Goal: Information Seeking & Learning: Learn about a topic

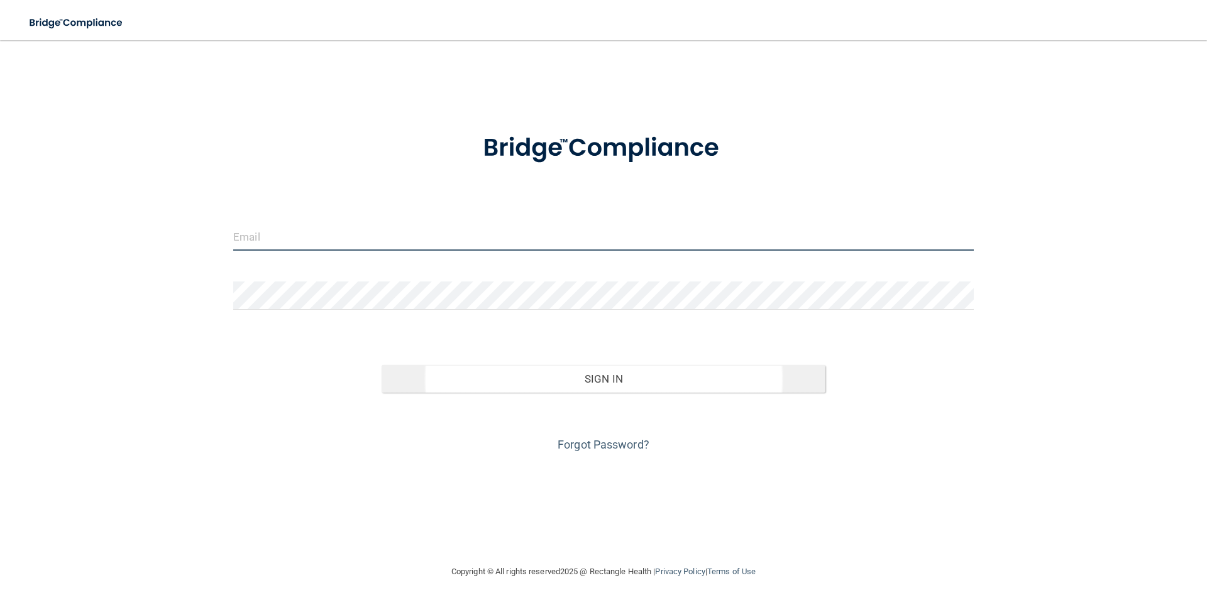
type input "[PERSON_NAME][EMAIL_ADDRESS][PERSON_NAME][DOMAIN_NAME]"
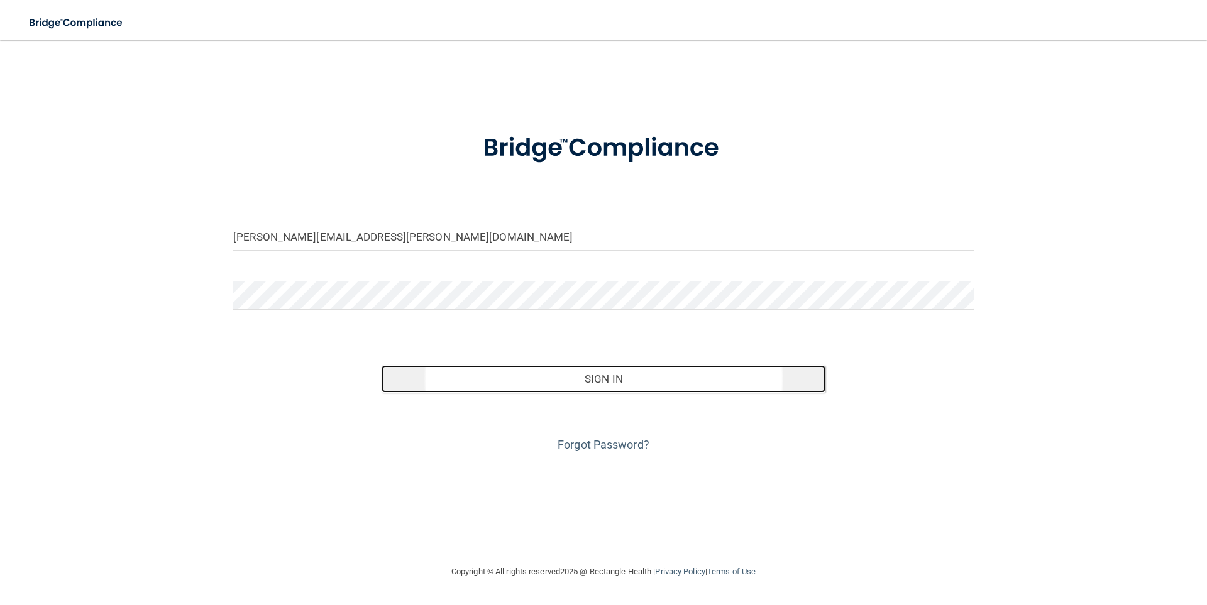
click at [589, 374] on button "Sign In" at bounding box center [604, 379] width 444 height 28
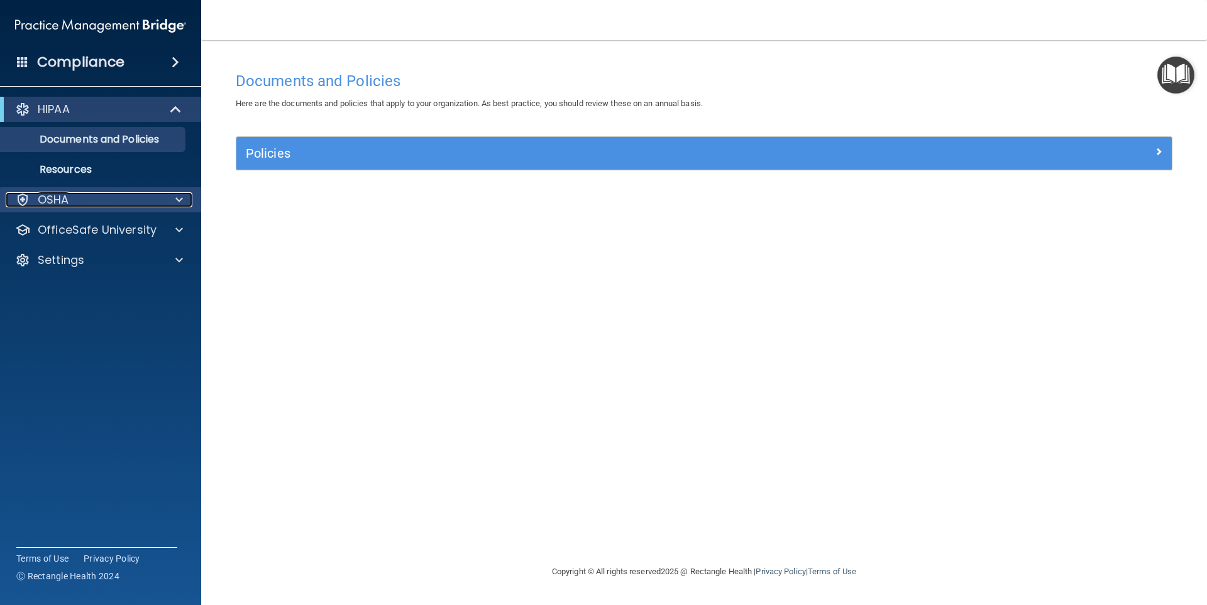
click at [185, 198] on div at bounding box center [177, 199] width 31 height 15
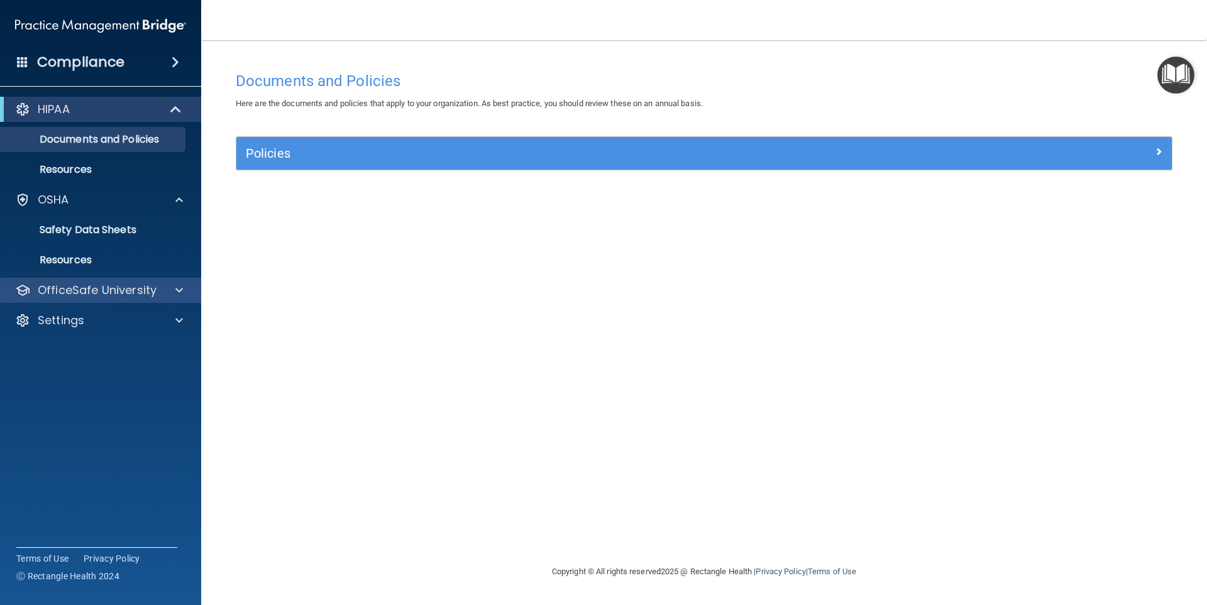
click at [193, 290] on div "OfficeSafe University" at bounding box center [101, 290] width 202 height 25
click at [174, 289] on div at bounding box center [177, 290] width 31 height 15
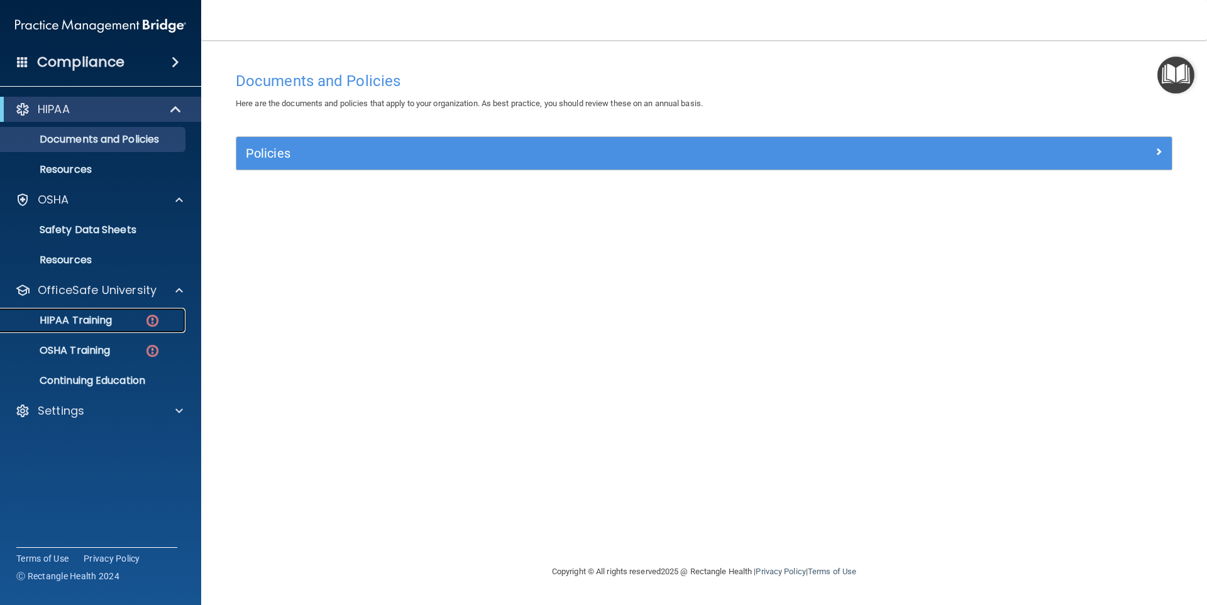
click at [155, 321] on img at bounding box center [153, 321] width 16 height 16
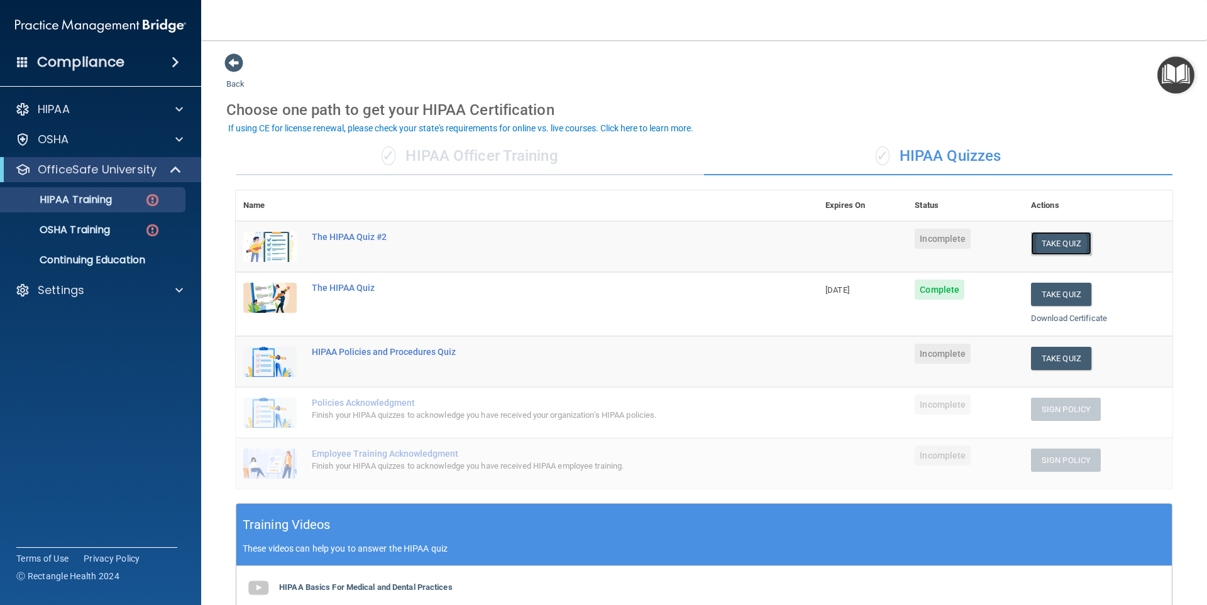
click at [1057, 245] on button "Take Quiz" at bounding box center [1061, 243] width 60 height 23
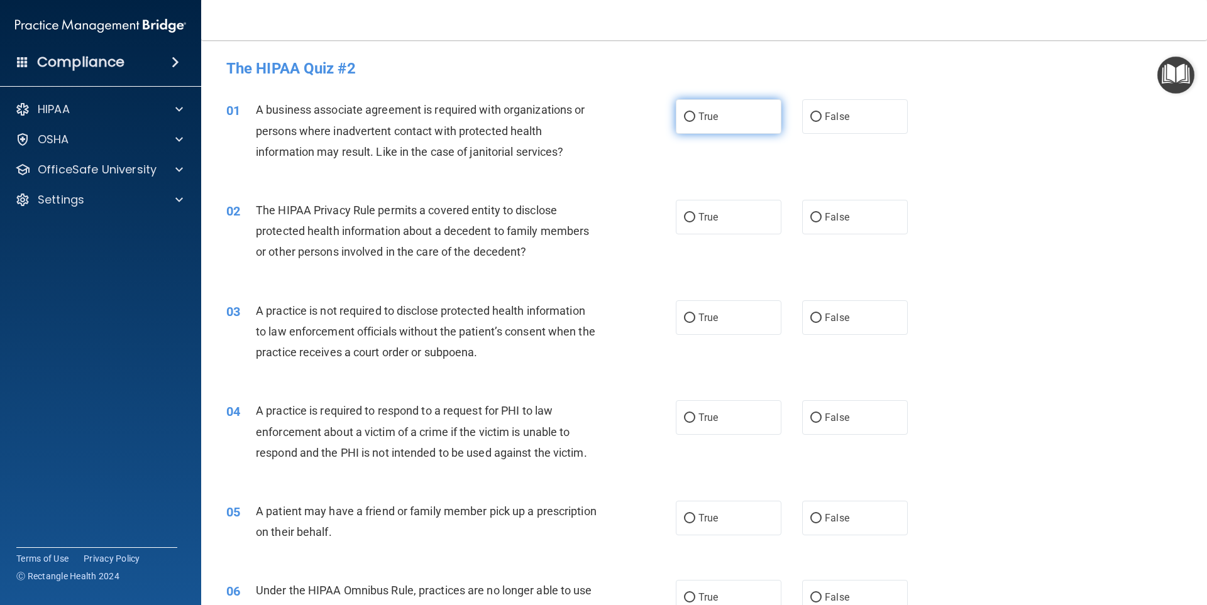
click at [685, 118] on input "True" at bounding box center [689, 117] width 11 height 9
radio input "true"
click at [812, 215] on input "False" at bounding box center [815, 217] width 11 height 9
radio input "true"
click at [810, 315] on input "False" at bounding box center [815, 318] width 11 height 9
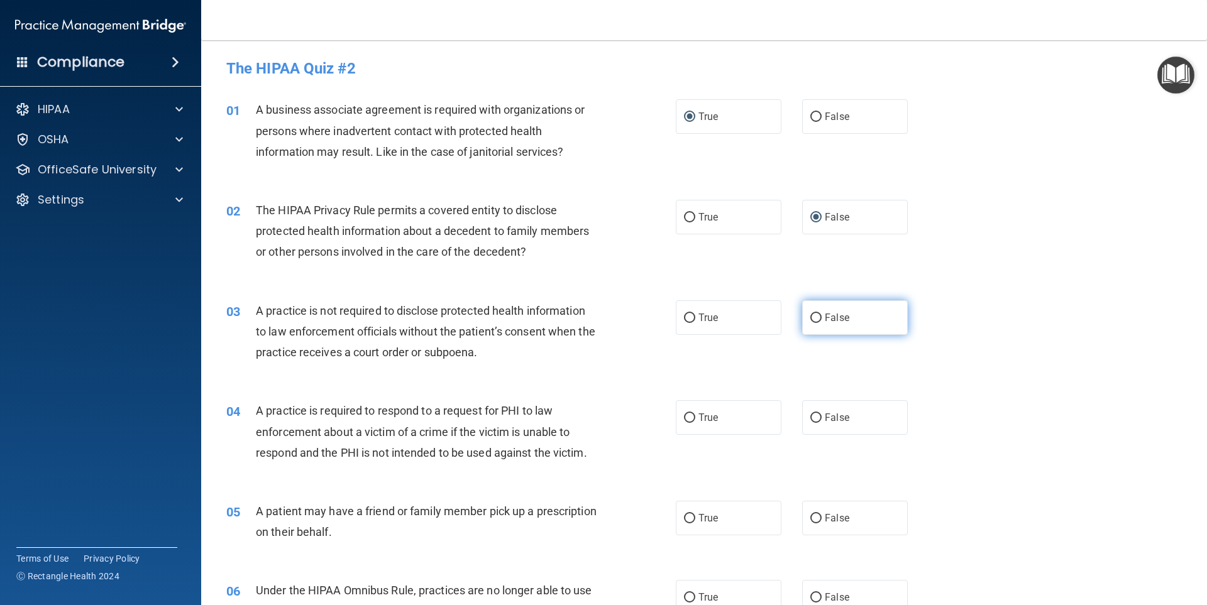
radio input "true"
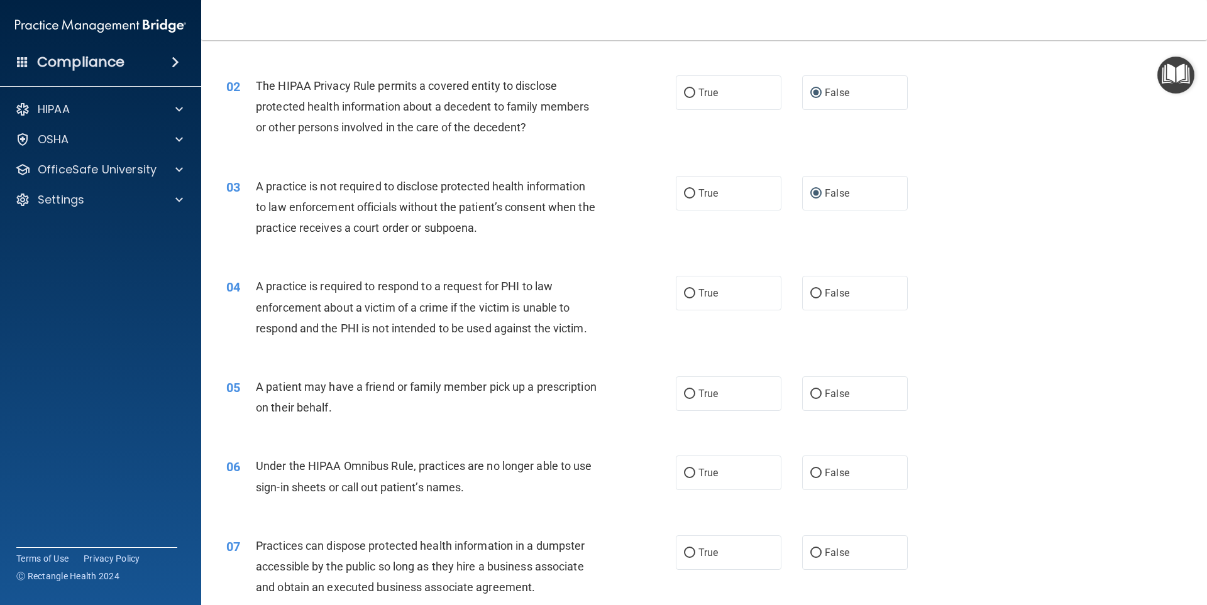
scroll to position [251, 0]
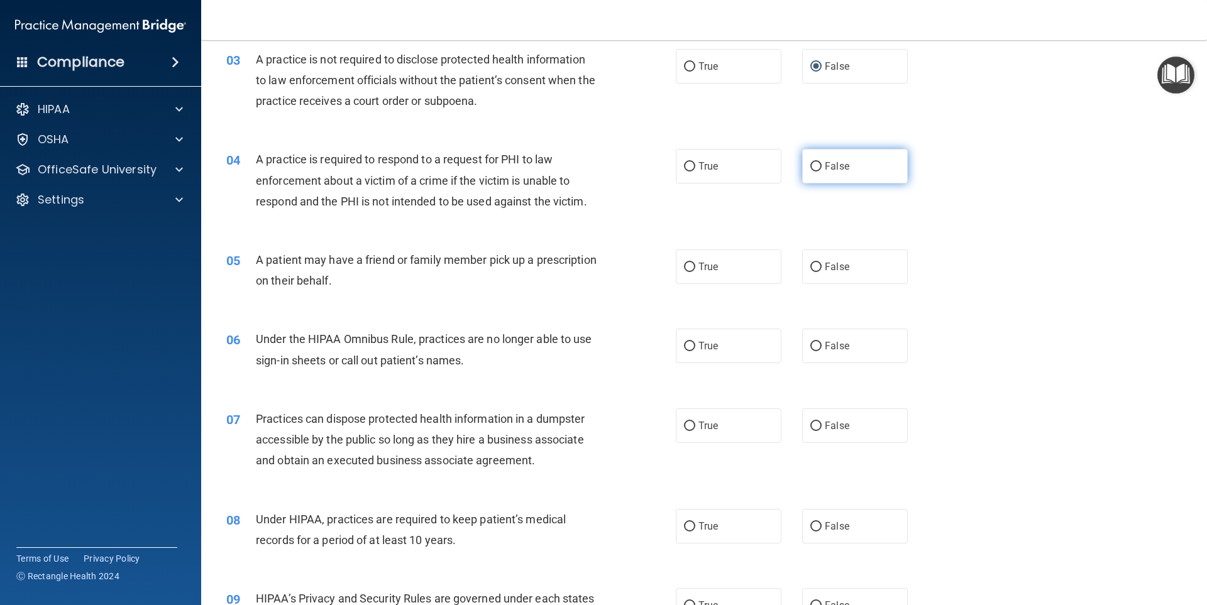
click at [811, 163] on input "False" at bounding box center [815, 166] width 11 height 9
radio input "true"
click at [686, 268] on input "True" at bounding box center [689, 267] width 11 height 9
radio input "true"
click at [684, 345] on input "True" at bounding box center [689, 346] width 11 height 9
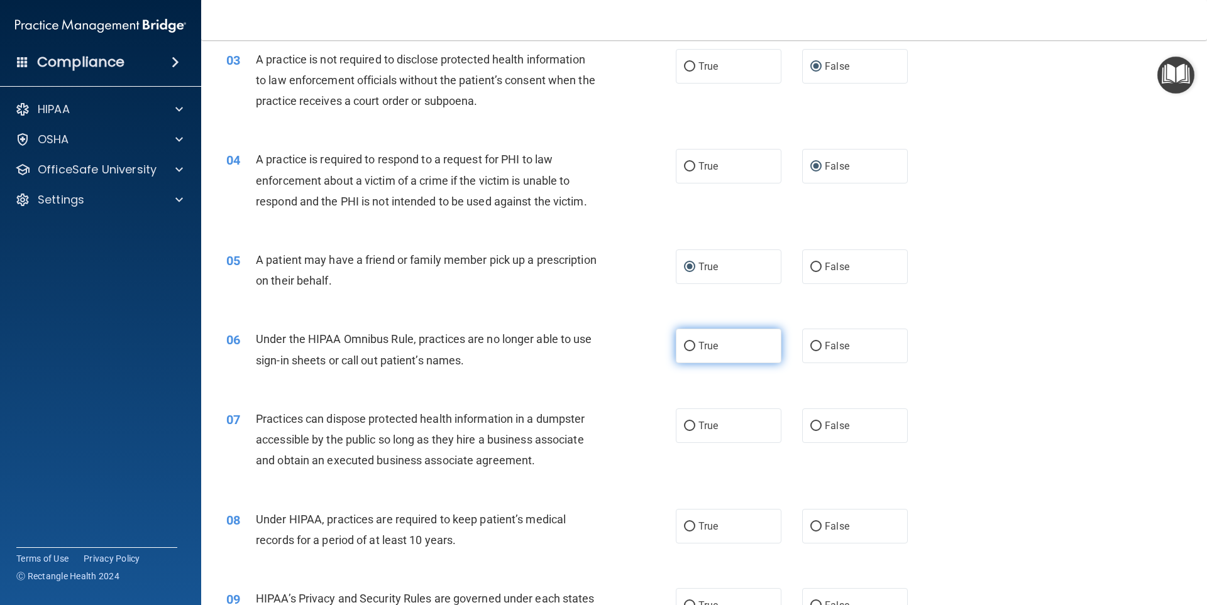
radio input "true"
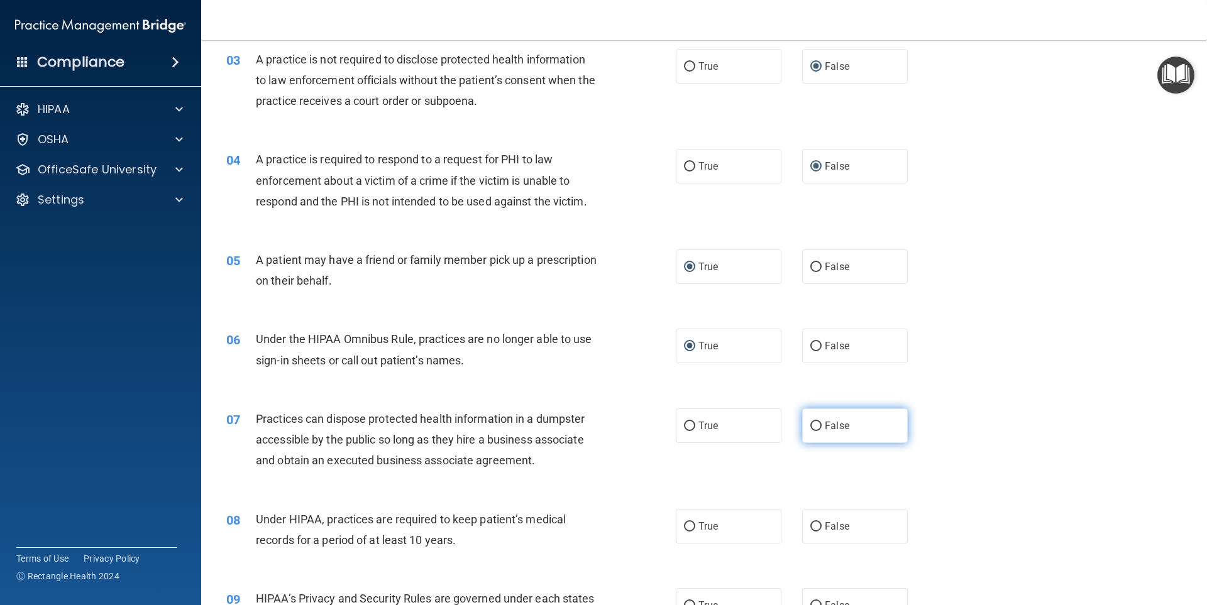
click at [812, 426] on input "False" at bounding box center [815, 426] width 11 height 9
radio input "true"
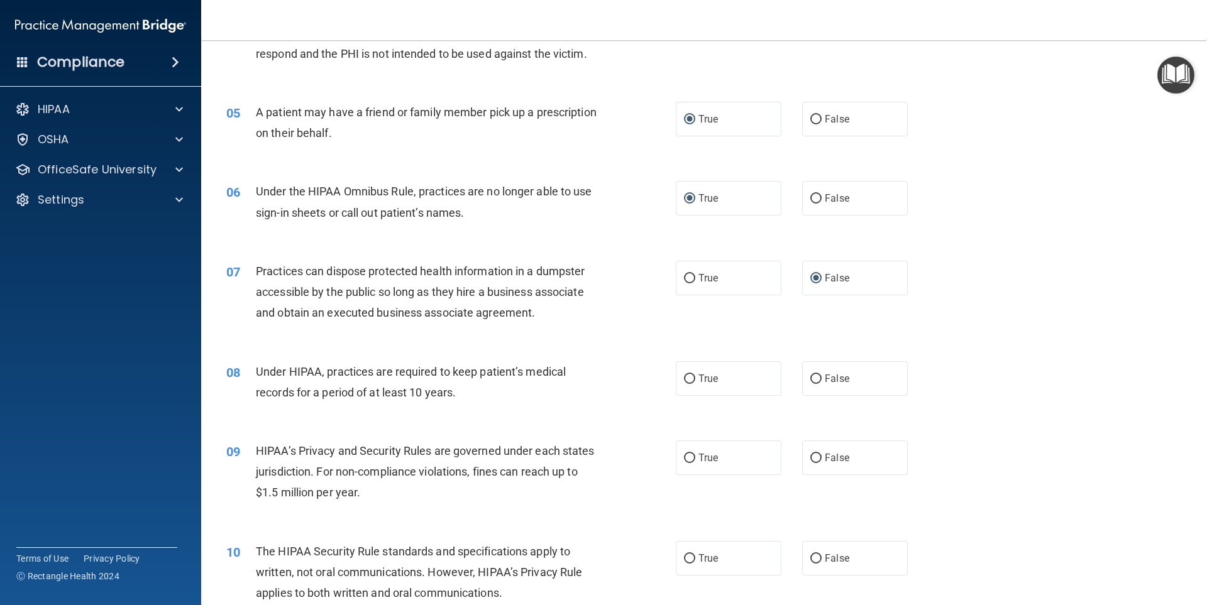
scroll to position [440, 0]
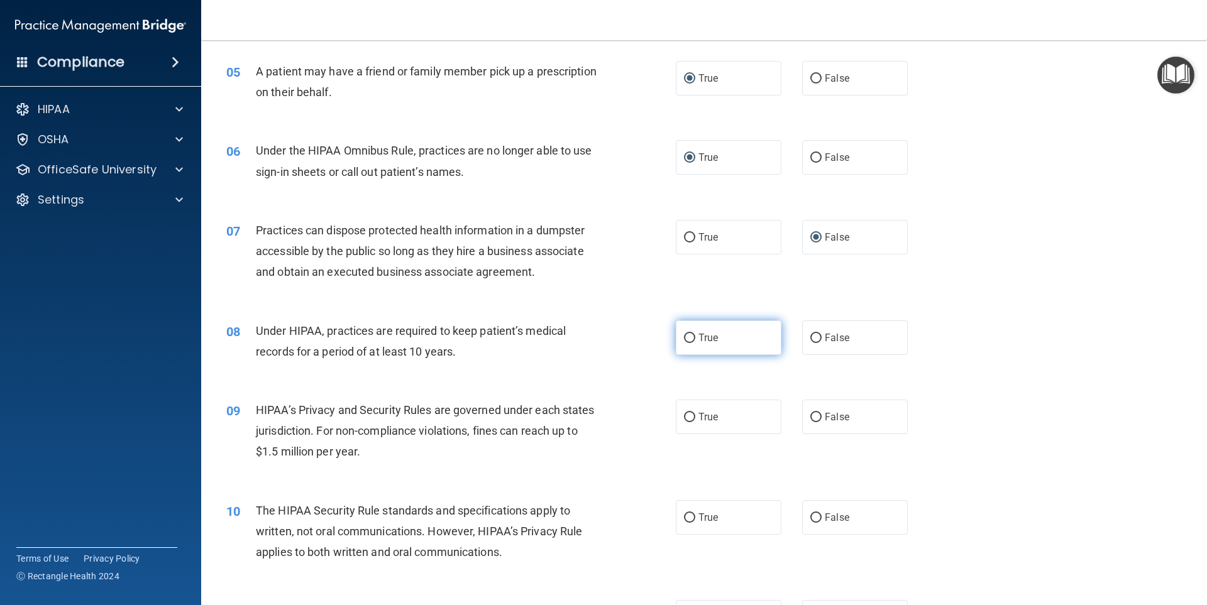
click at [688, 338] on input "True" at bounding box center [689, 338] width 11 height 9
radio input "true"
click at [684, 419] on input "True" at bounding box center [689, 417] width 11 height 9
radio input "true"
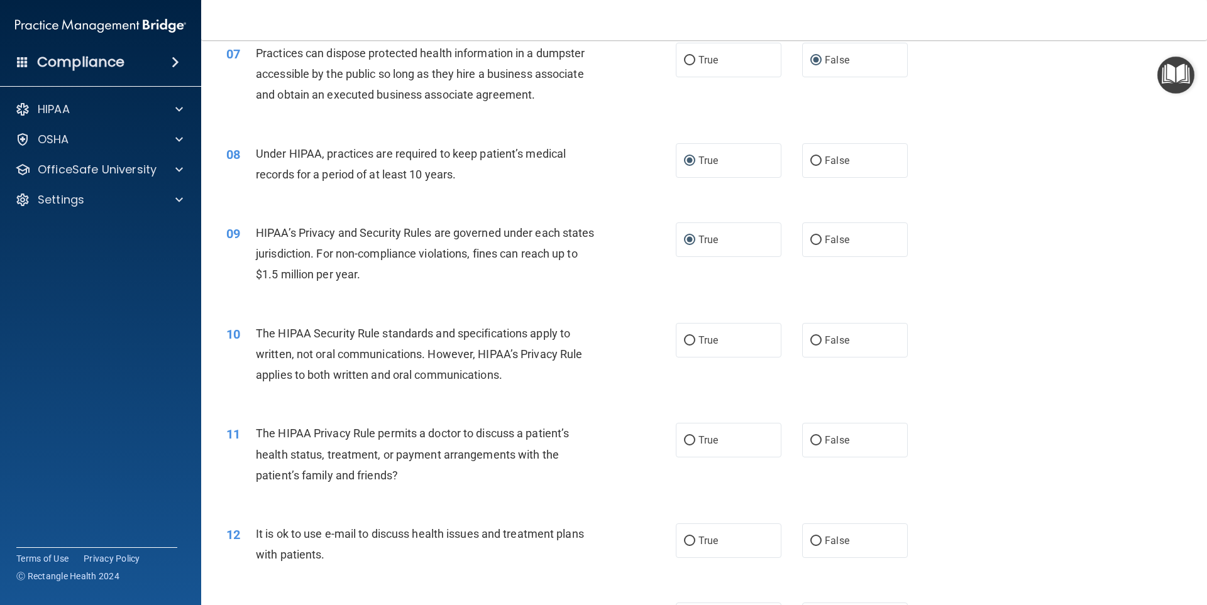
scroll to position [629, 0]
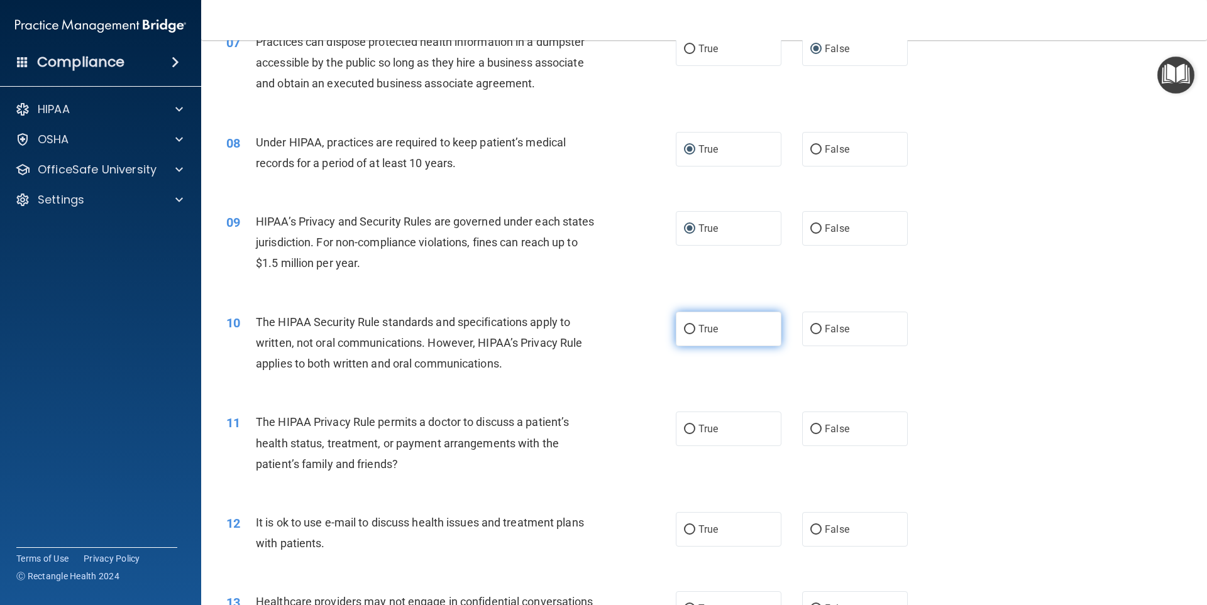
click at [685, 325] on input "True" at bounding box center [689, 329] width 11 height 9
radio input "true"
click at [810, 430] on input "False" at bounding box center [815, 429] width 11 height 9
radio input "true"
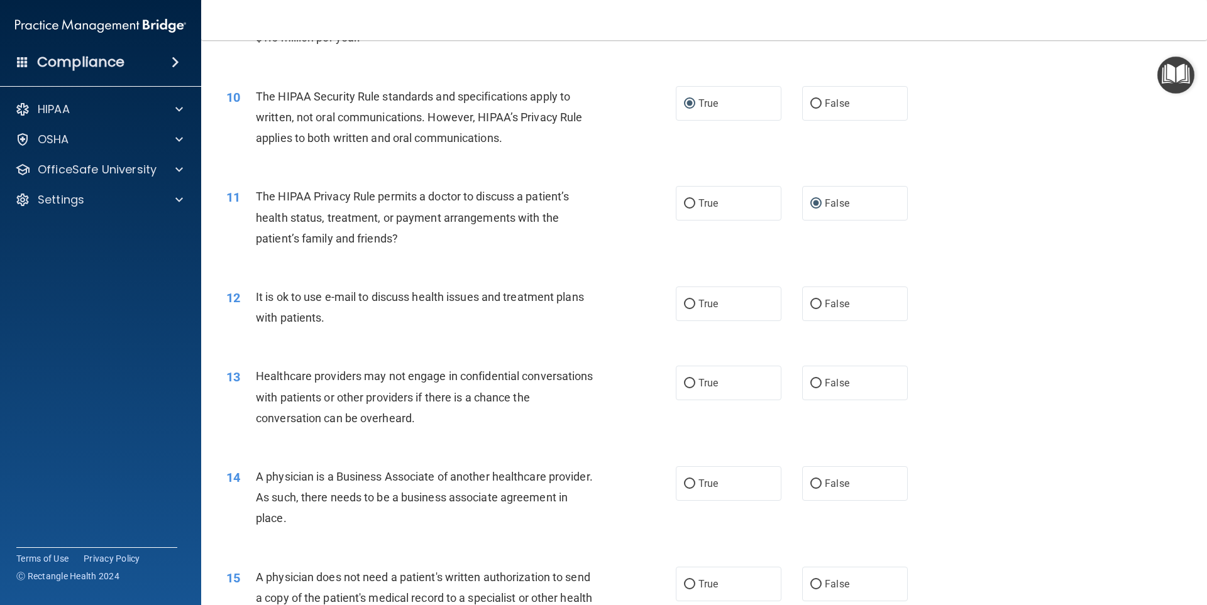
scroll to position [880, 0]
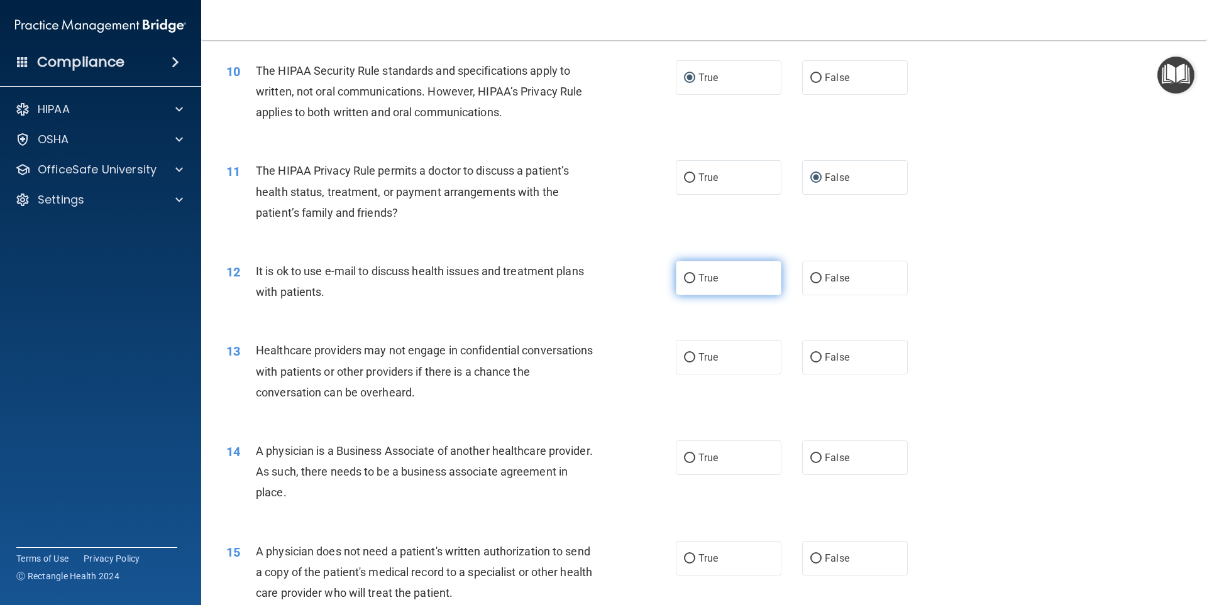
click at [687, 276] on input "True" at bounding box center [689, 278] width 11 height 9
radio input "true"
click at [690, 354] on input "True" at bounding box center [689, 357] width 11 height 9
radio input "true"
click at [684, 457] on input "True" at bounding box center [689, 458] width 11 height 9
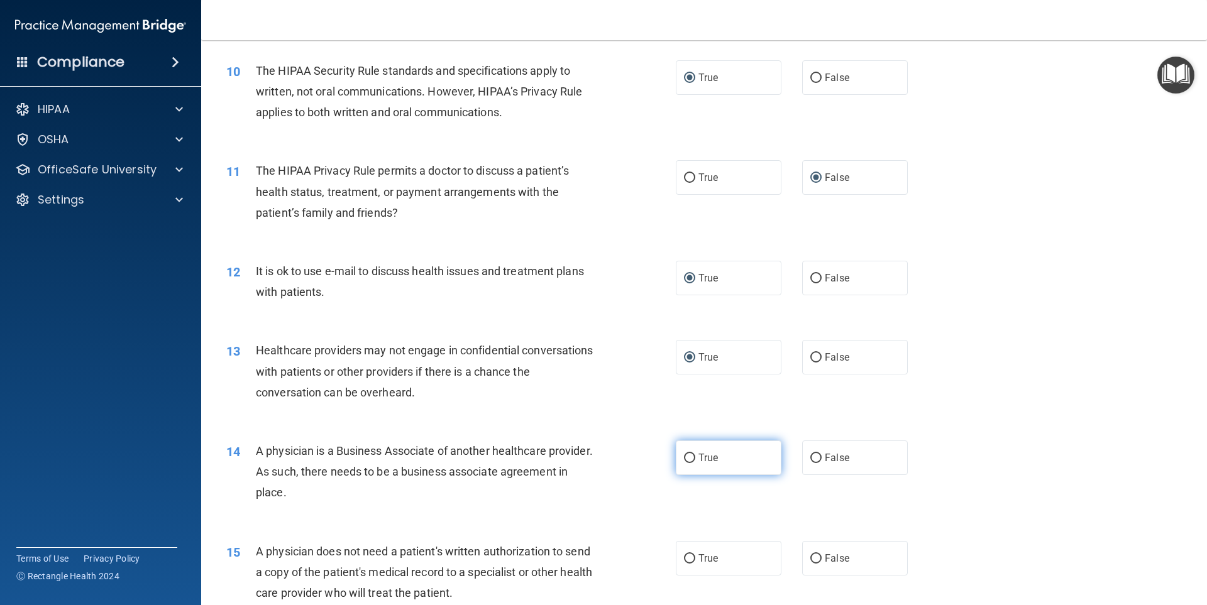
radio input "true"
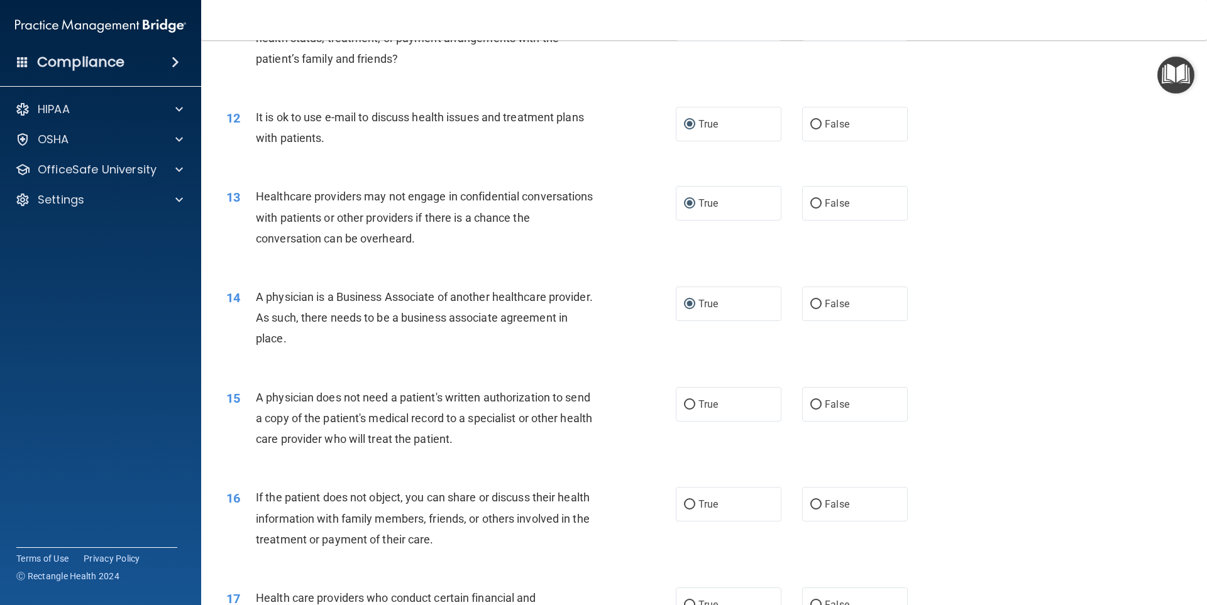
scroll to position [1132, 0]
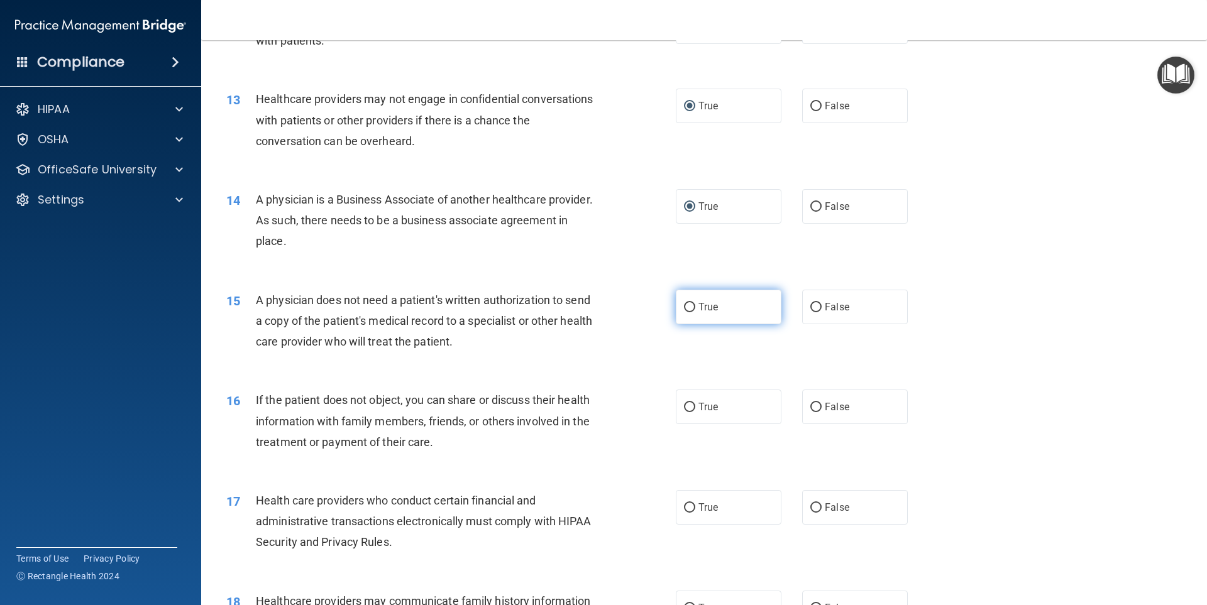
click at [687, 308] on input "True" at bounding box center [689, 307] width 11 height 9
radio input "true"
click at [813, 409] on input "False" at bounding box center [815, 407] width 11 height 9
radio input "true"
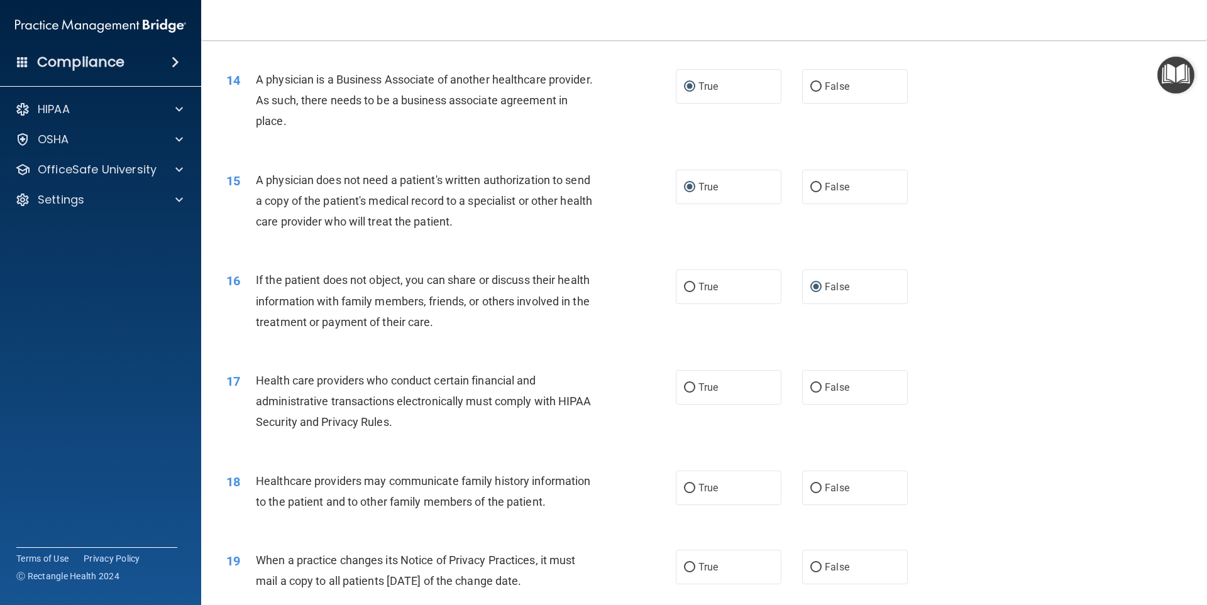
scroll to position [1257, 0]
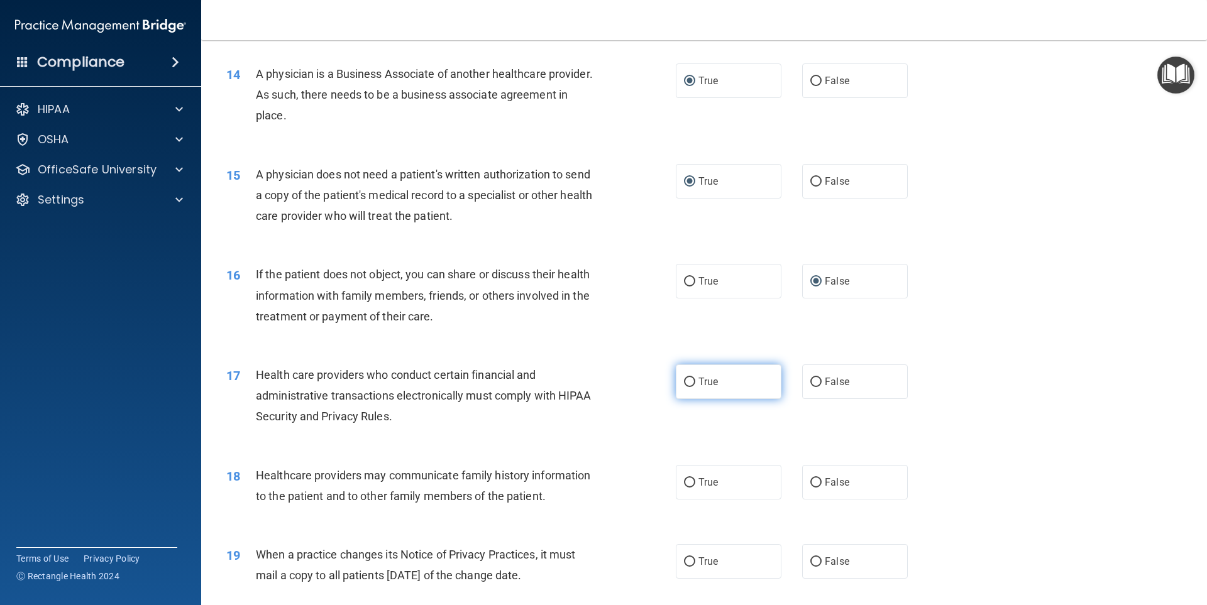
click at [685, 382] on input "True" at bounding box center [689, 382] width 11 height 9
radio input "true"
click at [810, 478] on input "False" at bounding box center [815, 482] width 11 height 9
radio input "true"
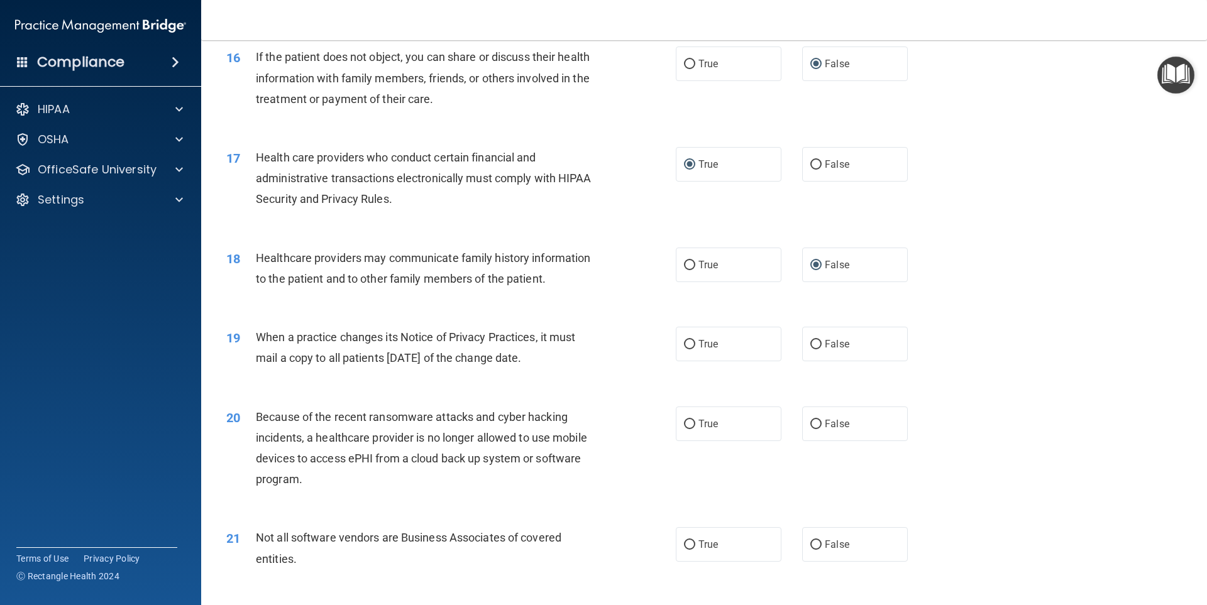
scroll to position [1509, 0]
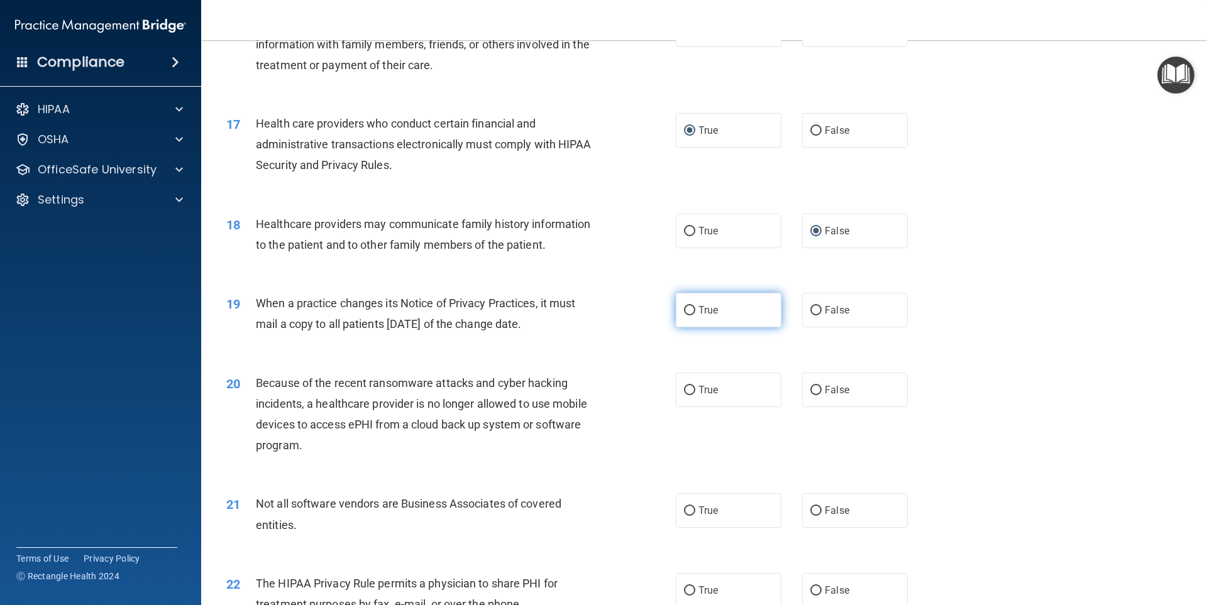
click at [692, 312] on label "True" at bounding box center [729, 310] width 106 height 35
click at [692, 312] on input "True" at bounding box center [689, 310] width 11 height 9
radio input "true"
click at [810, 392] on input "False" at bounding box center [815, 390] width 11 height 9
radio input "true"
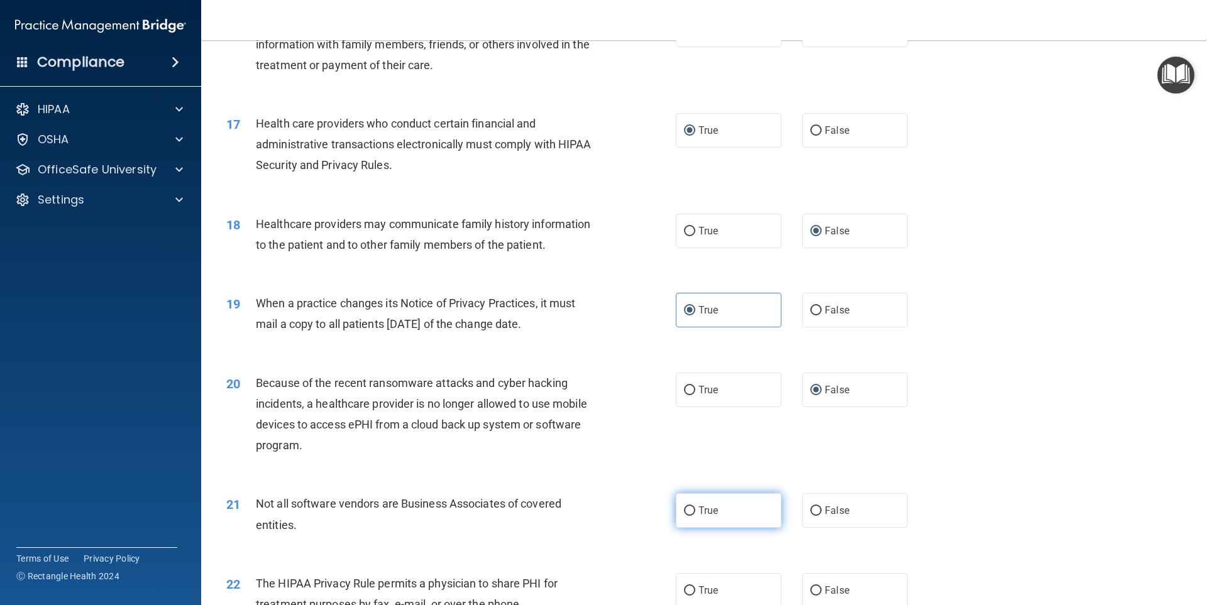
click at [690, 513] on input "True" at bounding box center [689, 511] width 11 height 9
radio input "true"
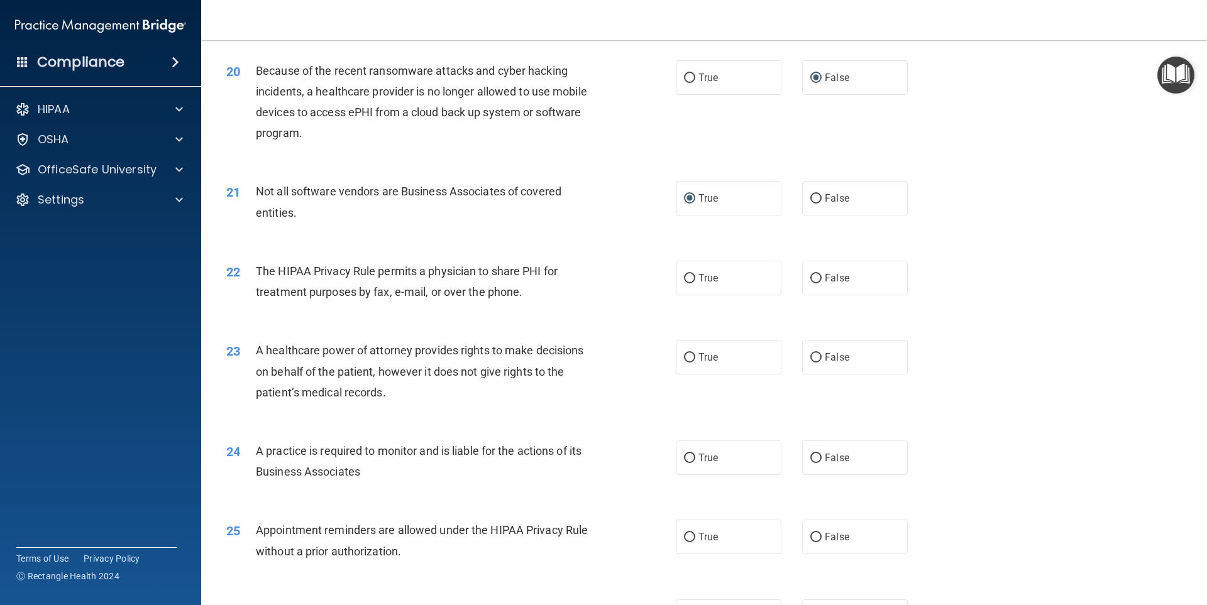
scroll to position [1823, 0]
click at [684, 277] on input "True" at bounding box center [689, 276] width 11 height 9
radio input "true"
click at [810, 354] on input "False" at bounding box center [815, 355] width 11 height 9
radio input "true"
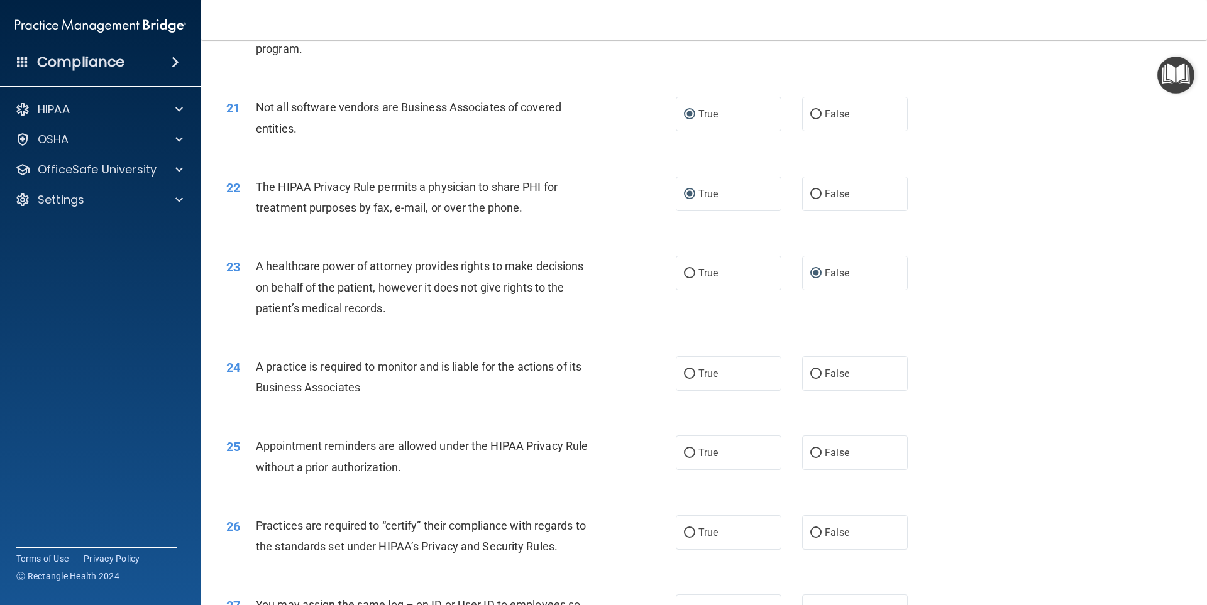
scroll to position [1949, 0]
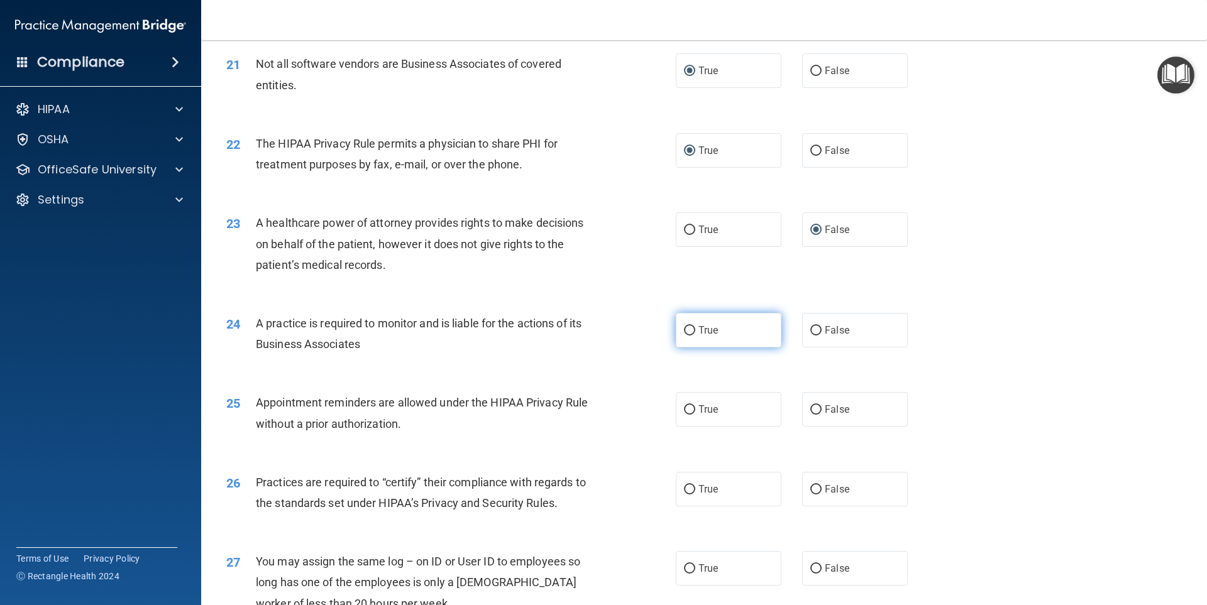
click at [684, 328] on input "True" at bounding box center [689, 330] width 11 height 9
radio input "true"
click at [811, 409] on input "False" at bounding box center [815, 409] width 11 height 9
radio input "true"
click at [685, 489] on input "True" at bounding box center [689, 489] width 11 height 9
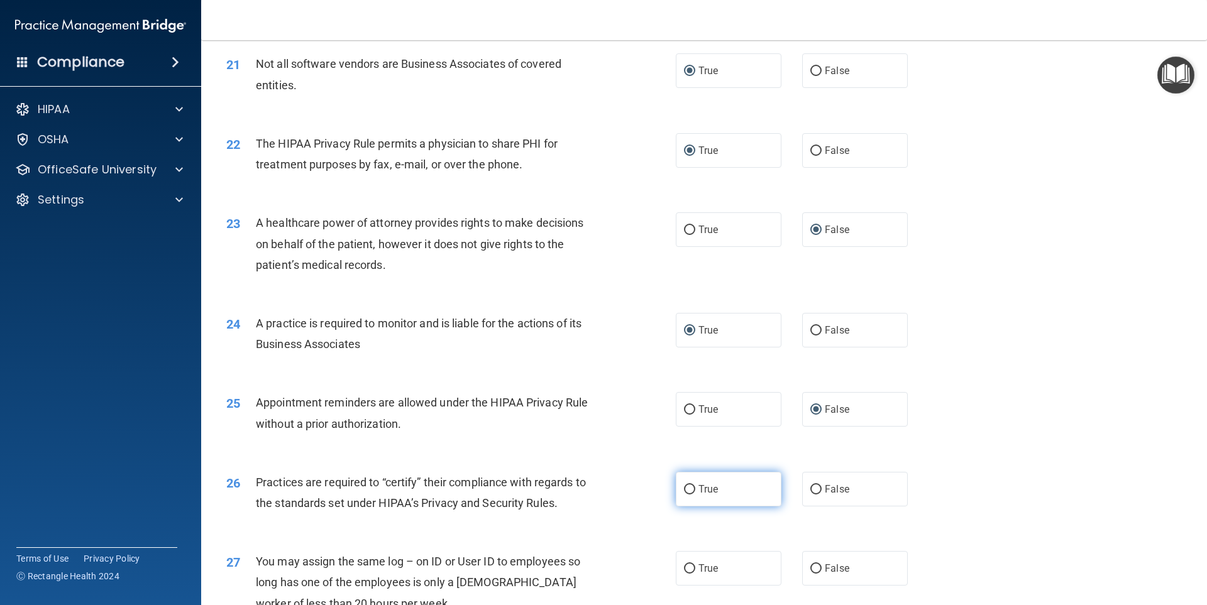
radio input "true"
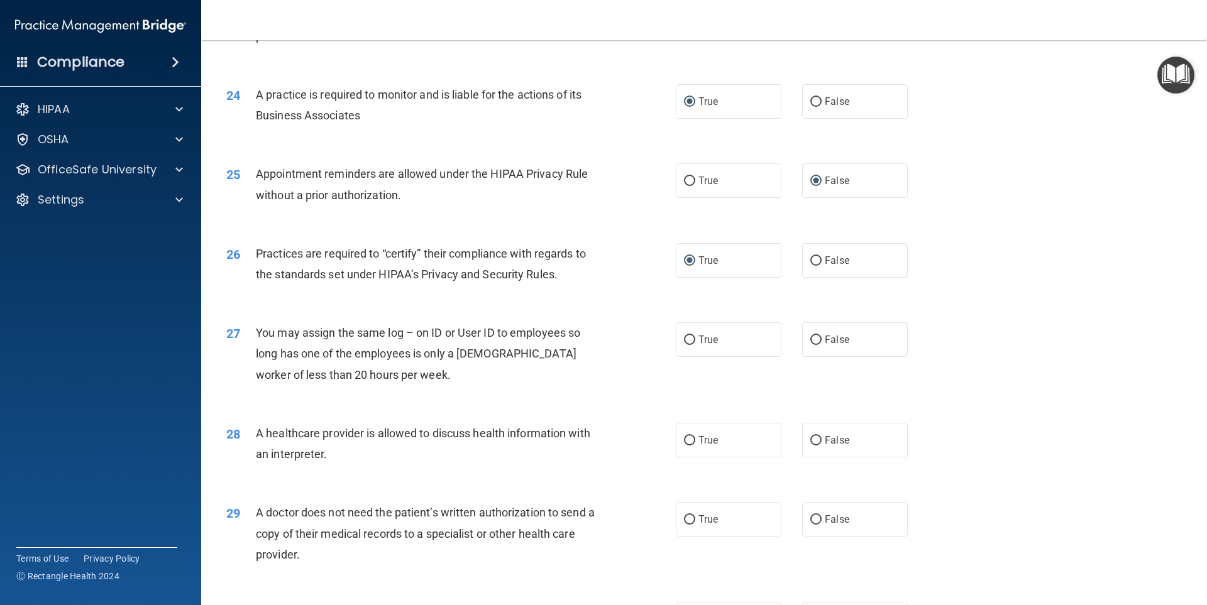
scroll to position [2200, 0]
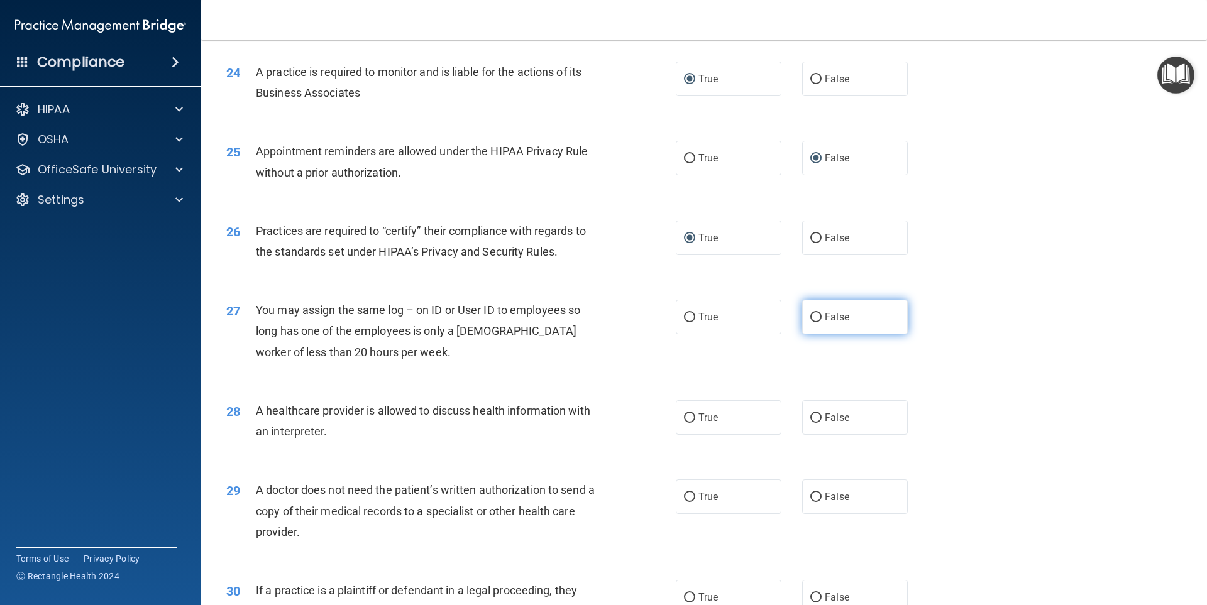
click at [825, 317] on span "False" at bounding box center [837, 317] width 25 height 12
click at [819, 317] on input "False" at bounding box center [815, 317] width 11 height 9
radio input "true"
click at [684, 416] on input "True" at bounding box center [689, 418] width 11 height 9
radio input "true"
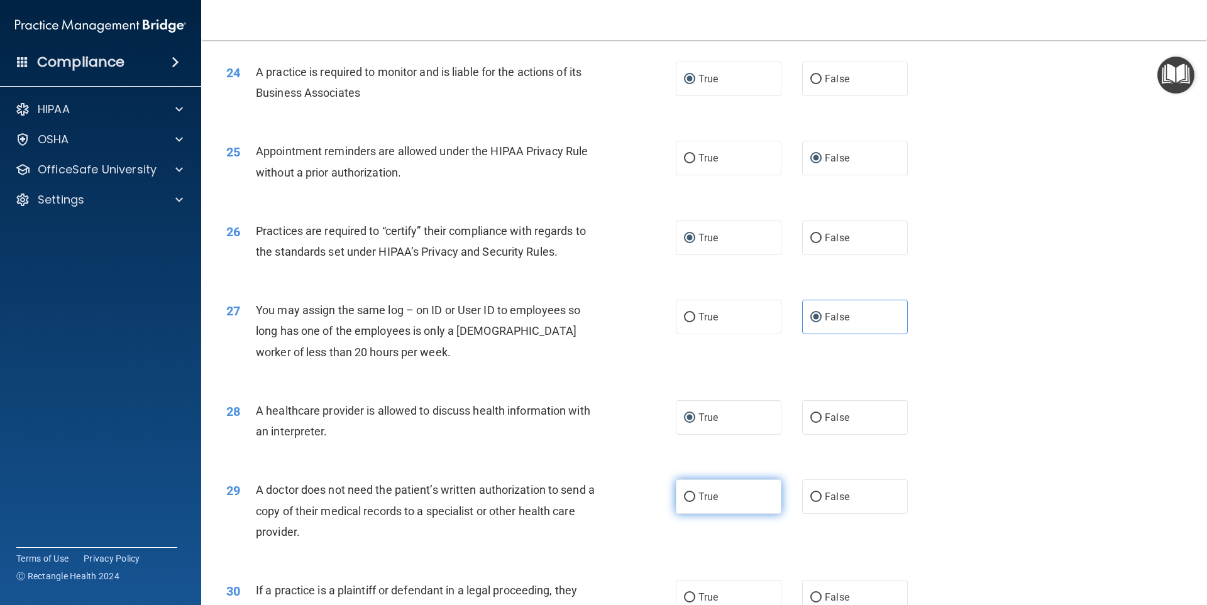
click at [693, 496] on label "True" at bounding box center [729, 497] width 106 height 35
click at [693, 496] on input "True" at bounding box center [689, 497] width 11 height 9
radio input "true"
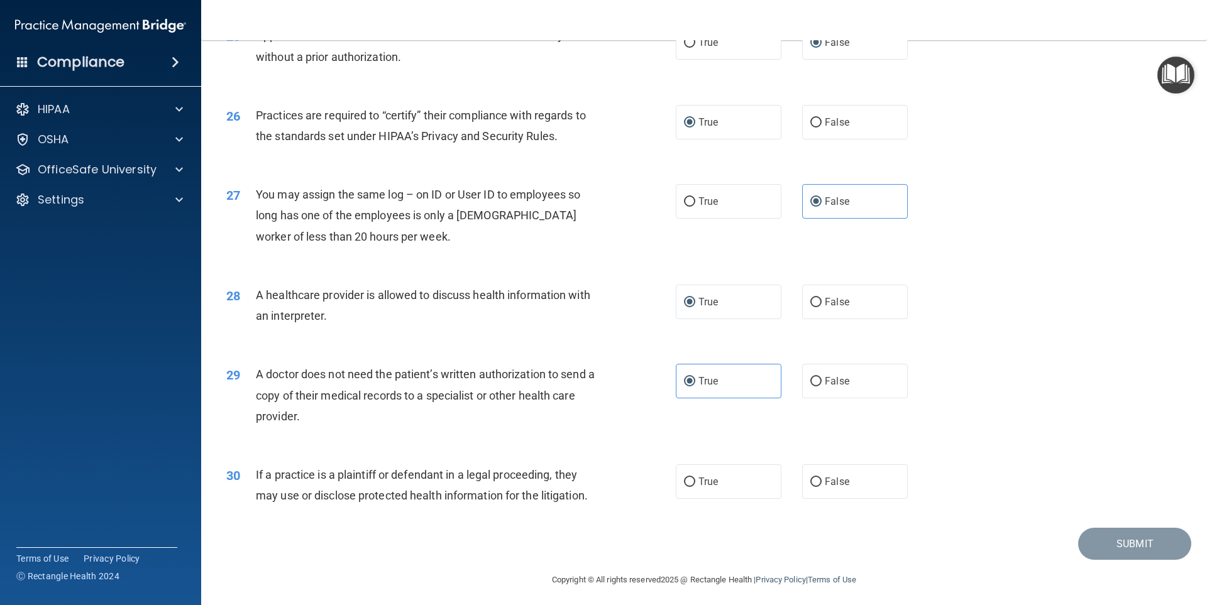
scroll to position [2321, 0]
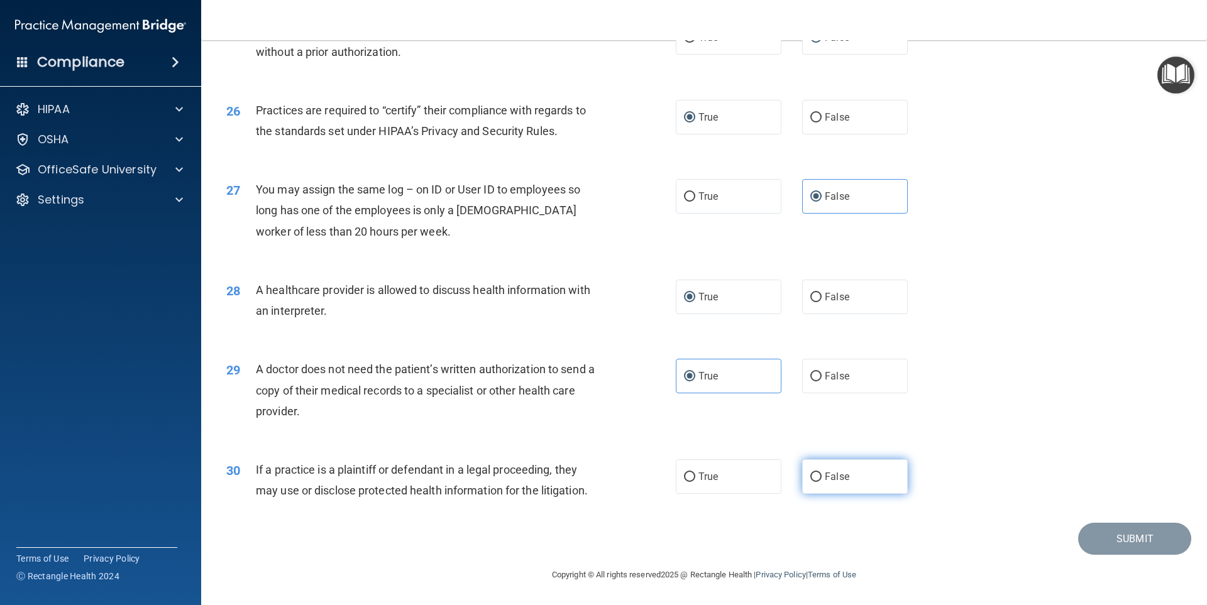
click at [813, 474] on input "False" at bounding box center [815, 477] width 11 height 9
radio input "true"
click at [1124, 540] on button "Submit" at bounding box center [1134, 539] width 113 height 32
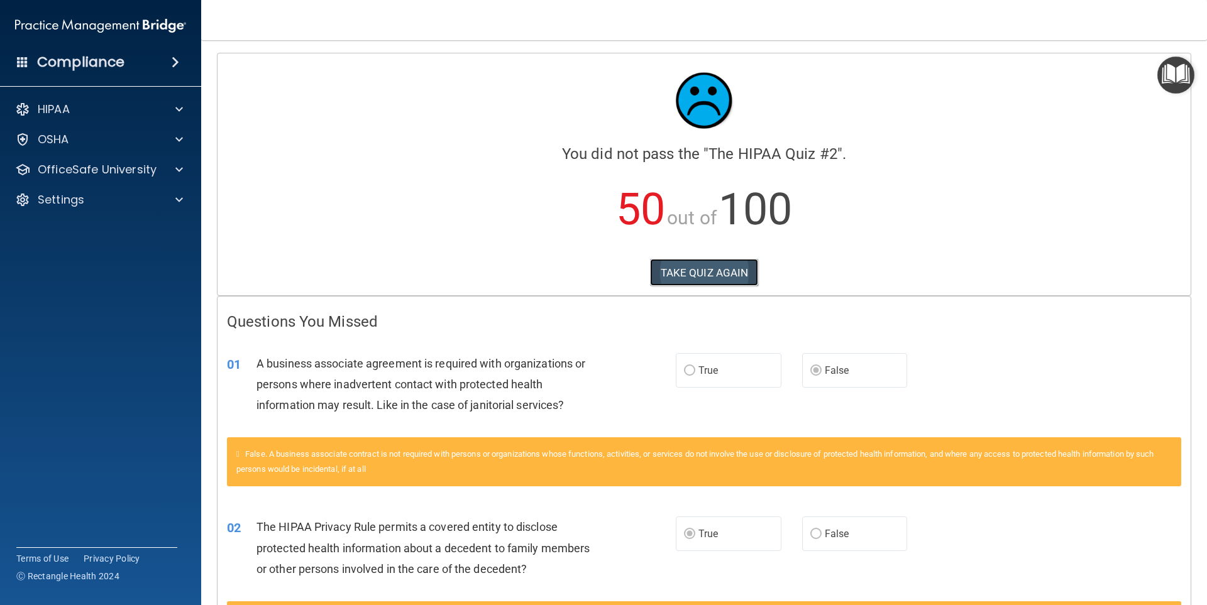
click at [681, 276] on button "TAKE QUIZ AGAIN" at bounding box center [704, 273] width 109 height 28
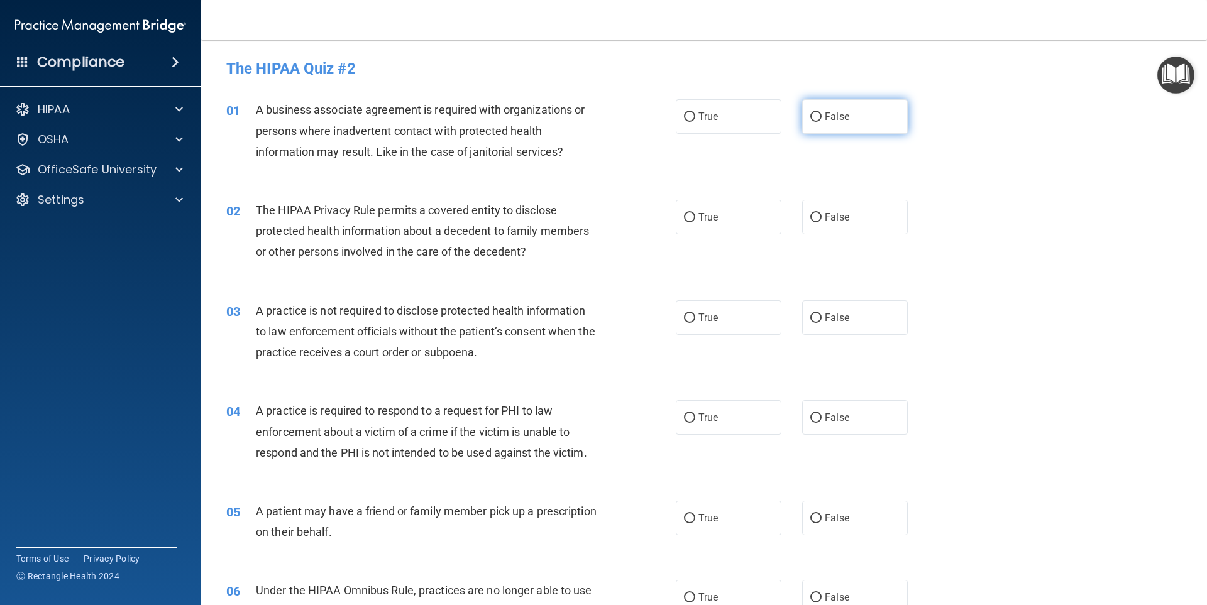
click at [810, 114] on input "False" at bounding box center [815, 117] width 11 height 9
radio input "true"
click at [687, 216] on input "True" at bounding box center [689, 217] width 11 height 9
radio input "true"
click at [810, 319] on input "False" at bounding box center [815, 318] width 11 height 9
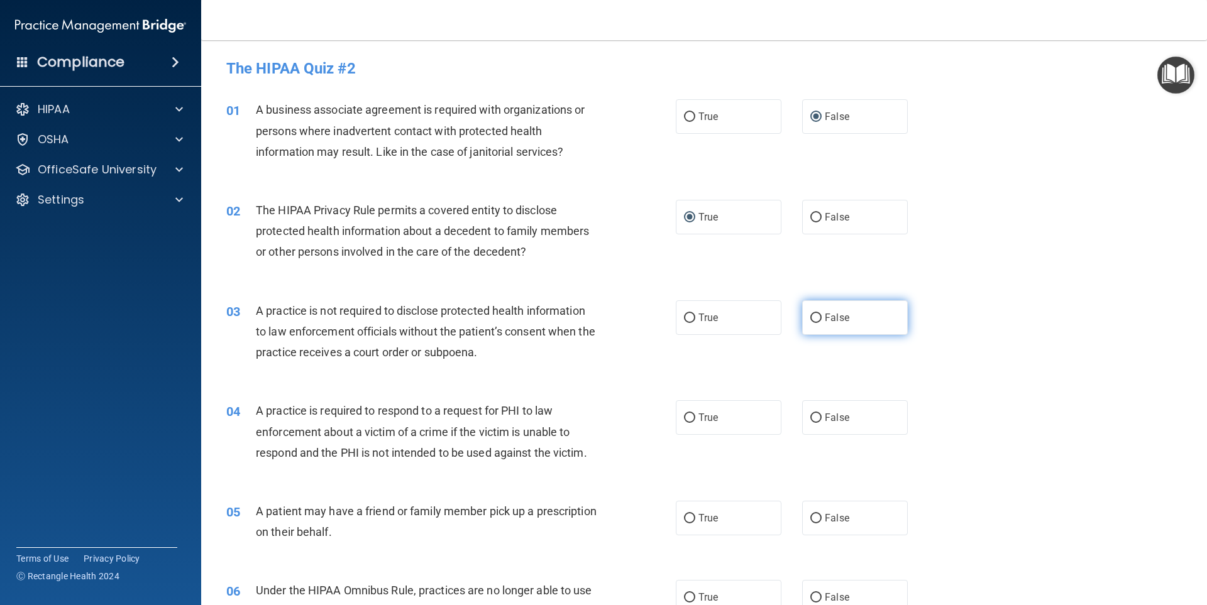
radio input "true"
click at [688, 416] on input "True" at bounding box center [689, 418] width 11 height 9
radio input "true"
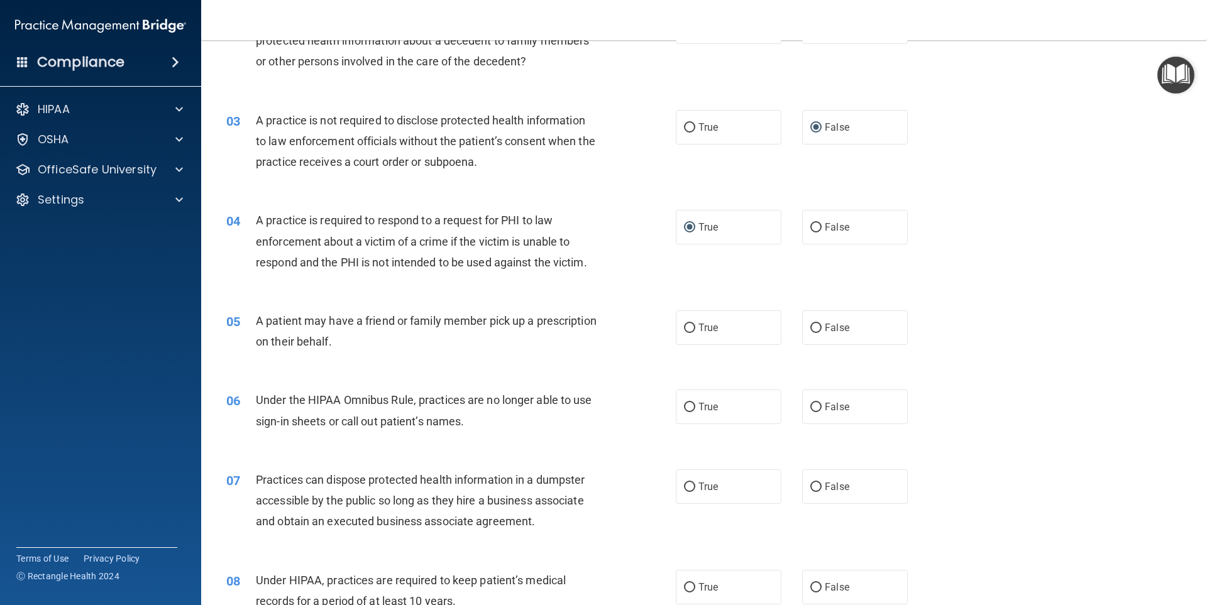
scroll to position [251, 0]
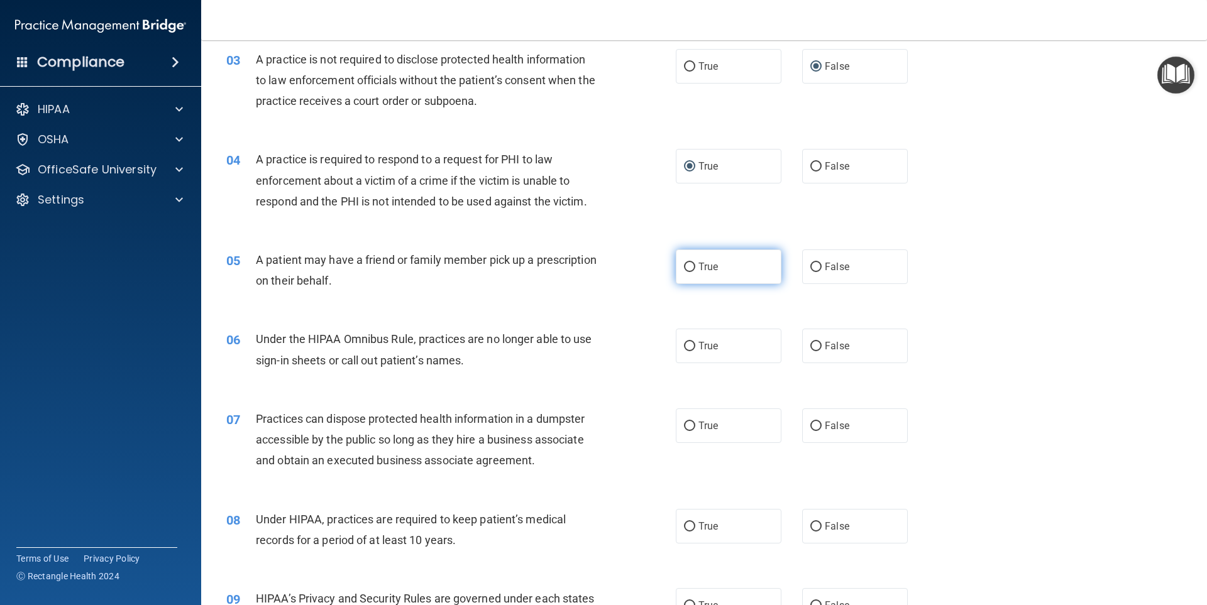
click at [690, 268] on input "True" at bounding box center [689, 267] width 11 height 9
radio input "true"
click at [816, 346] on label "False" at bounding box center [855, 346] width 106 height 35
click at [816, 346] on input "False" at bounding box center [815, 346] width 11 height 9
radio input "true"
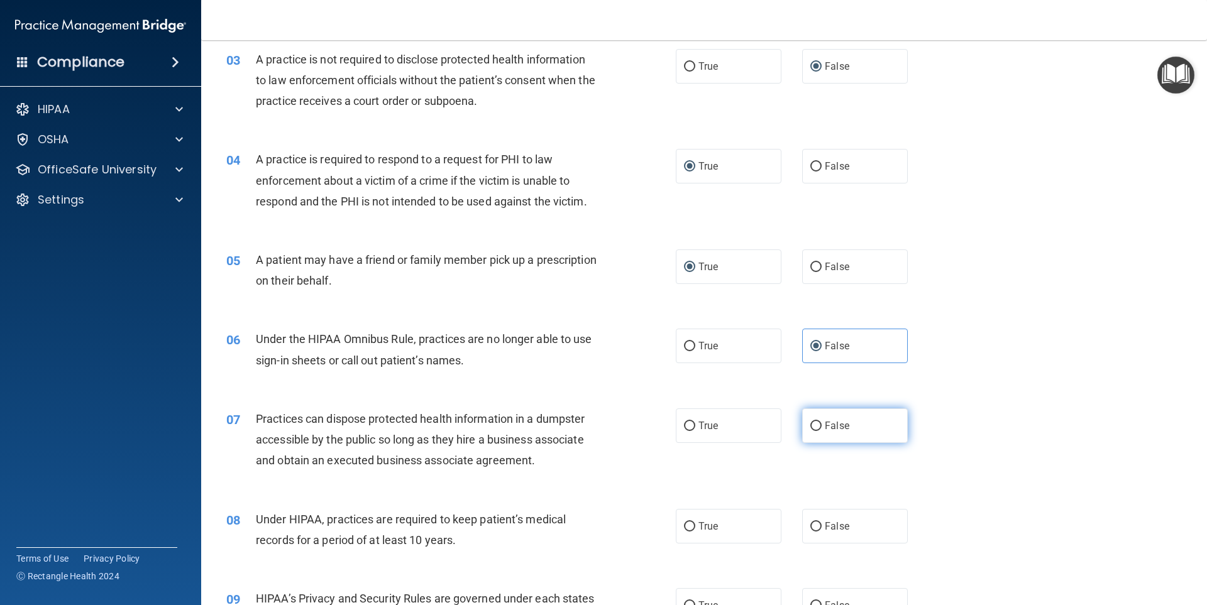
click at [813, 426] on input "False" at bounding box center [815, 426] width 11 height 9
radio input "true"
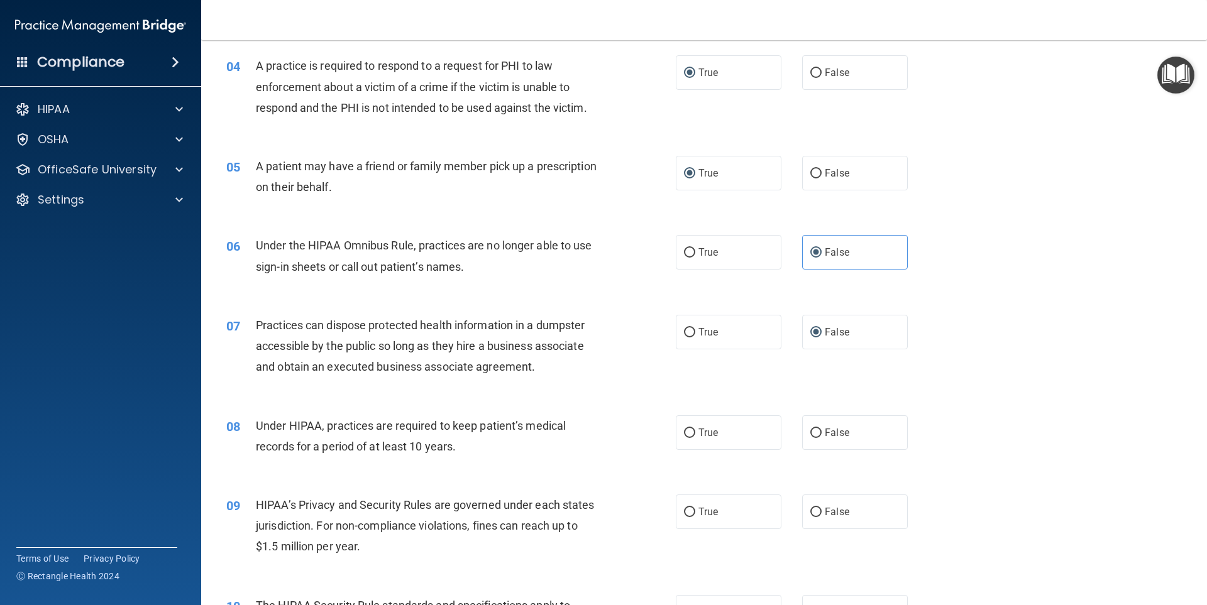
scroll to position [440, 0]
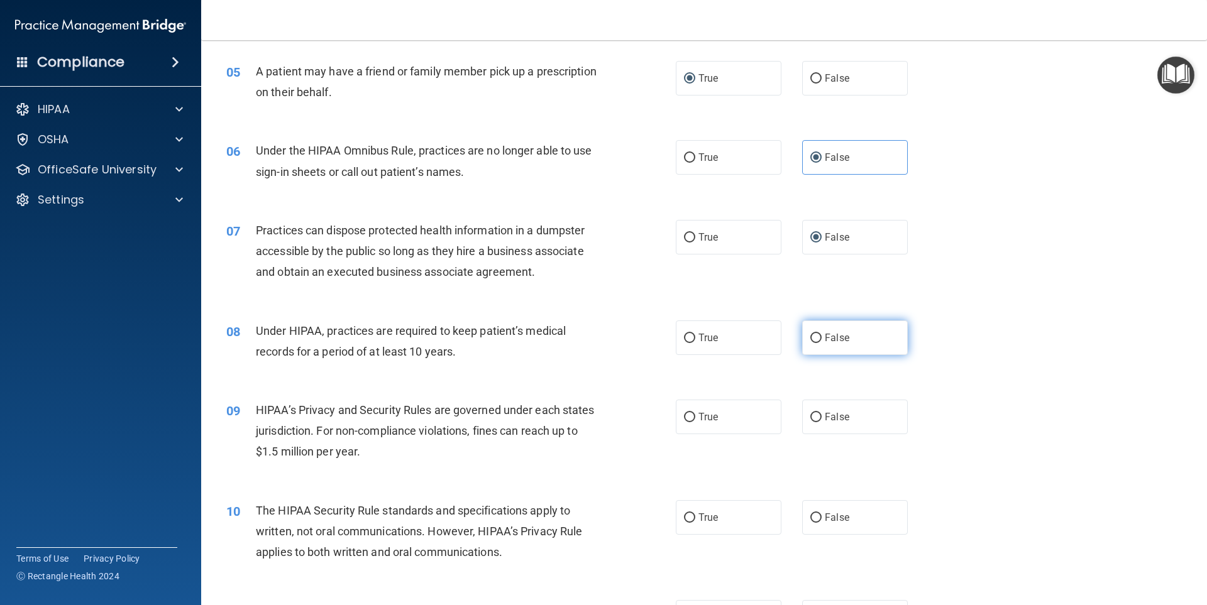
click at [815, 336] on input "False" at bounding box center [815, 338] width 11 height 9
radio input "true"
click at [810, 416] on input "False" at bounding box center [815, 417] width 11 height 9
radio input "true"
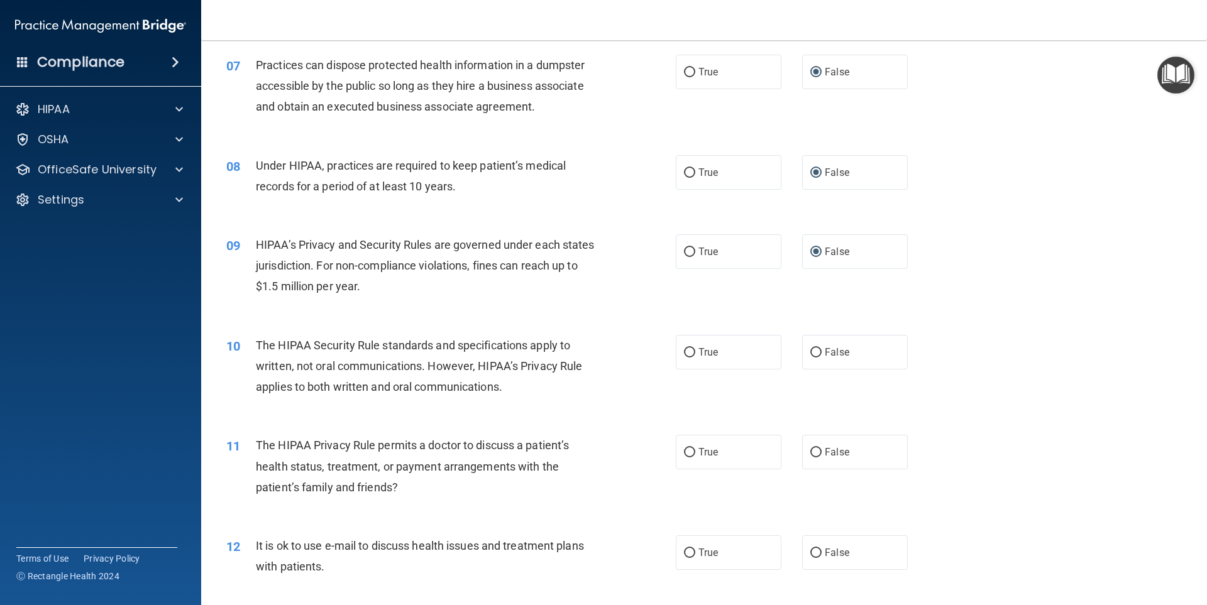
scroll to position [692, 0]
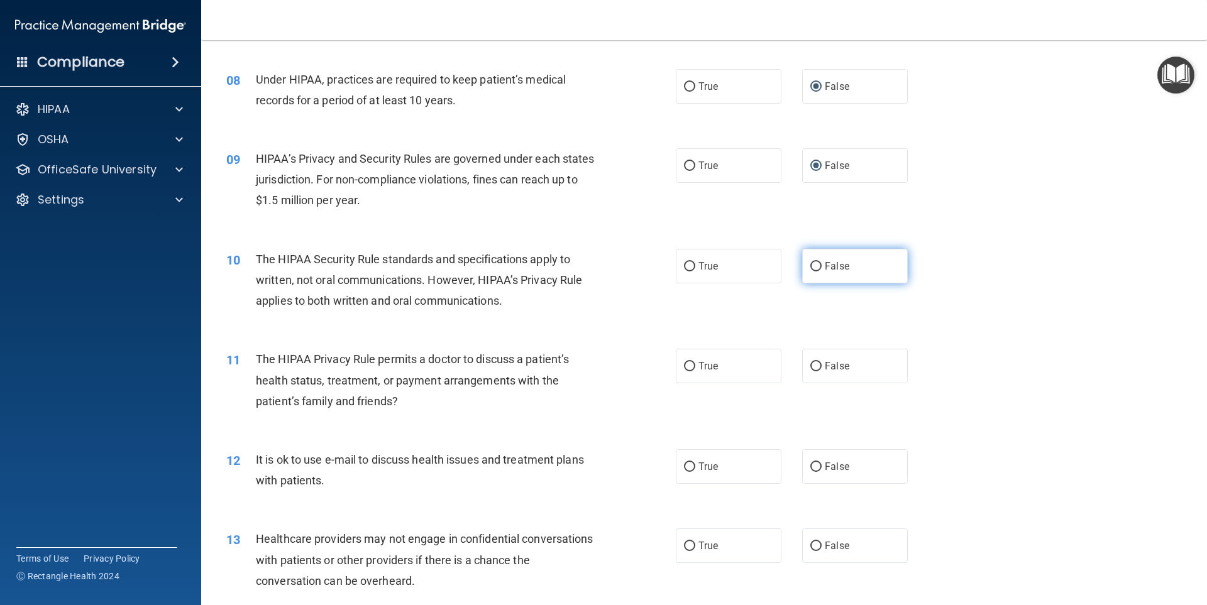
click at [815, 265] on input "False" at bounding box center [815, 266] width 11 height 9
radio input "true"
click at [685, 367] on input "True" at bounding box center [689, 366] width 11 height 9
radio input "true"
click at [685, 464] on input "True" at bounding box center [689, 467] width 11 height 9
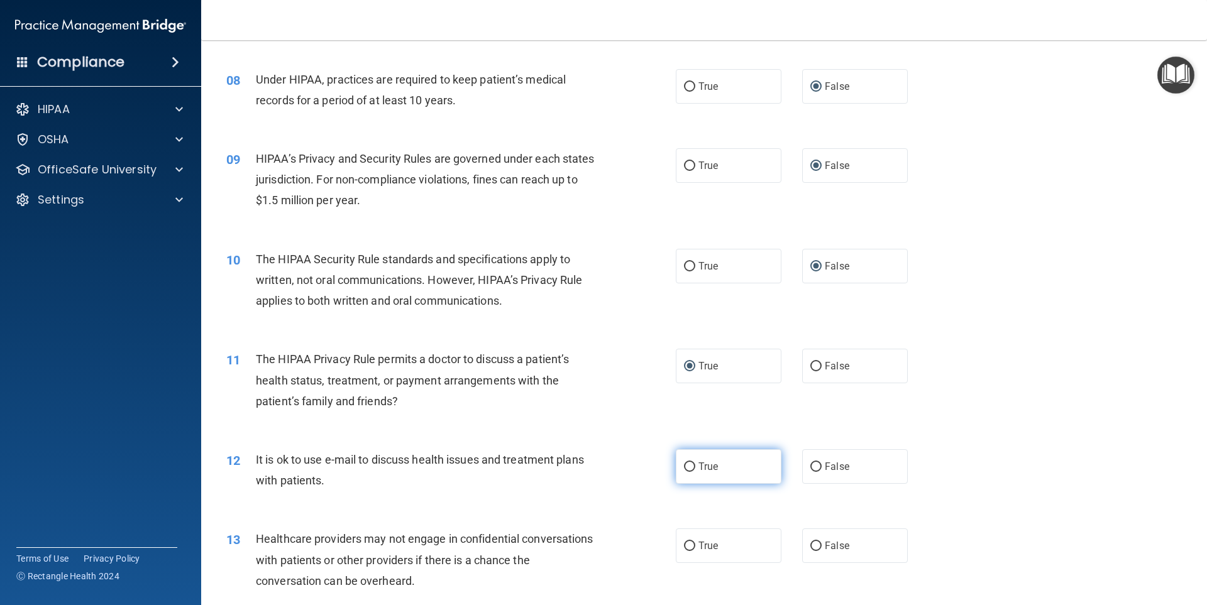
radio input "true"
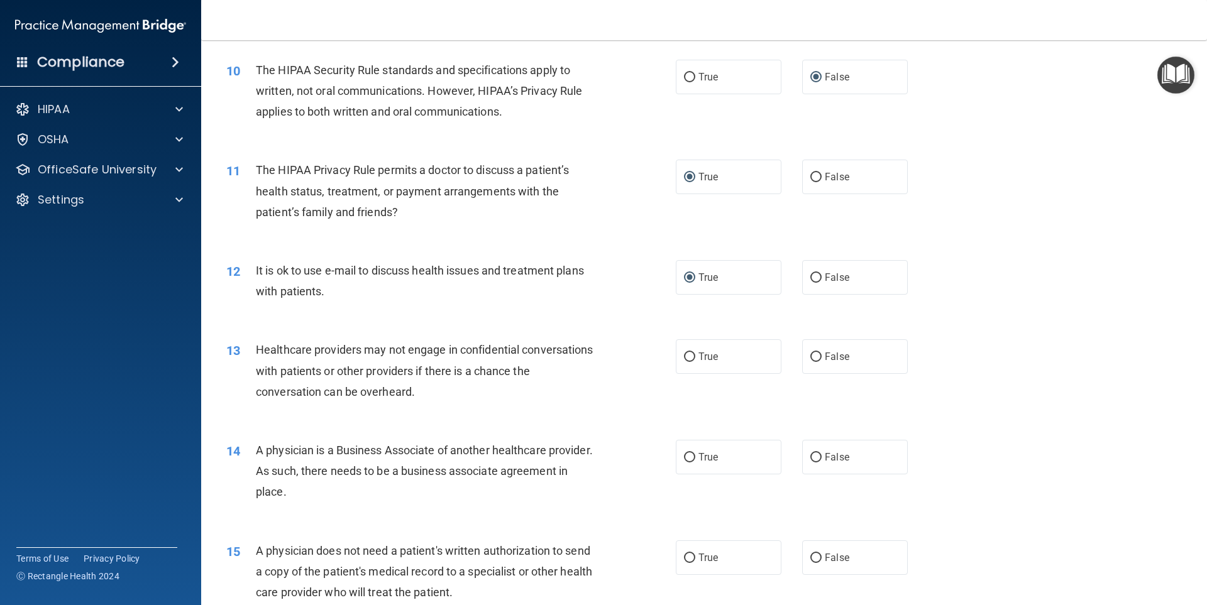
scroll to position [943, 0]
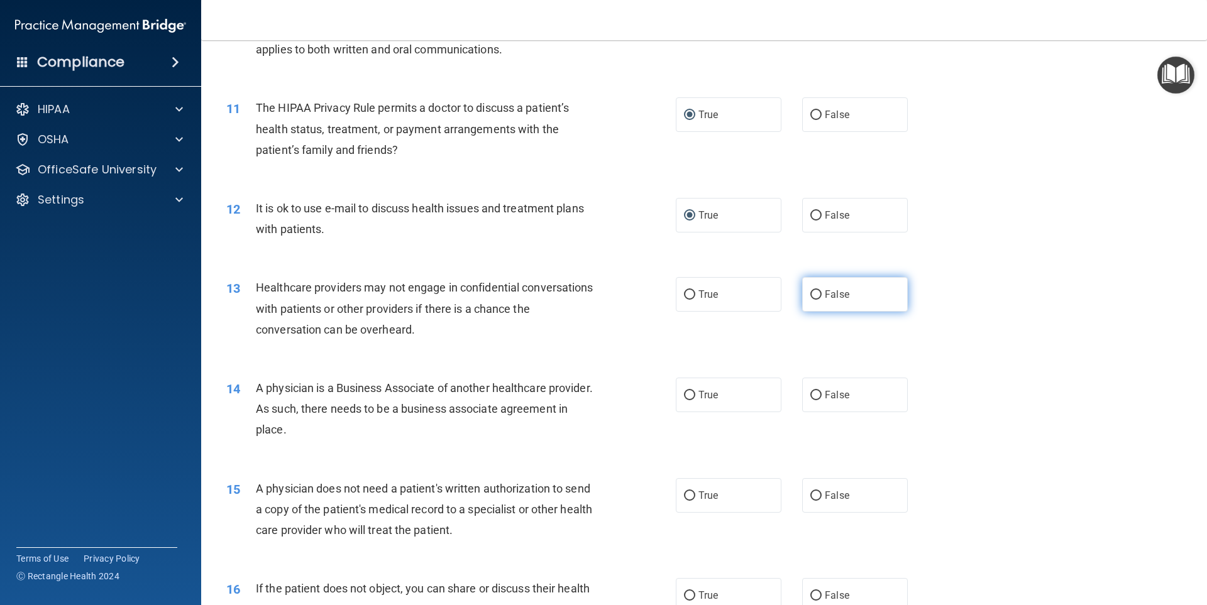
click at [810, 292] on input "False" at bounding box center [815, 294] width 11 height 9
radio input "true"
click at [811, 394] on input "False" at bounding box center [815, 395] width 11 height 9
radio input "true"
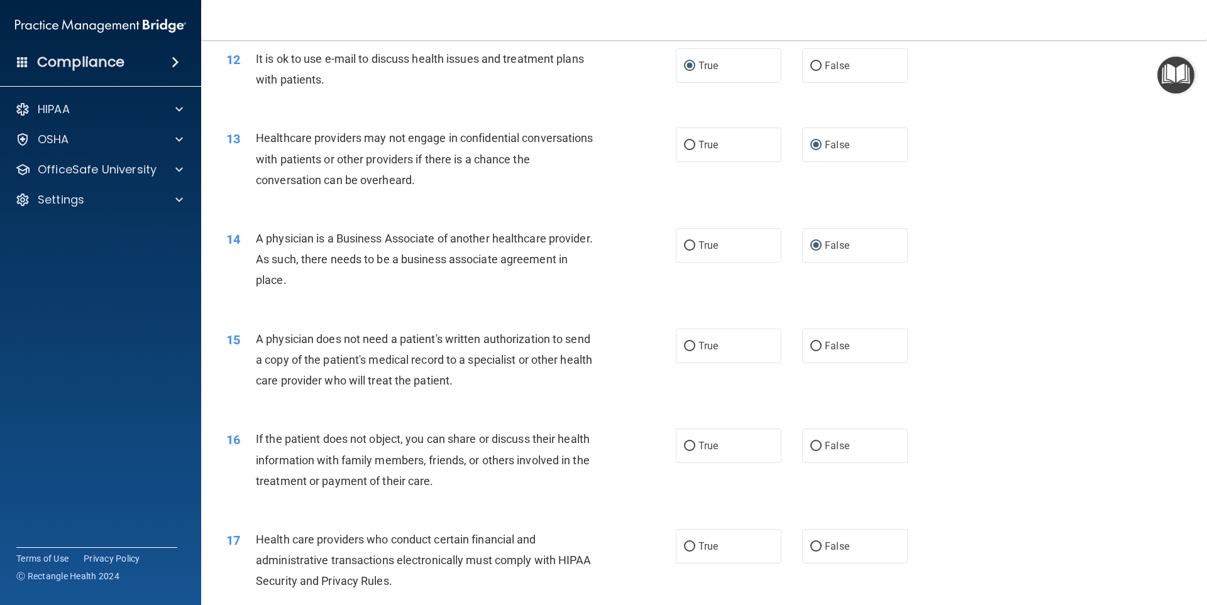
scroll to position [1132, 0]
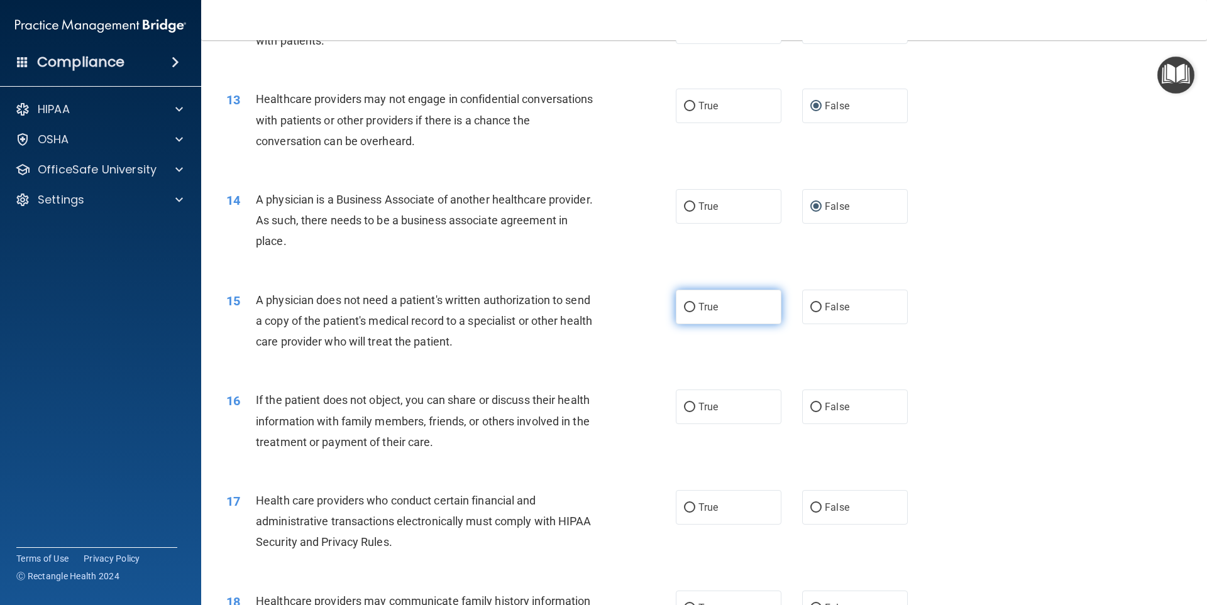
click at [685, 310] on input "True" at bounding box center [689, 307] width 11 height 9
radio input "true"
click at [685, 405] on input "True" at bounding box center [689, 407] width 11 height 9
radio input "true"
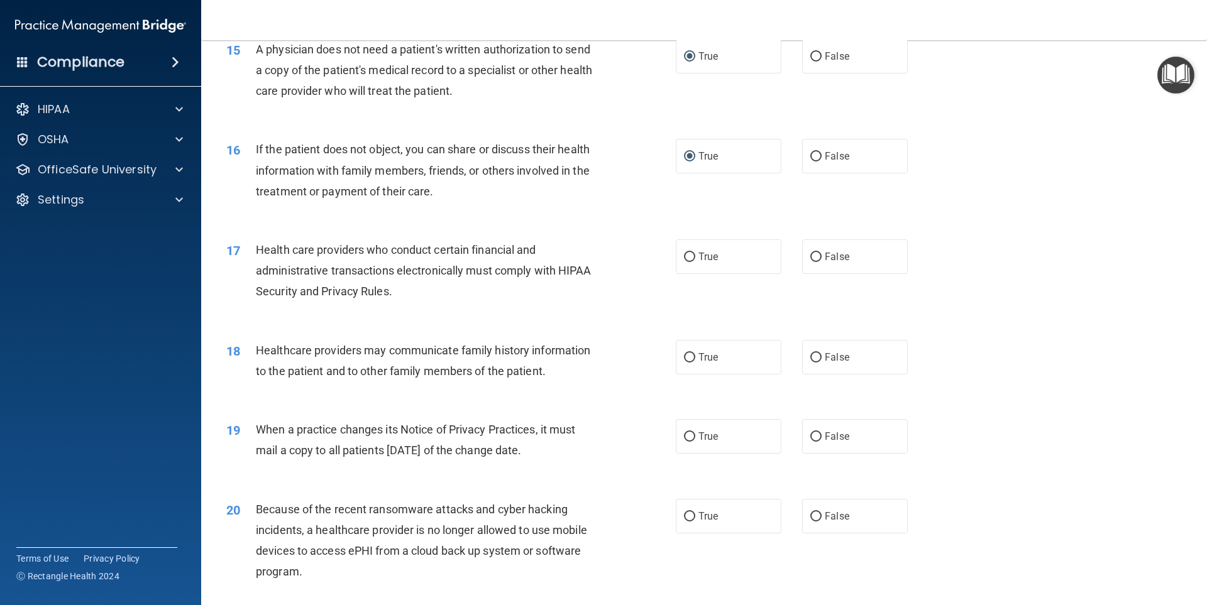
scroll to position [1383, 0]
click at [681, 251] on label "True" at bounding box center [729, 256] width 106 height 35
click at [684, 252] on input "True" at bounding box center [689, 256] width 11 height 9
radio input "true"
click at [686, 358] on input "True" at bounding box center [689, 357] width 11 height 9
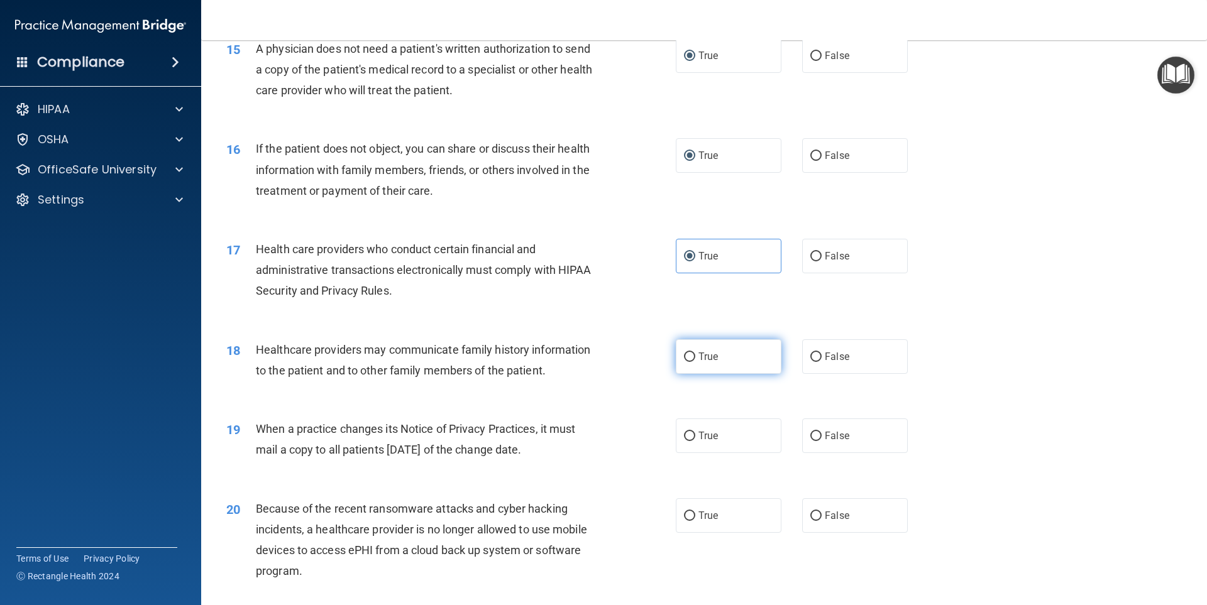
radio input "true"
click at [812, 436] on input "False" at bounding box center [815, 436] width 11 height 9
radio input "true"
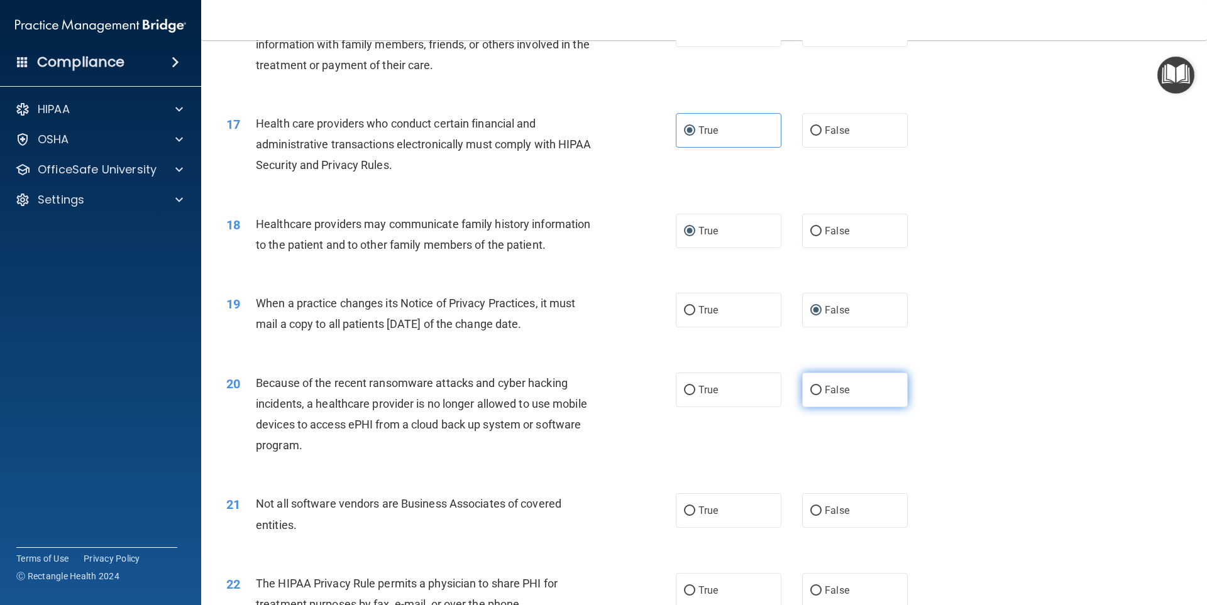
click at [815, 390] on input "False" at bounding box center [815, 390] width 11 height 9
radio input "true"
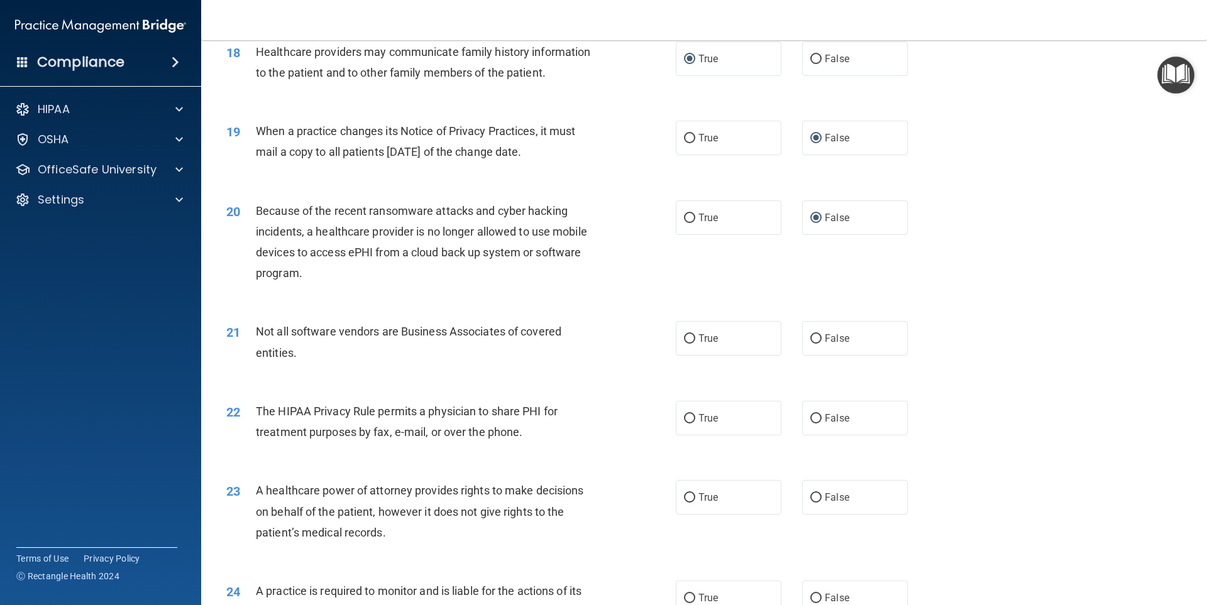
scroll to position [1697, 0]
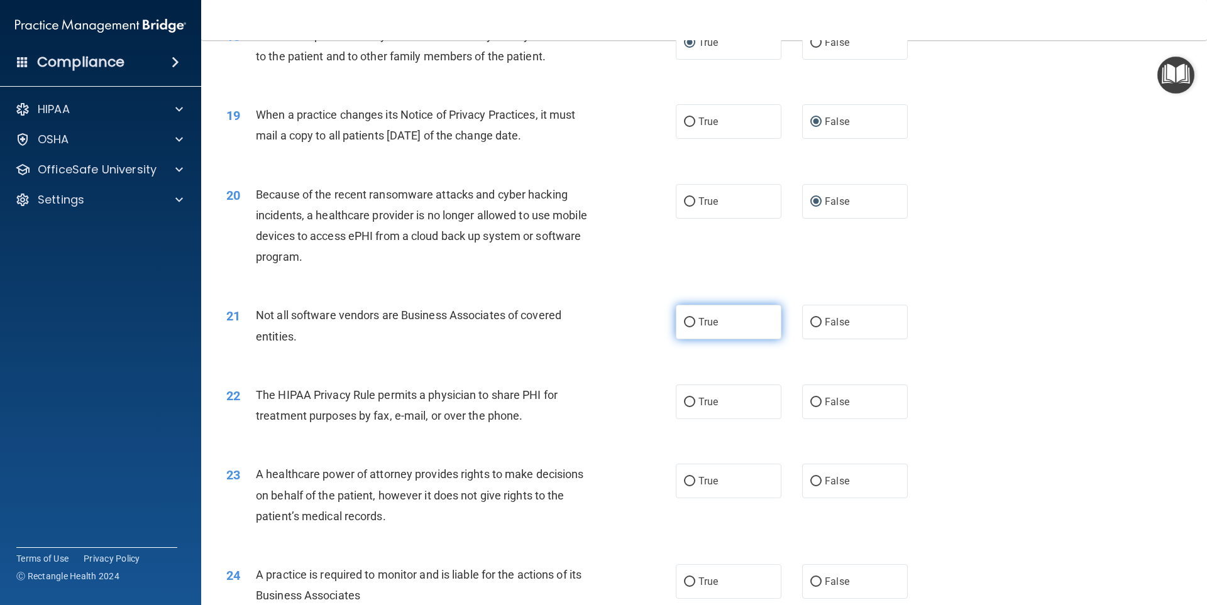
click at [688, 324] on input "True" at bounding box center [689, 322] width 11 height 9
radio input "true"
click at [688, 402] on input "True" at bounding box center [689, 402] width 11 height 9
radio input "true"
click at [810, 480] on input "False" at bounding box center [815, 481] width 11 height 9
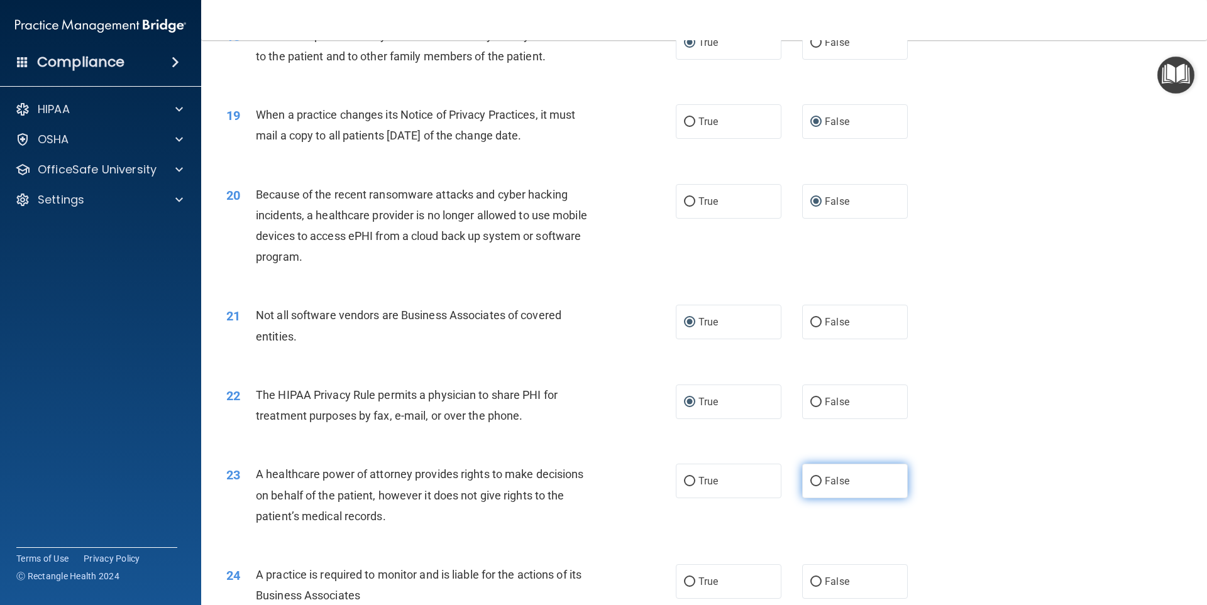
radio input "true"
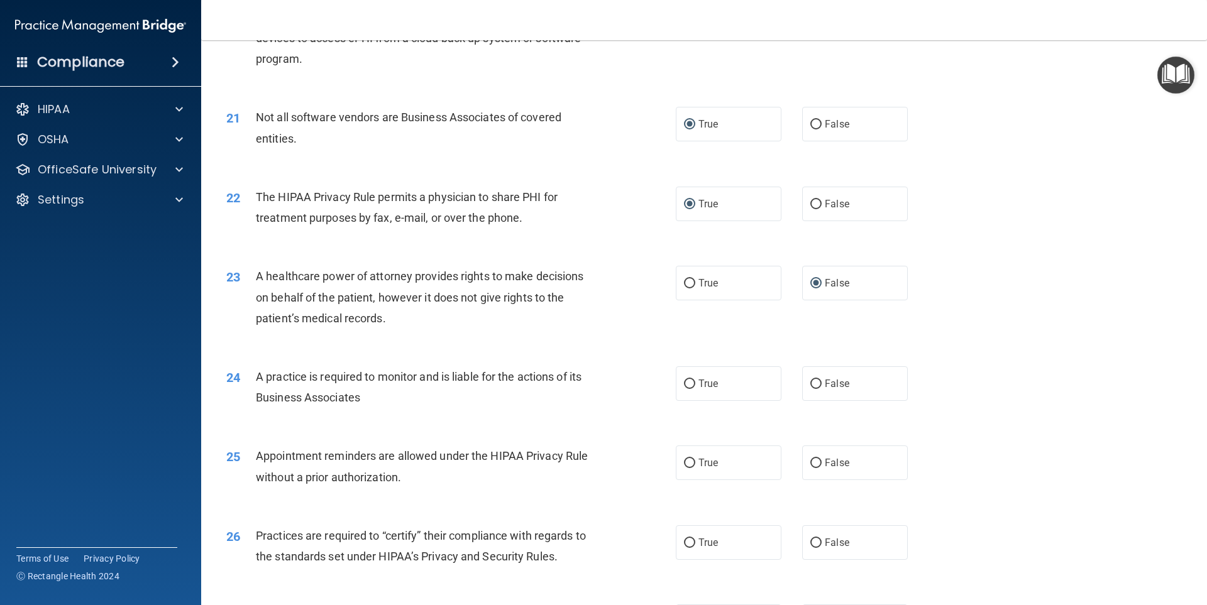
scroll to position [1949, 0]
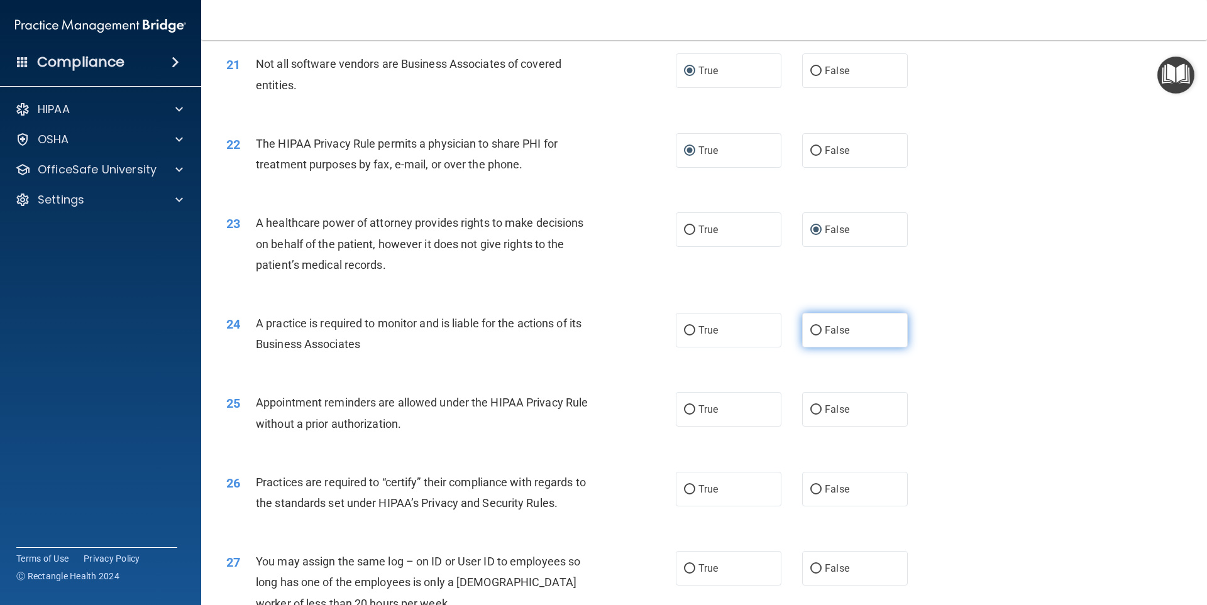
click at [810, 328] on input "False" at bounding box center [815, 330] width 11 height 9
radio input "true"
click at [685, 407] on input "True" at bounding box center [689, 409] width 11 height 9
radio input "true"
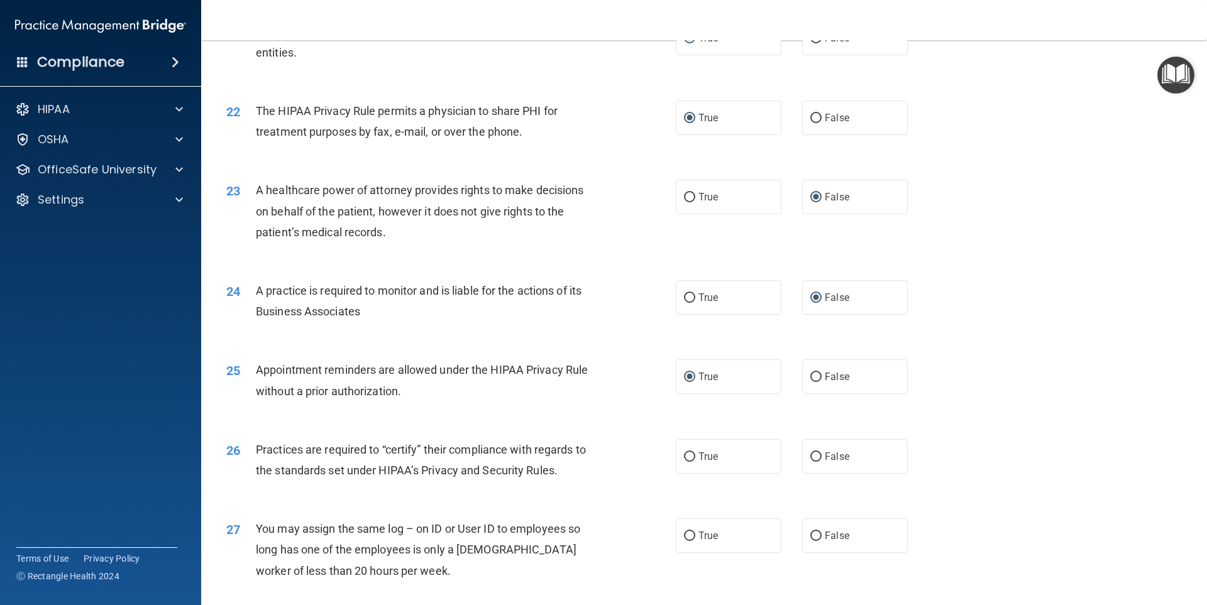
scroll to position [2012, 0]
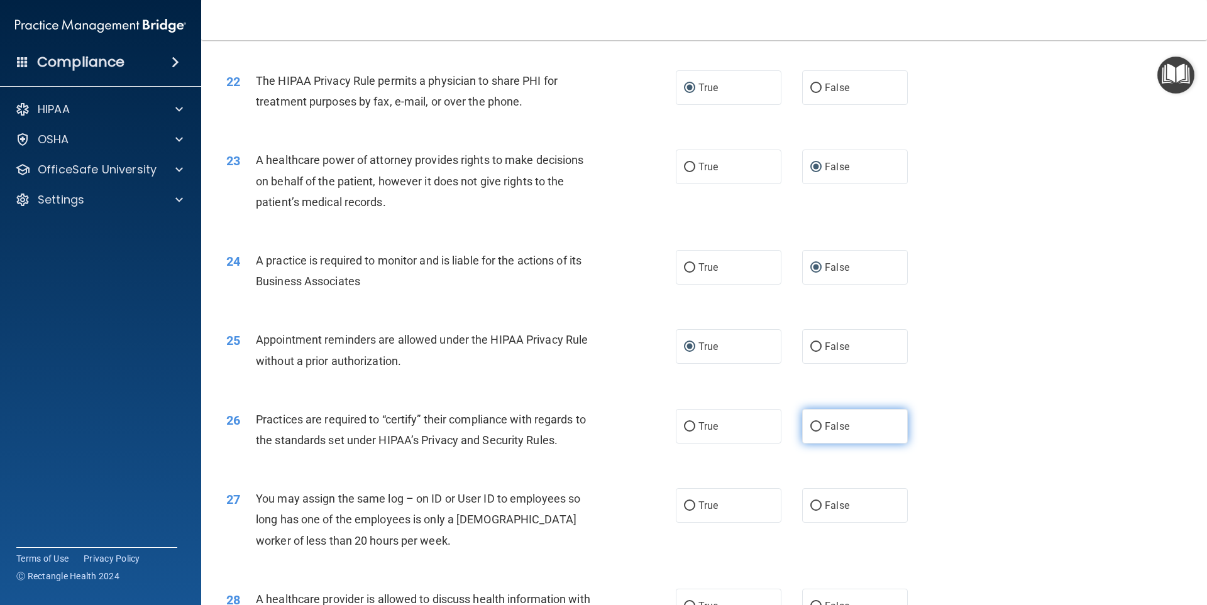
click at [810, 425] on input "False" at bounding box center [815, 426] width 11 height 9
radio input "true"
click at [810, 504] on input "False" at bounding box center [815, 506] width 11 height 9
radio input "true"
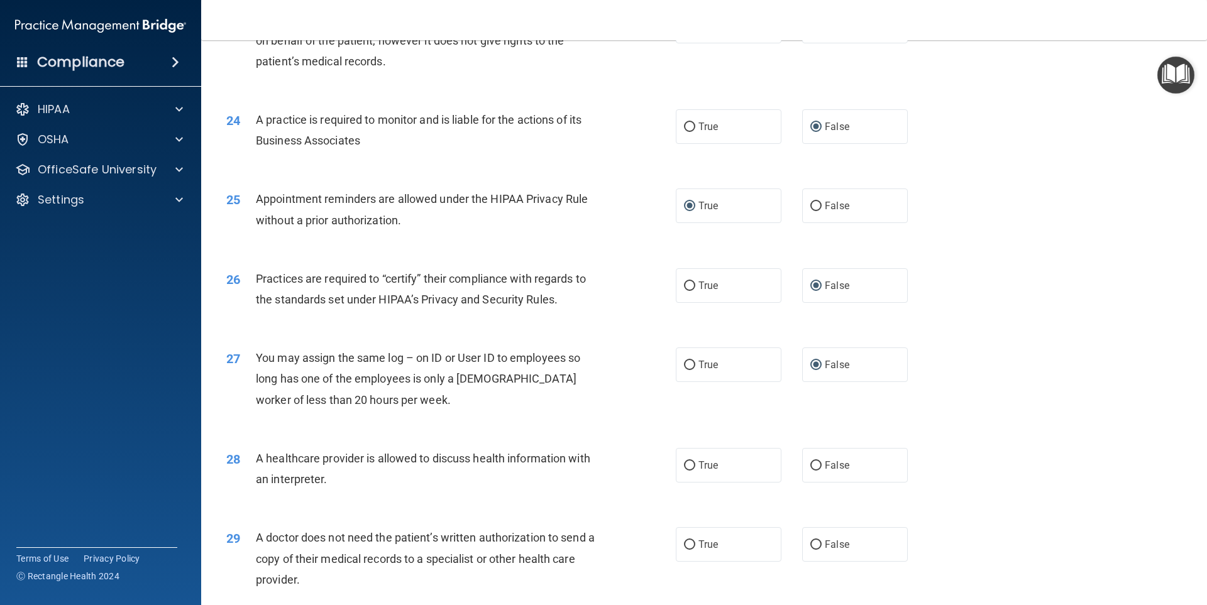
scroll to position [2200, 0]
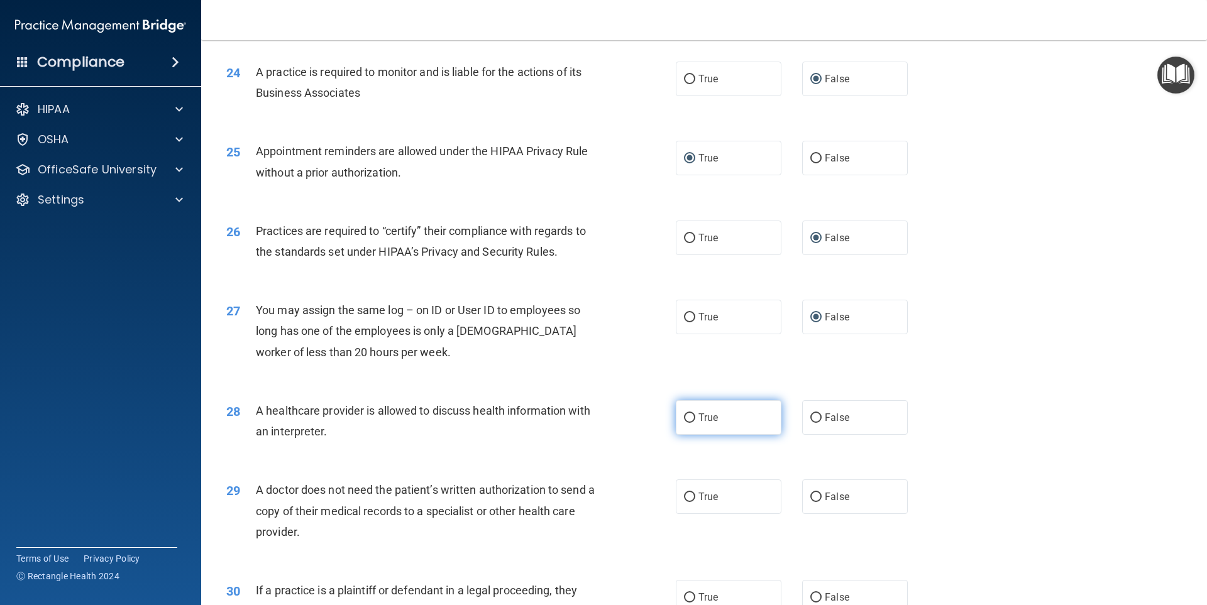
click at [684, 417] on input "True" at bounding box center [689, 418] width 11 height 9
radio input "true"
click at [684, 496] on input "True" at bounding box center [689, 497] width 11 height 9
radio input "true"
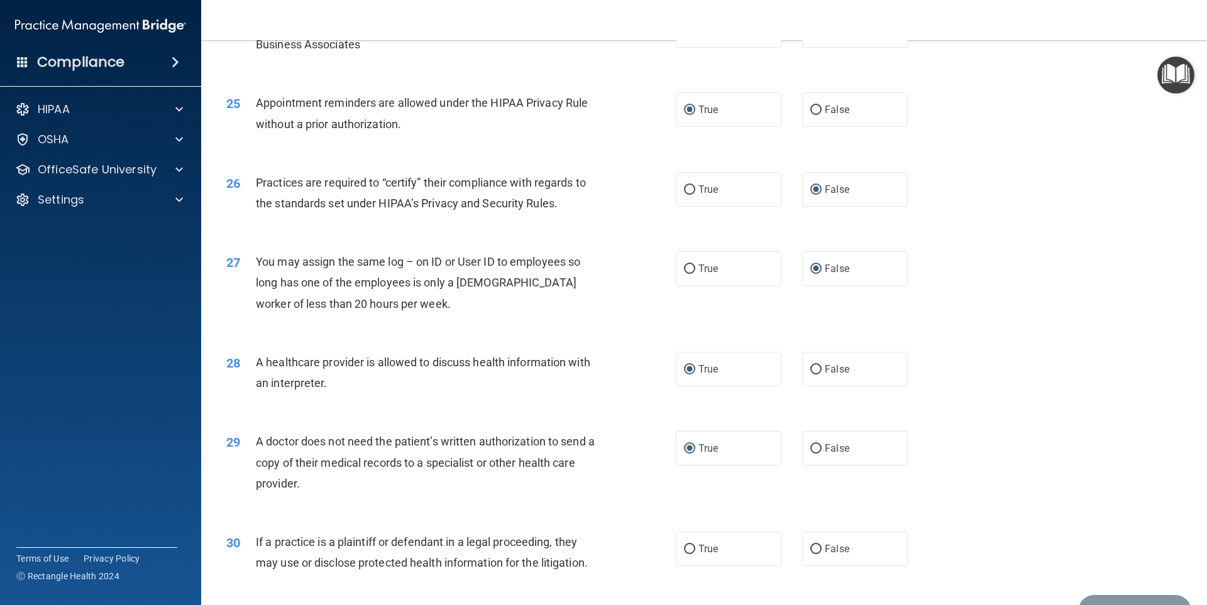
scroll to position [2321, 0]
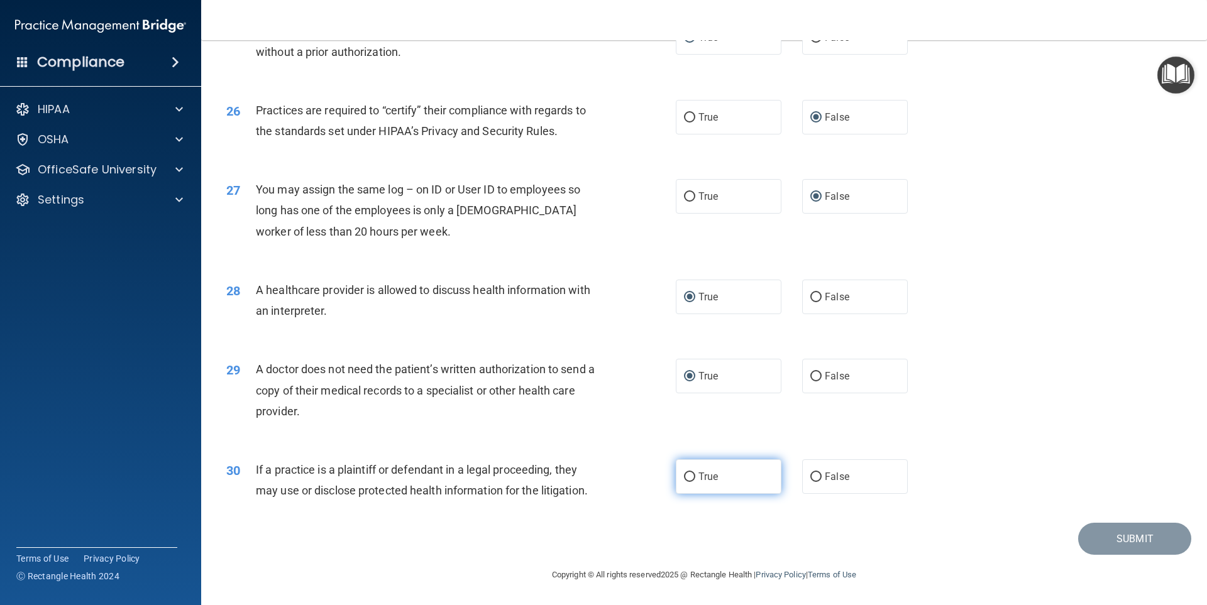
click at [684, 474] on input "True" at bounding box center [689, 477] width 11 height 9
radio input "true"
click at [1138, 542] on button "Submit" at bounding box center [1134, 539] width 113 height 32
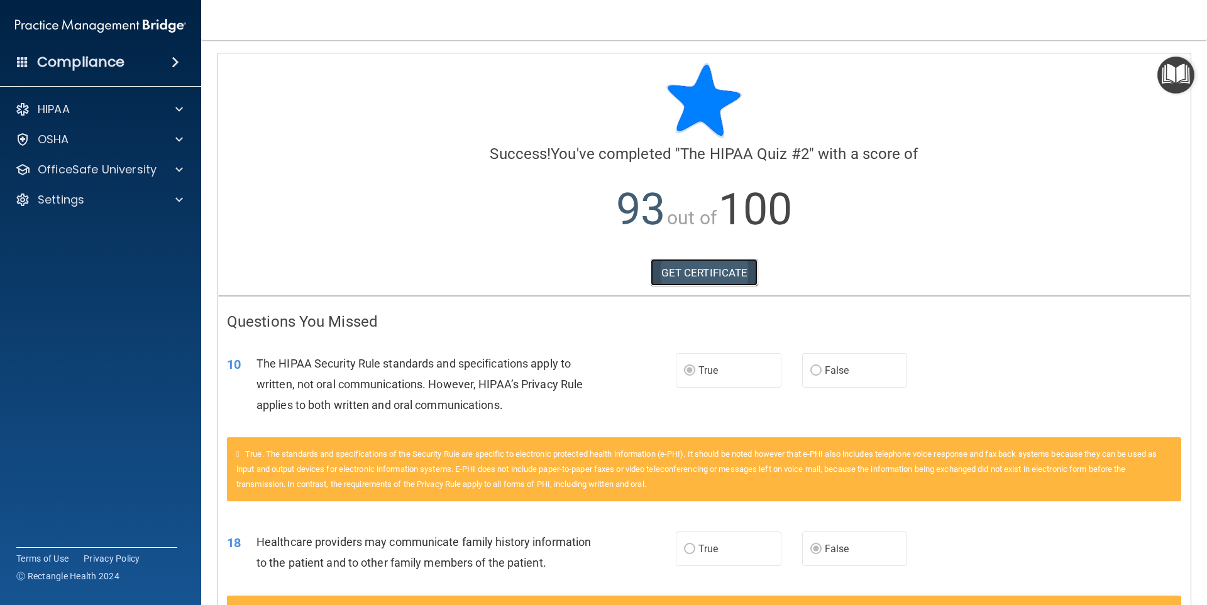
click at [688, 277] on link "GET CERTIFICATE" at bounding box center [705, 273] width 108 height 28
click at [184, 172] on div at bounding box center [177, 169] width 31 height 15
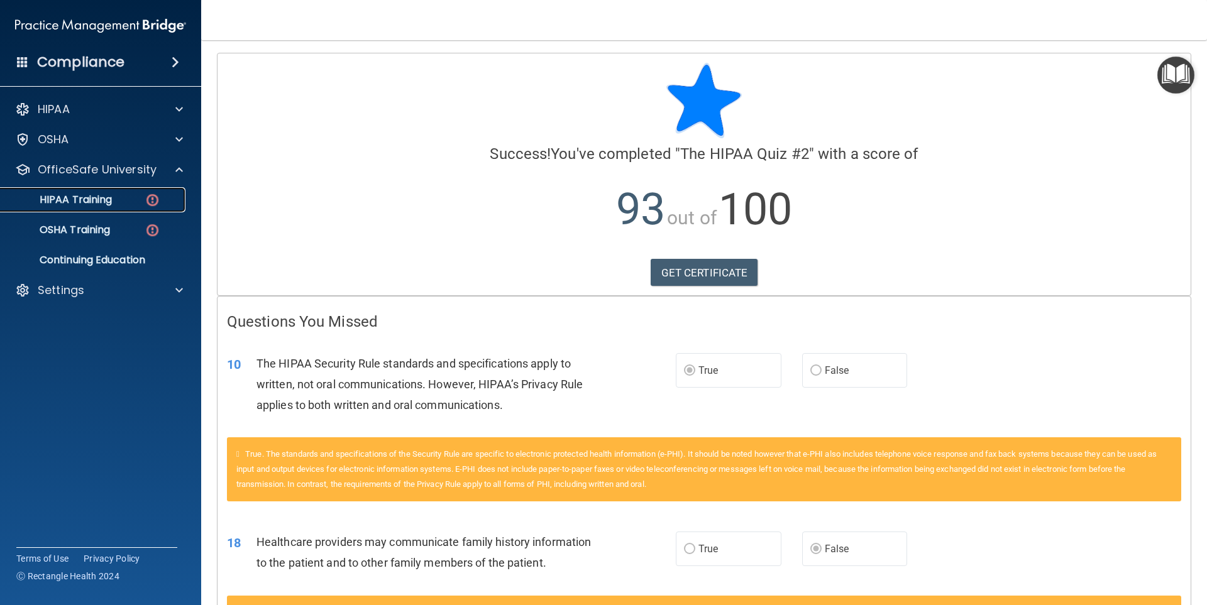
click at [151, 201] on img at bounding box center [153, 200] width 16 height 16
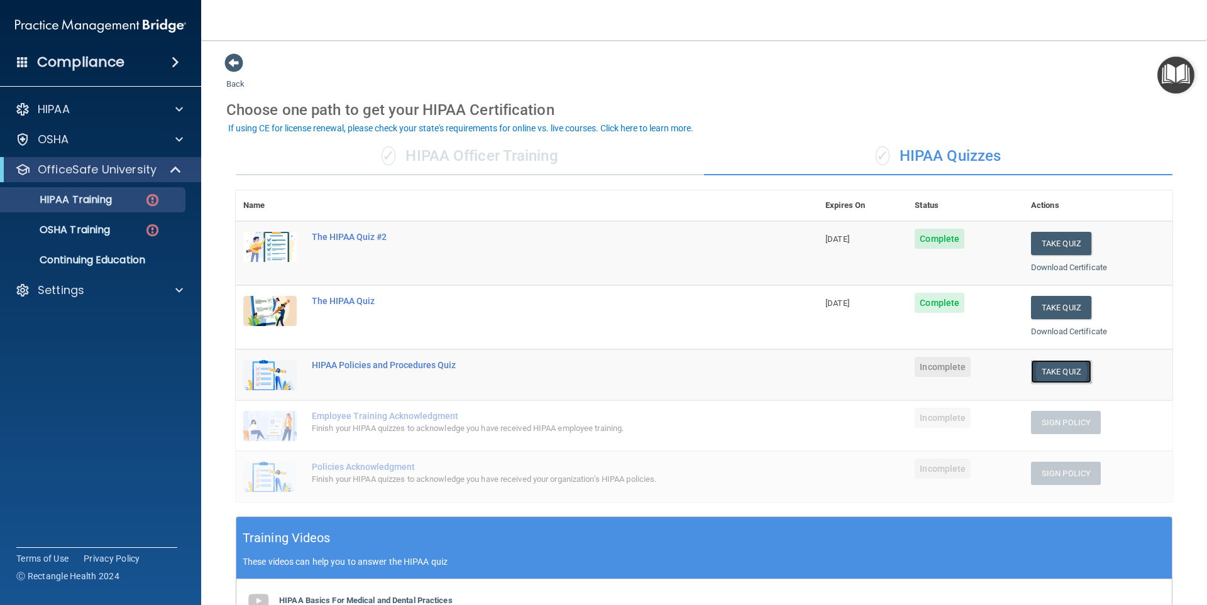
click at [1044, 369] on button "Take Quiz" at bounding box center [1061, 371] width 60 height 23
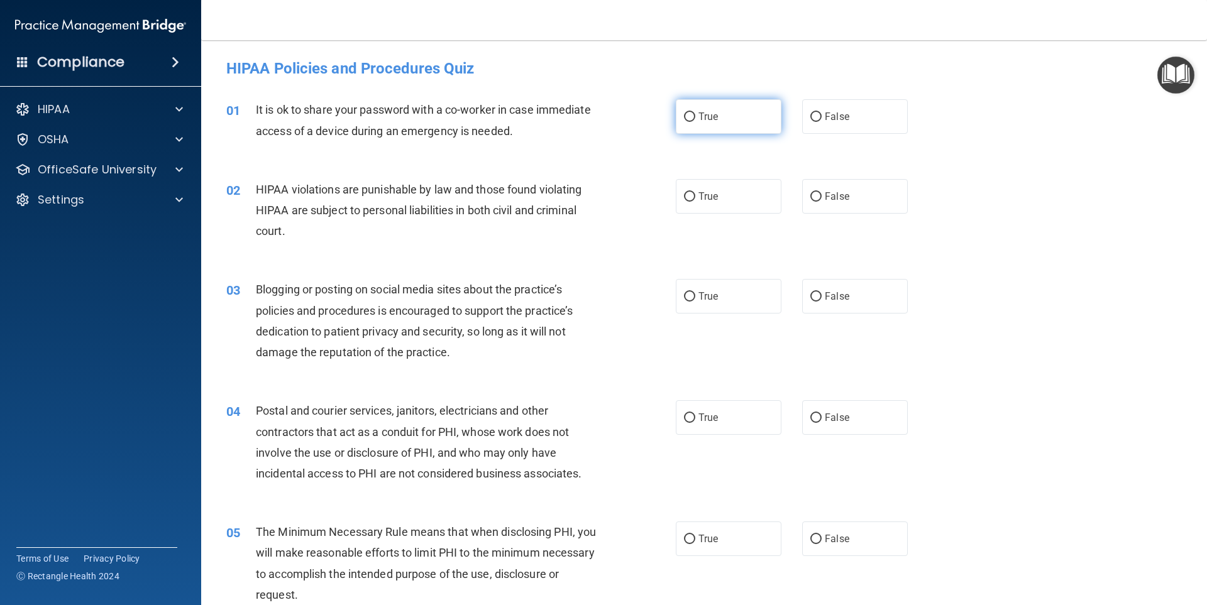
click at [684, 117] on input "True" at bounding box center [689, 117] width 11 height 9
radio input "true"
click at [684, 195] on input "True" at bounding box center [689, 196] width 11 height 9
radio input "true"
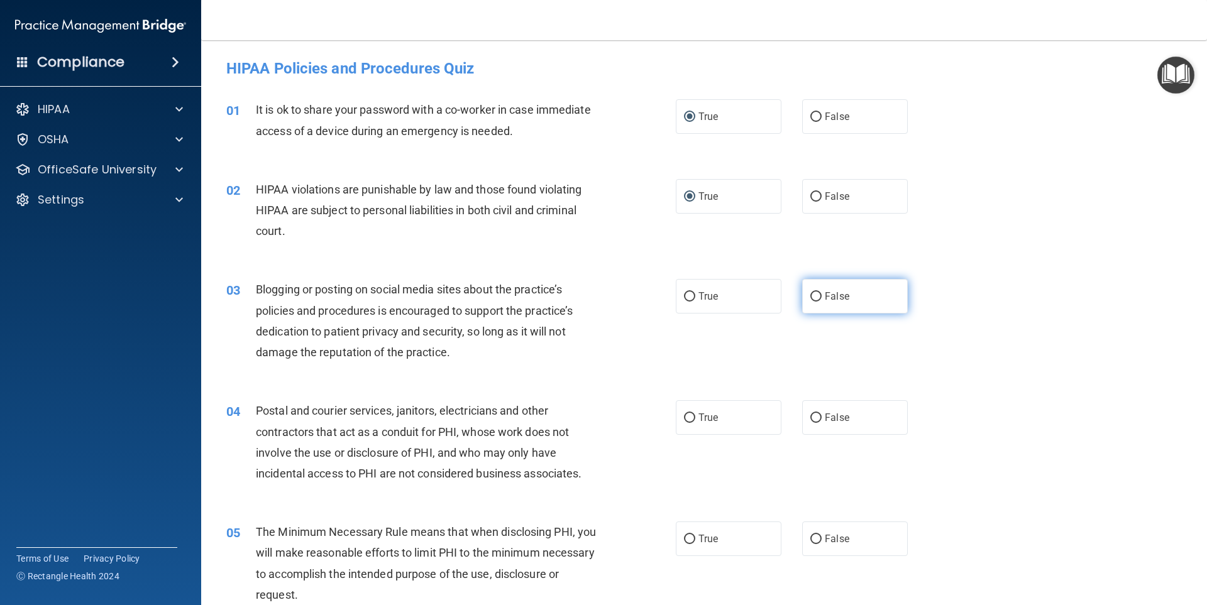
click at [817, 296] on label "False" at bounding box center [855, 296] width 106 height 35
click at [817, 296] on input "False" at bounding box center [815, 296] width 11 height 9
radio input "true"
click at [690, 420] on input "True" at bounding box center [689, 418] width 11 height 9
radio input "true"
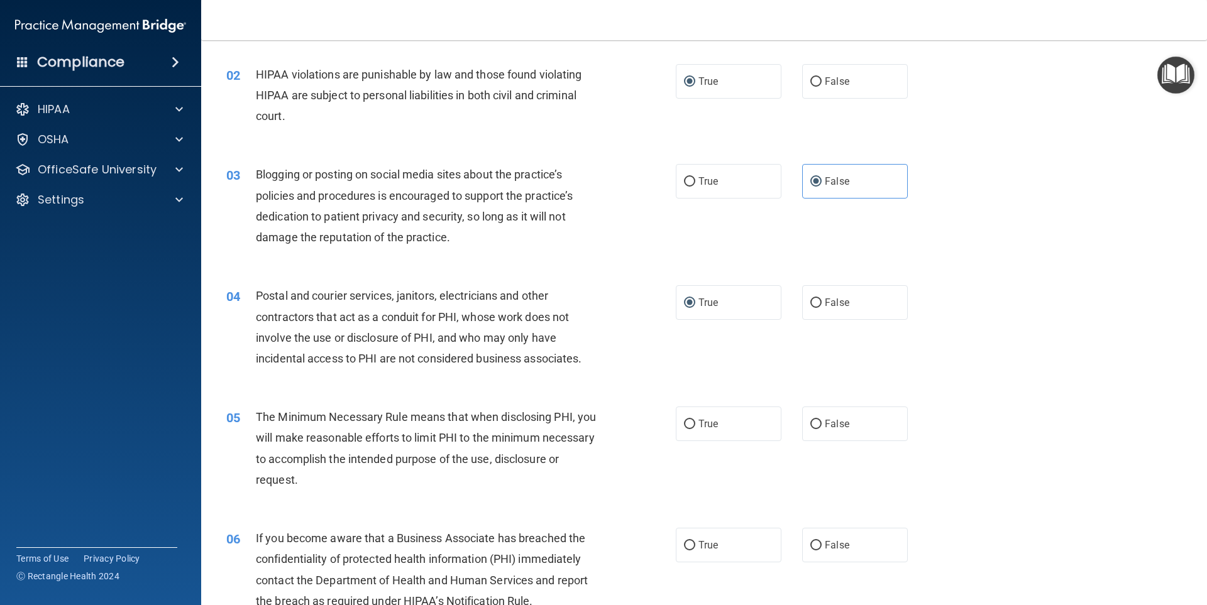
scroll to position [126, 0]
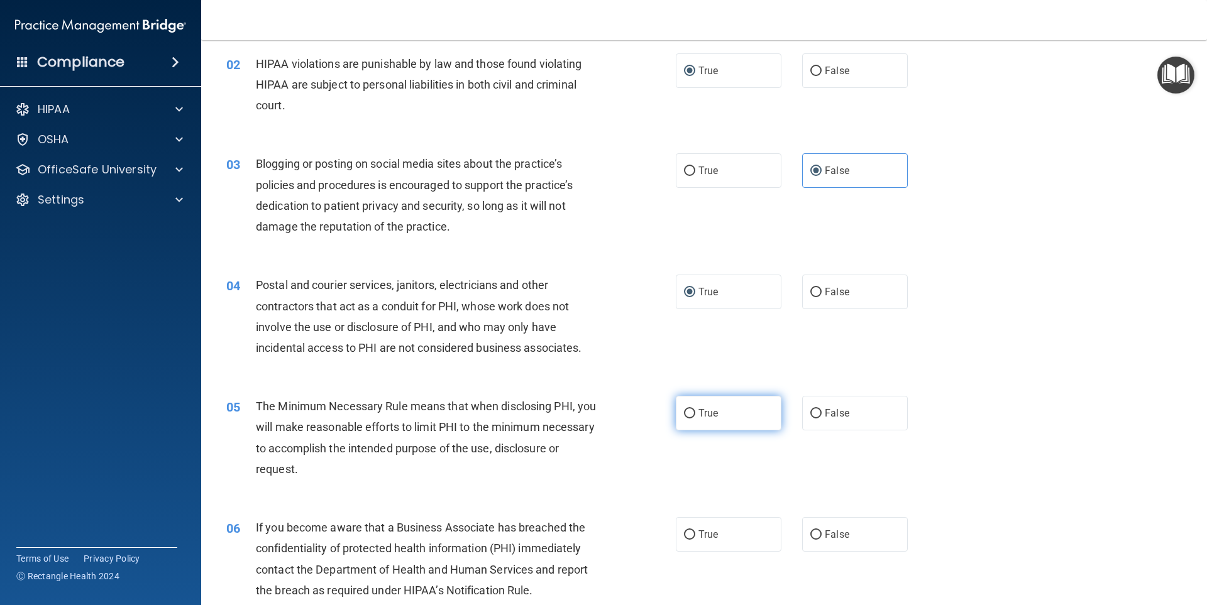
click at [687, 413] on input "True" at bounding box center [689, 413] width 11 height 9
radio input "true"
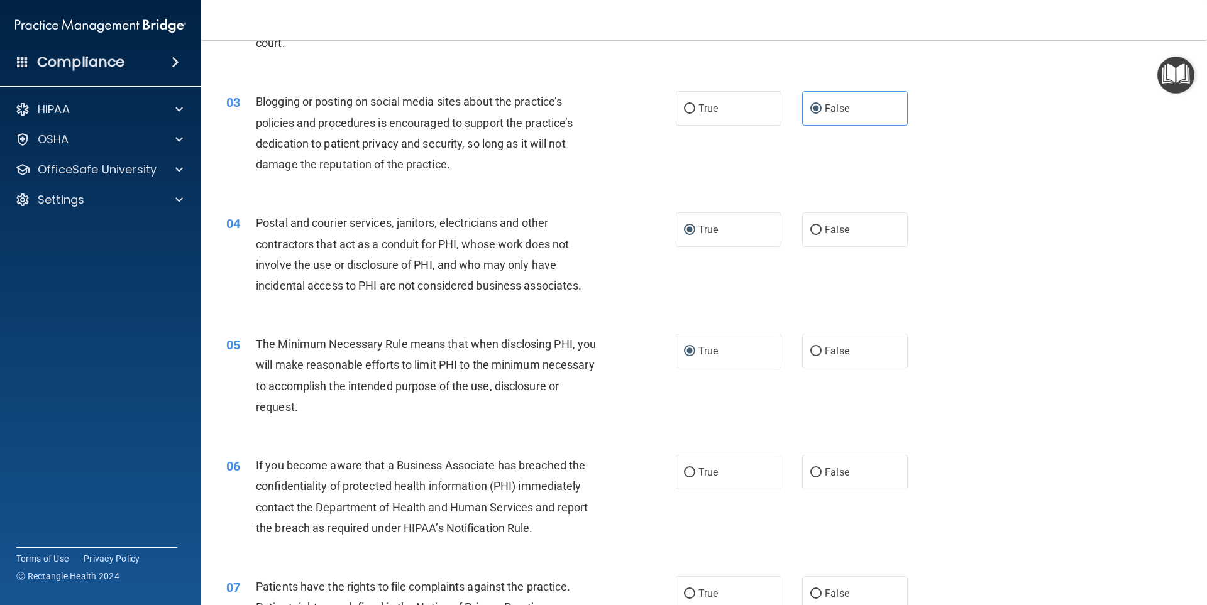
scroll to position [189, 0]
click at [811, 470] on input "False" at bounding box center [815, 472] width 11 height 9
radio input "true"
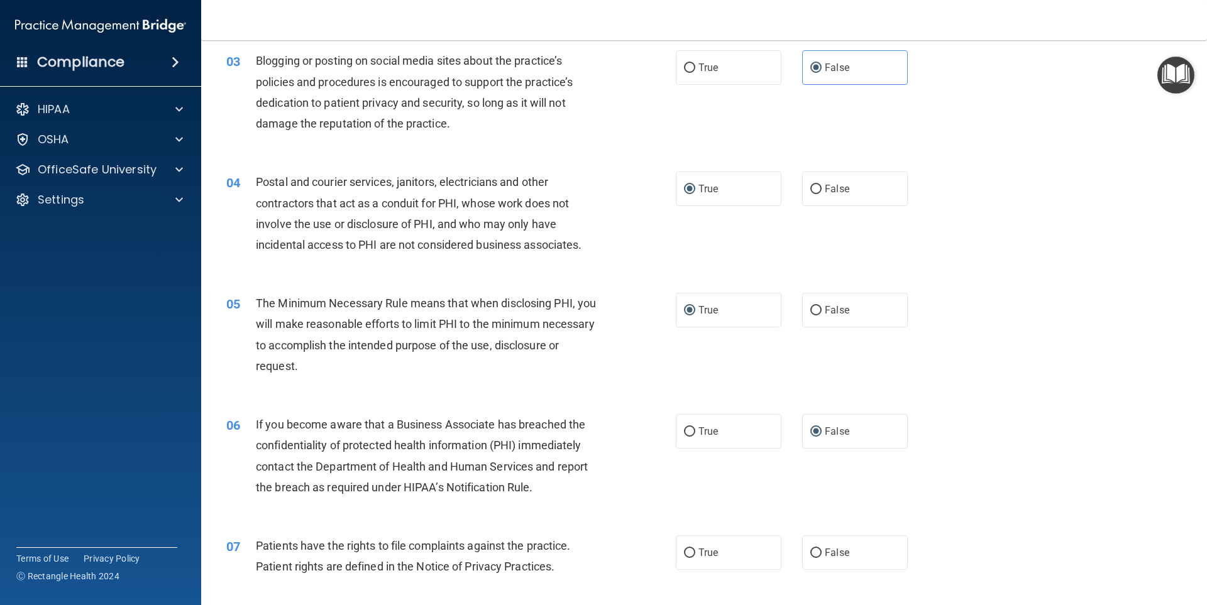
scroll to position [251, 0]
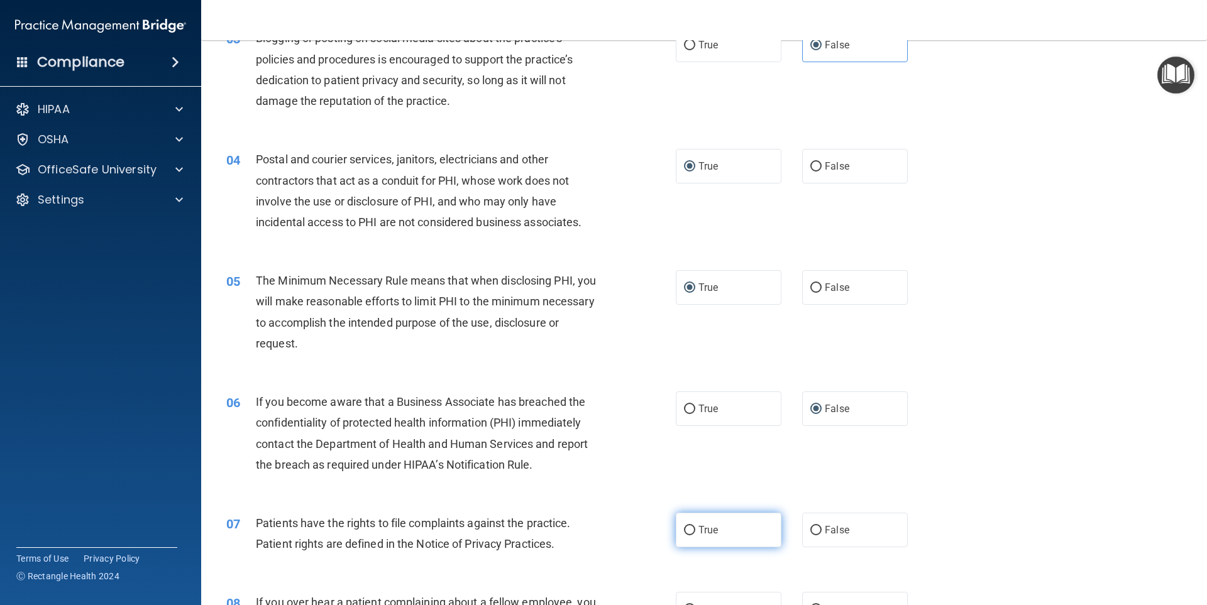
click at [688, 531] on input "True" at bounding box center [689, 530] width 11 height 9
radio input "true"
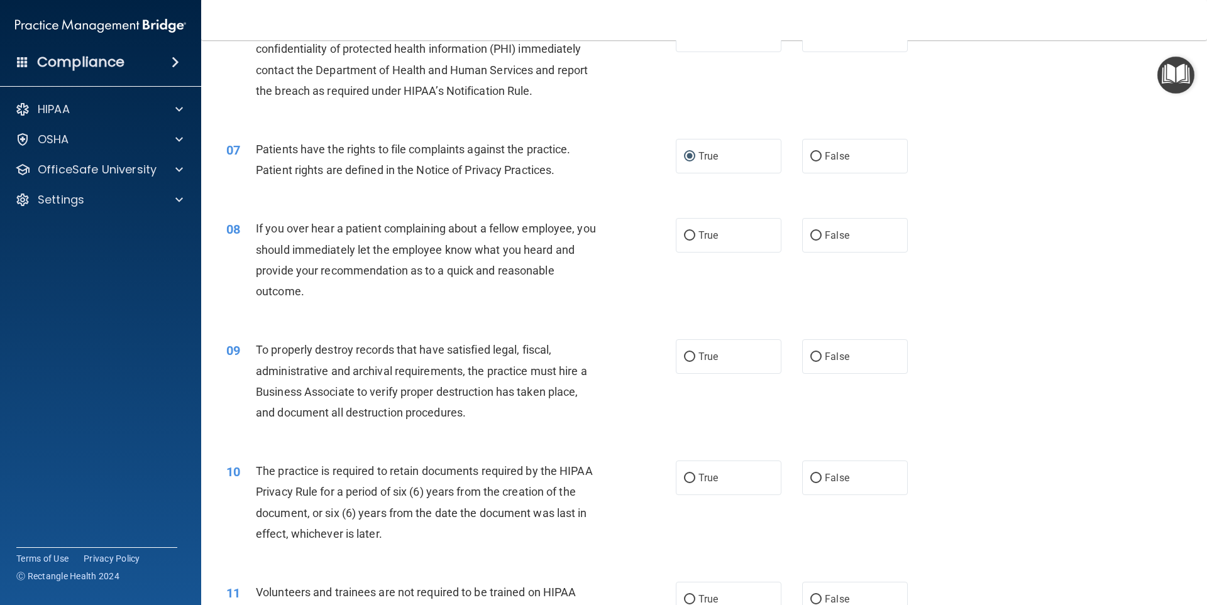
scroll to position [629, 0]
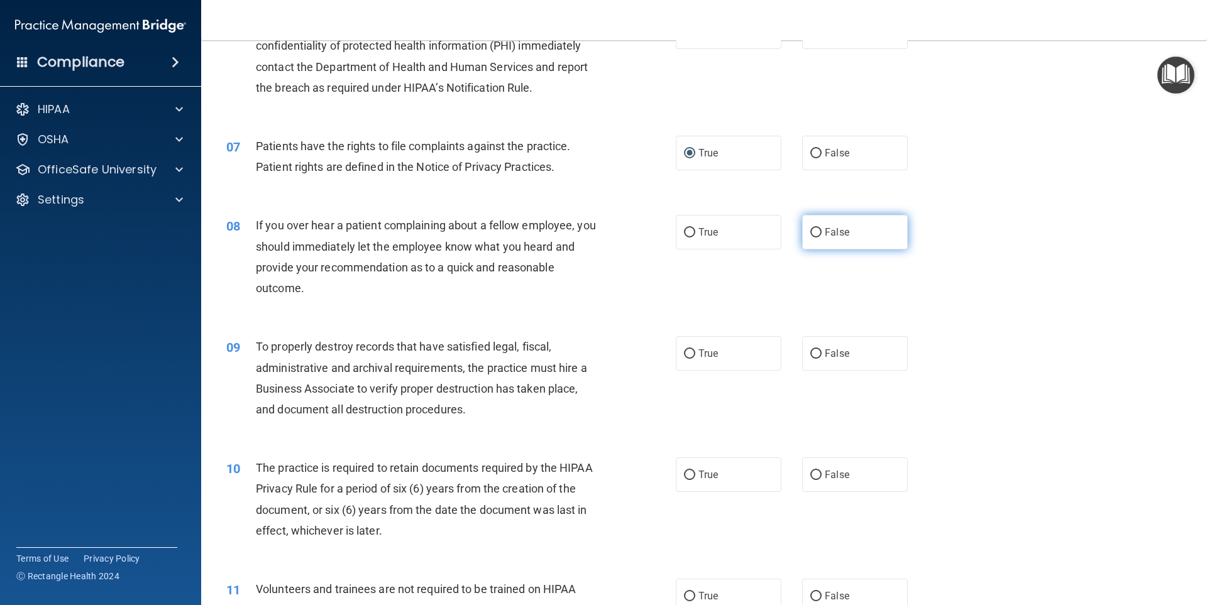
click at [810, 233] on input "False" at bounding box center [815, 232] width 11 height 9
radio input "true"
click at [811, 346] on label "False" at bounding box center [855, 353] width 106 height 35
click at [811, 350] on input "False" at bounding box center [815, 354] width 11 height 9
radio input "true"
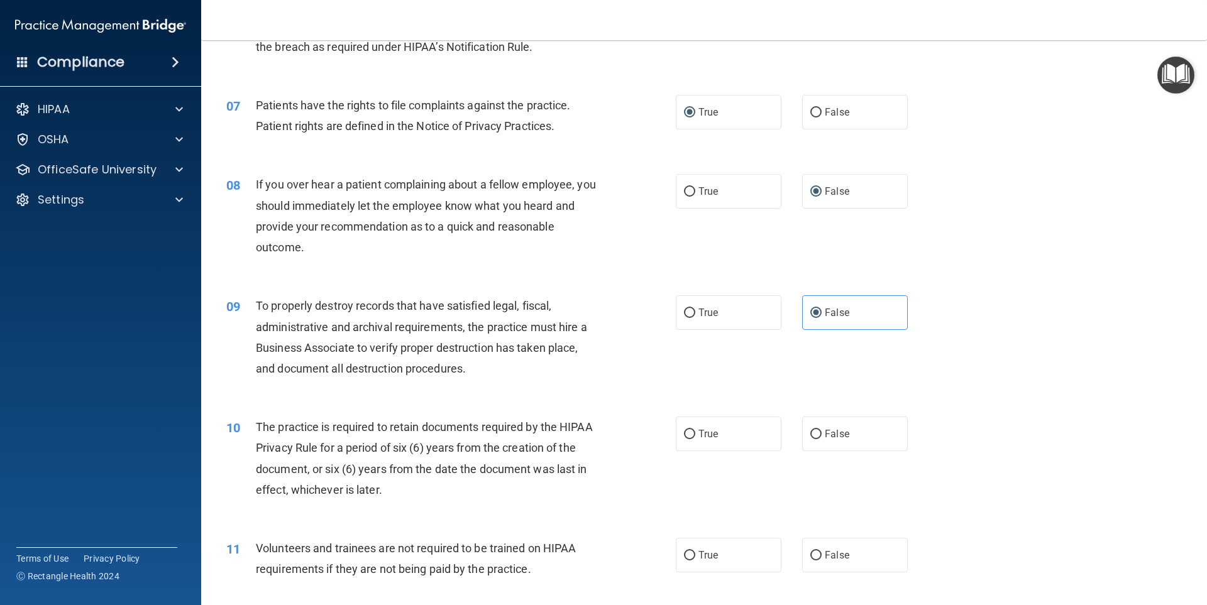
scroll to position [692, 0]
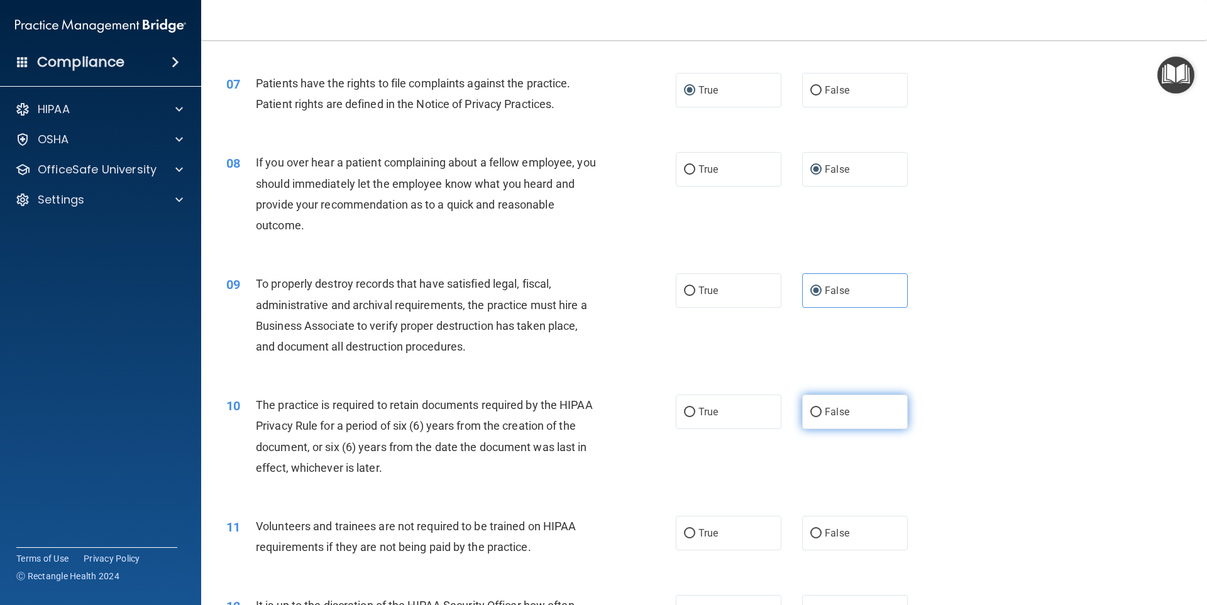
click at [810, 412] on input "False" at bounding box center [815, 412] width 11 height 9
radio input "true"
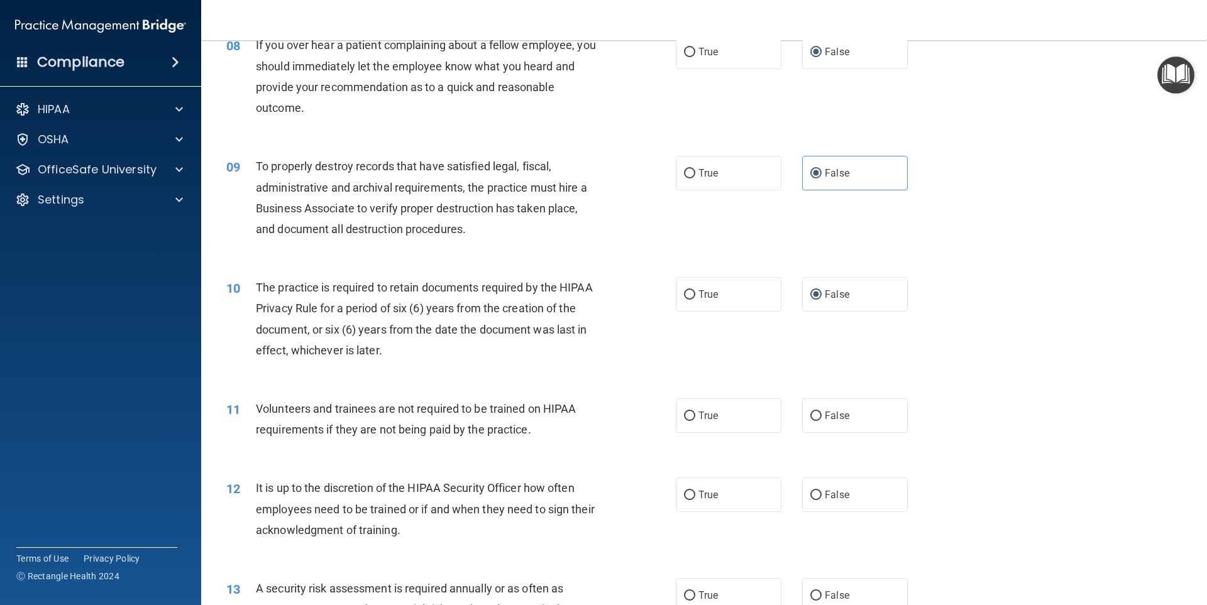
scroll to position [817, 0]
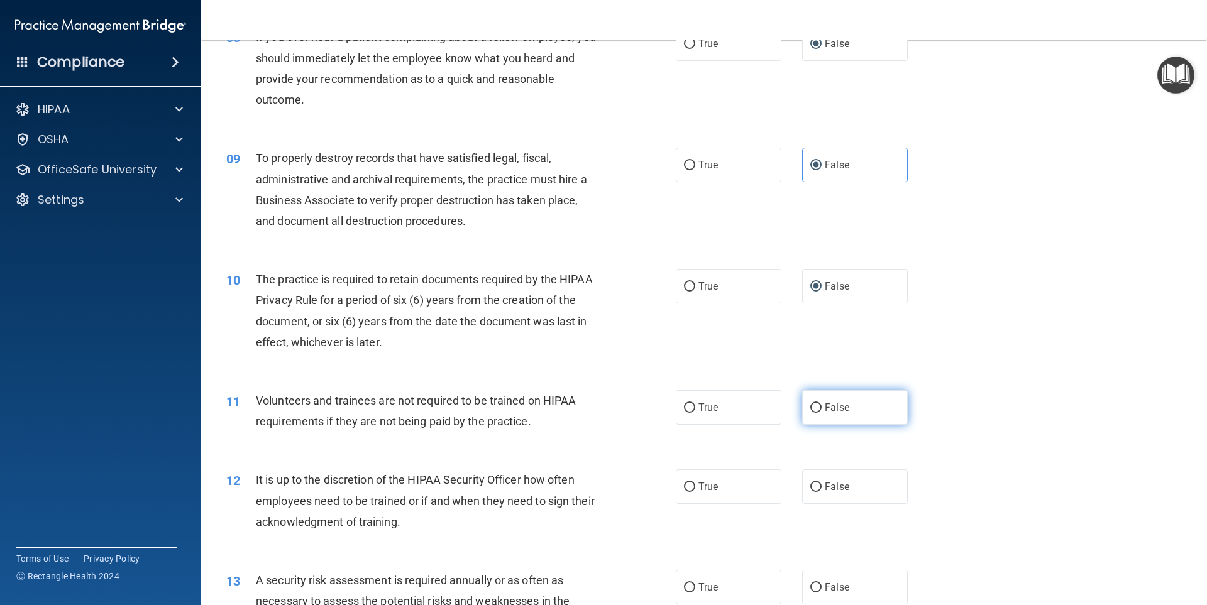
click at [810, 407] on input "False" at bounding box center [815, 408] width 11 height 9
radio input "true"
click at [685, 487] on input "True" at bounding box center [689, 487] width 11 height 9
radio input "true"
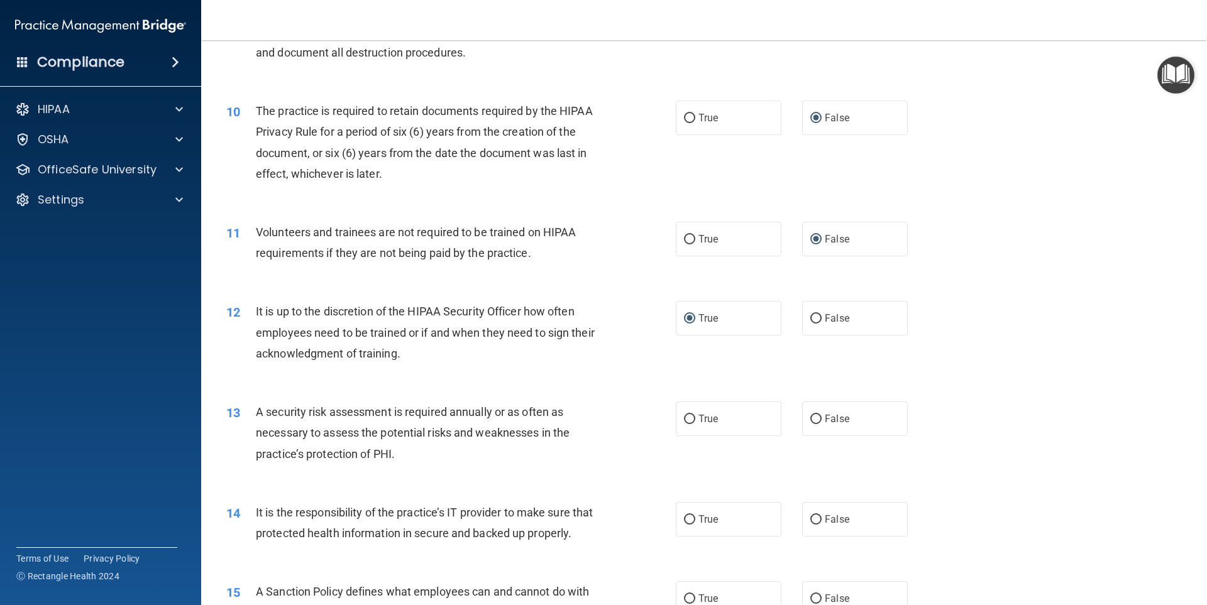
scroll to position [1006, 0]
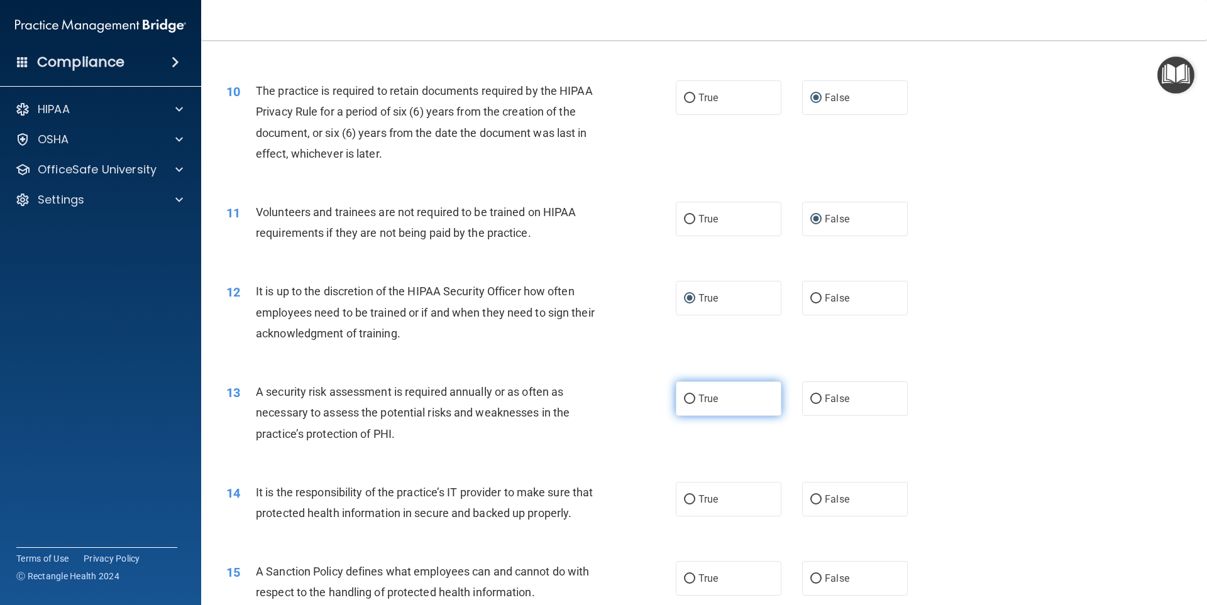
click at [685, 397] on input "True" at bounding box center [689, 399] width 11 height 9
radio input "true"
click at [676, 500] on label "True" at bounding box center [729, 499] width 106 height 35
click at [684, 500] on input "True" at bounding box center [689, 499] width 11 height 9
radio input "true"
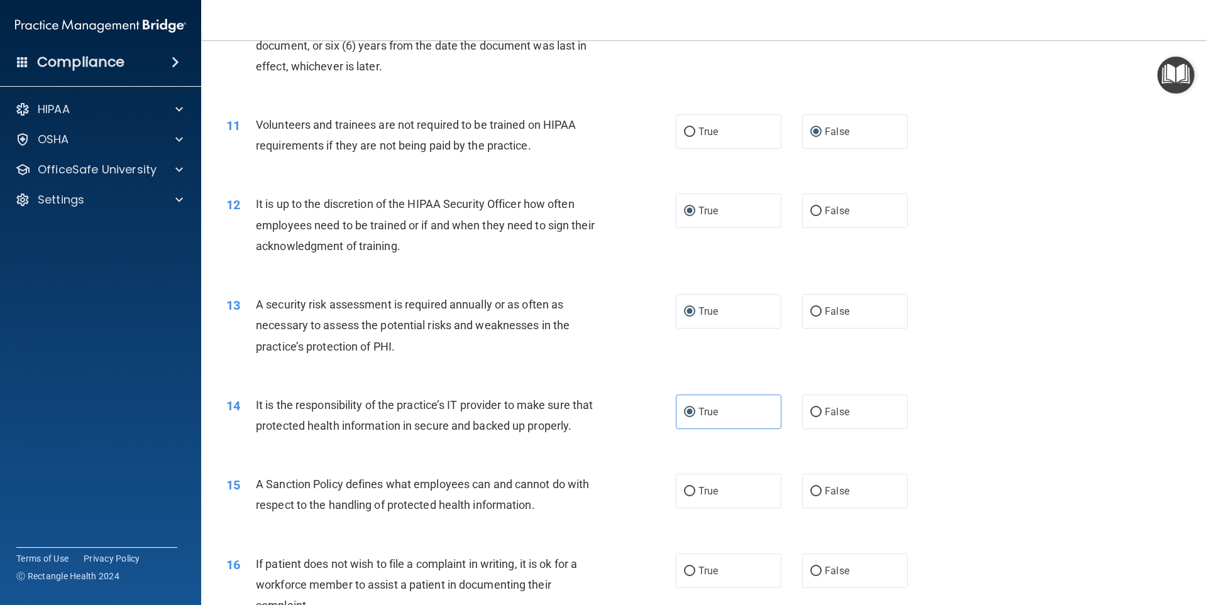
scroll to position [1132, 0]
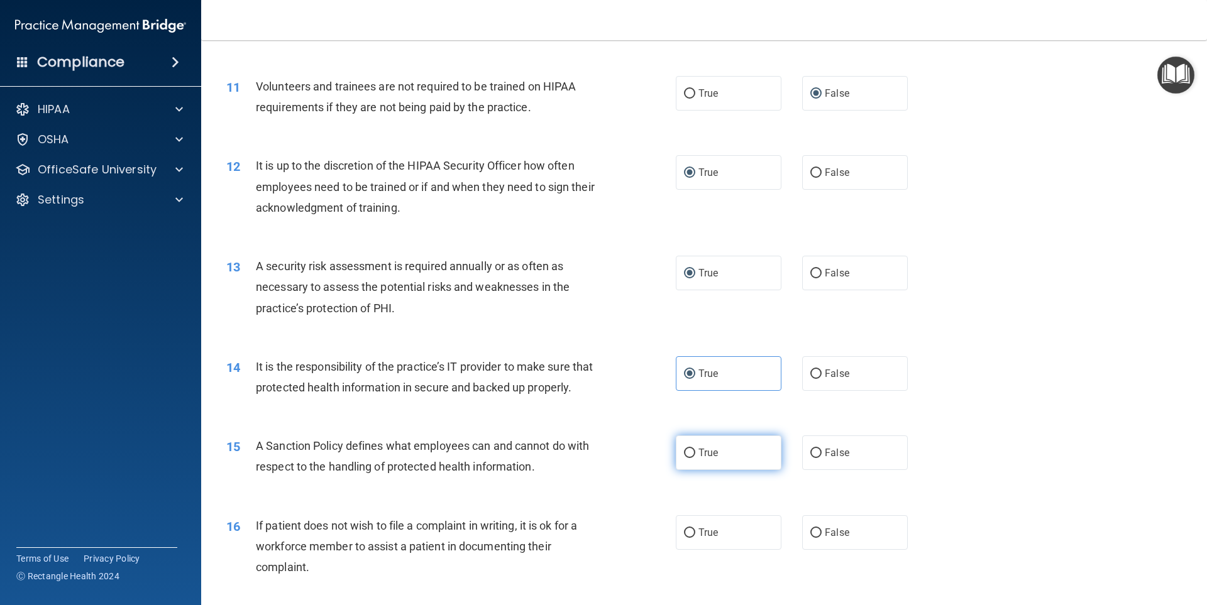
click at [687, 458] on input "True" at bounding box center [689, 453] width 11 height 9
radio input "true"
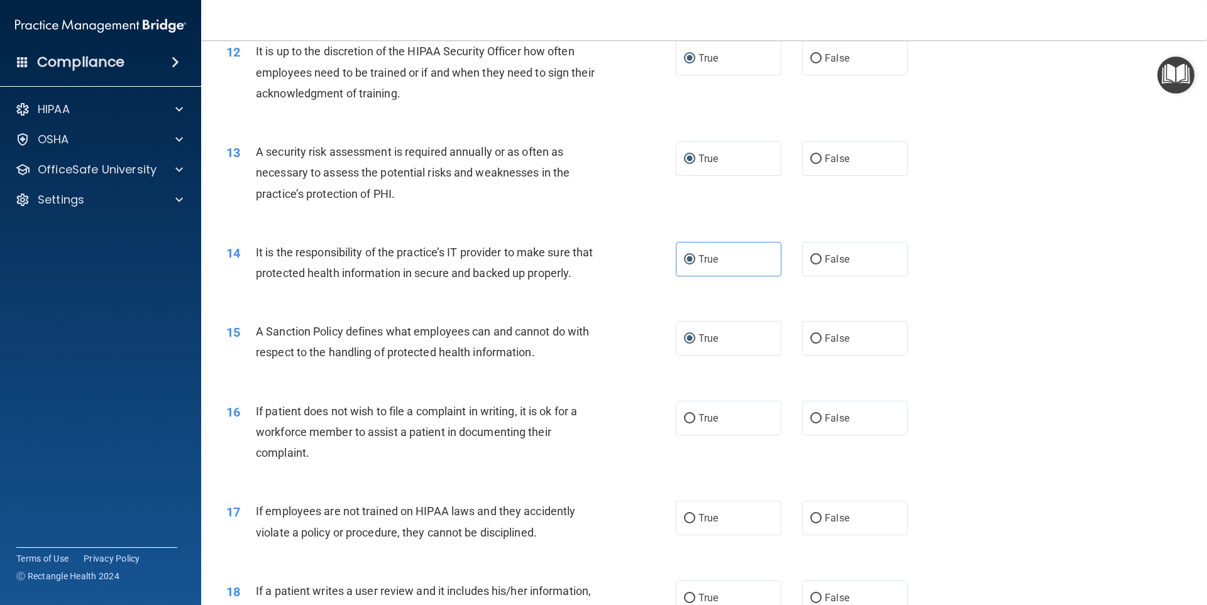
scroll to position [1257, 0]
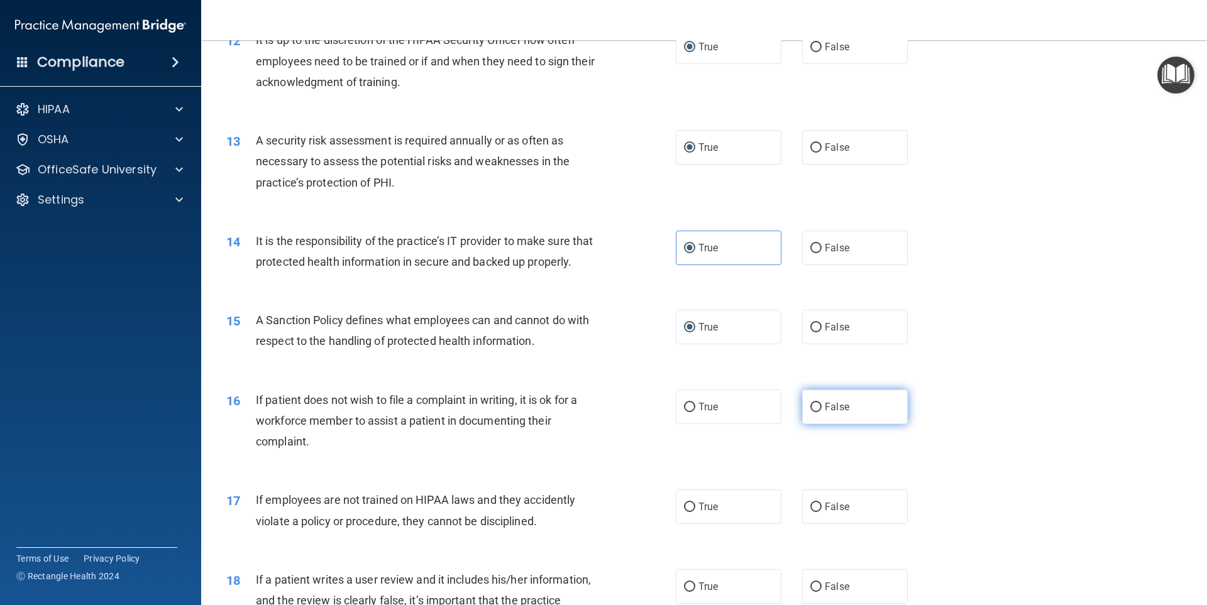
click at [813, 412] on input "False" at bounding box center [815, 407] width 11 height 9
radio input "true"
click at [810, 512] on input "False" at bounding box center [815, 507] width 11 height 9
radio input "true"
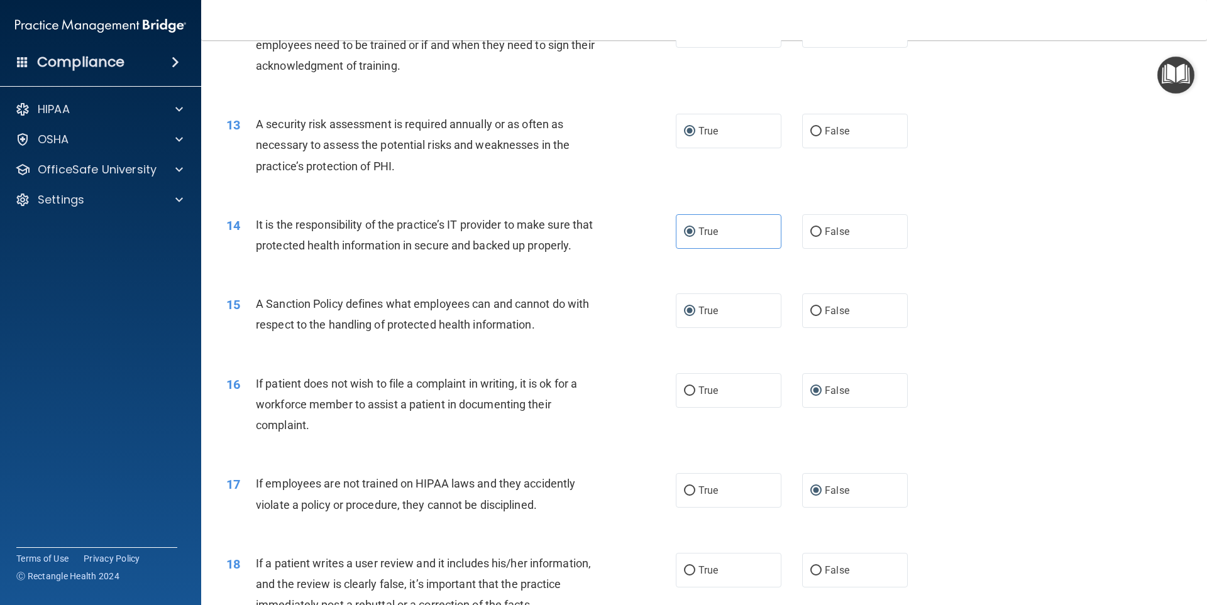
scroll to position [1383, 0]
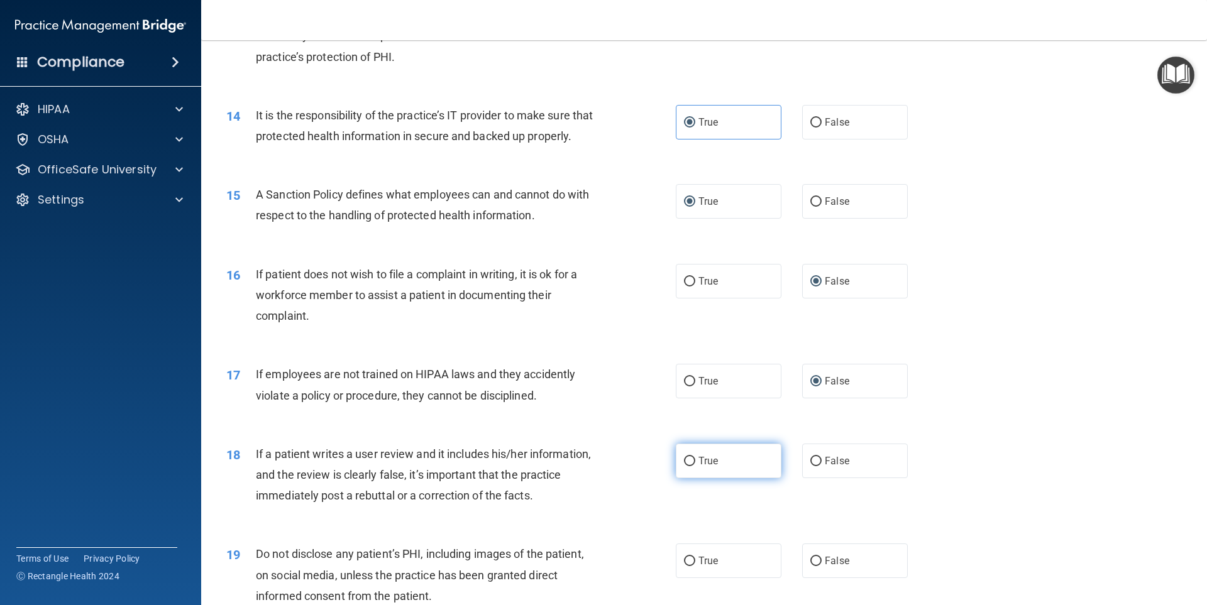
click at [690, 466] on input "True" at bounding box center [689, 461] width 11 height 9
radio input "true"
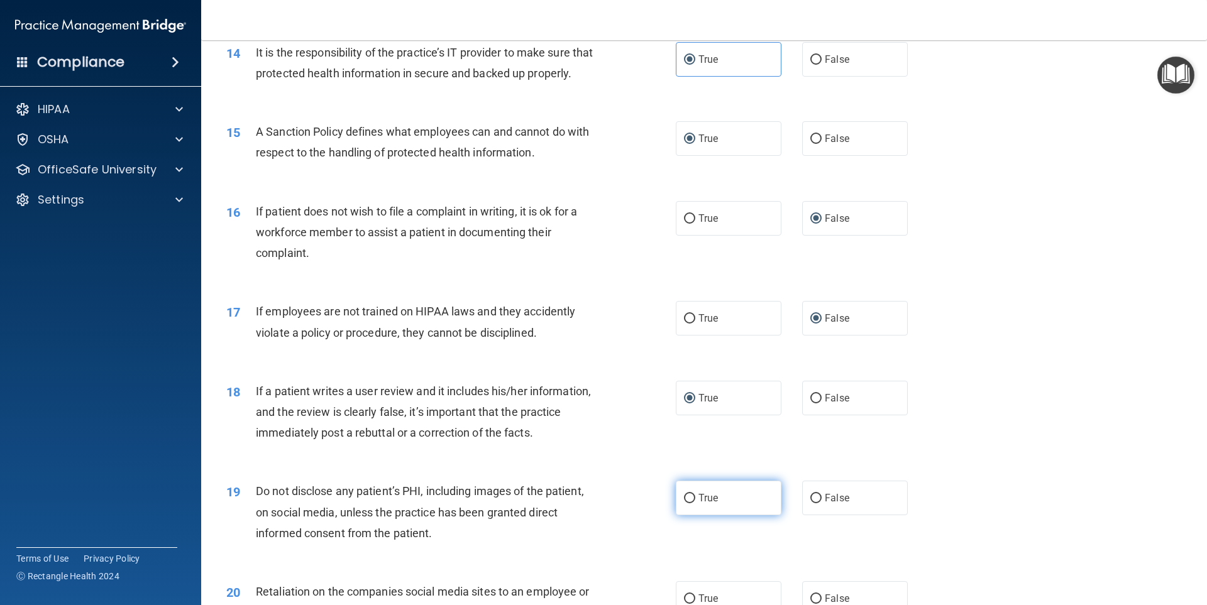
click at [685, 504] on input "True" at bounding box center [689, 498] width 11 height 9
radio input "true"
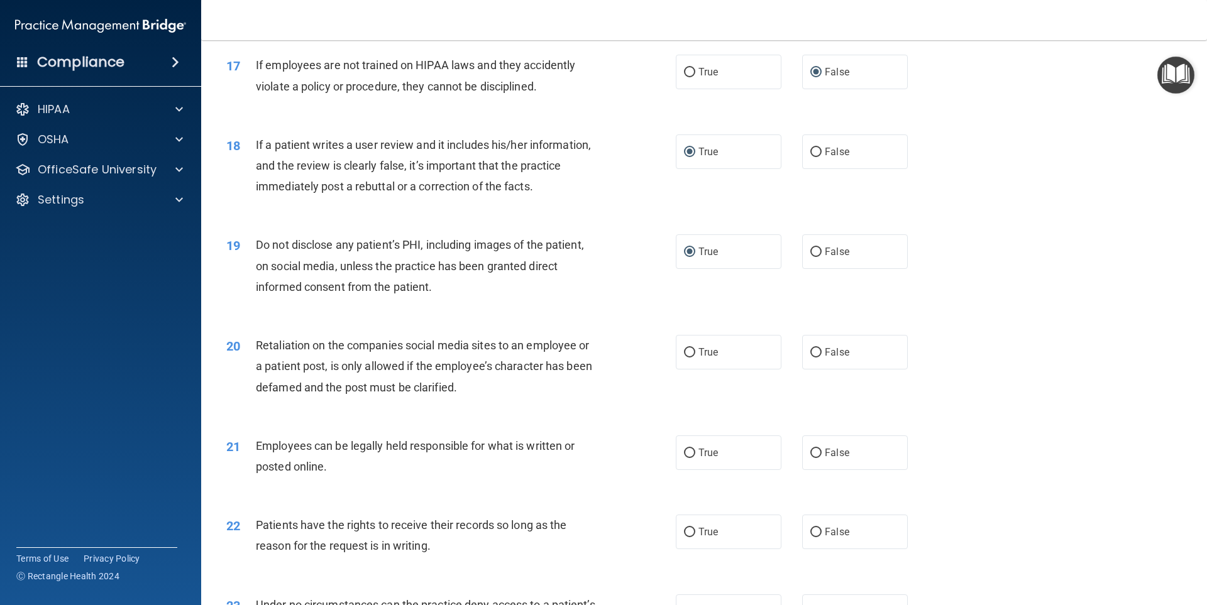
scroll to position [1697, 0]
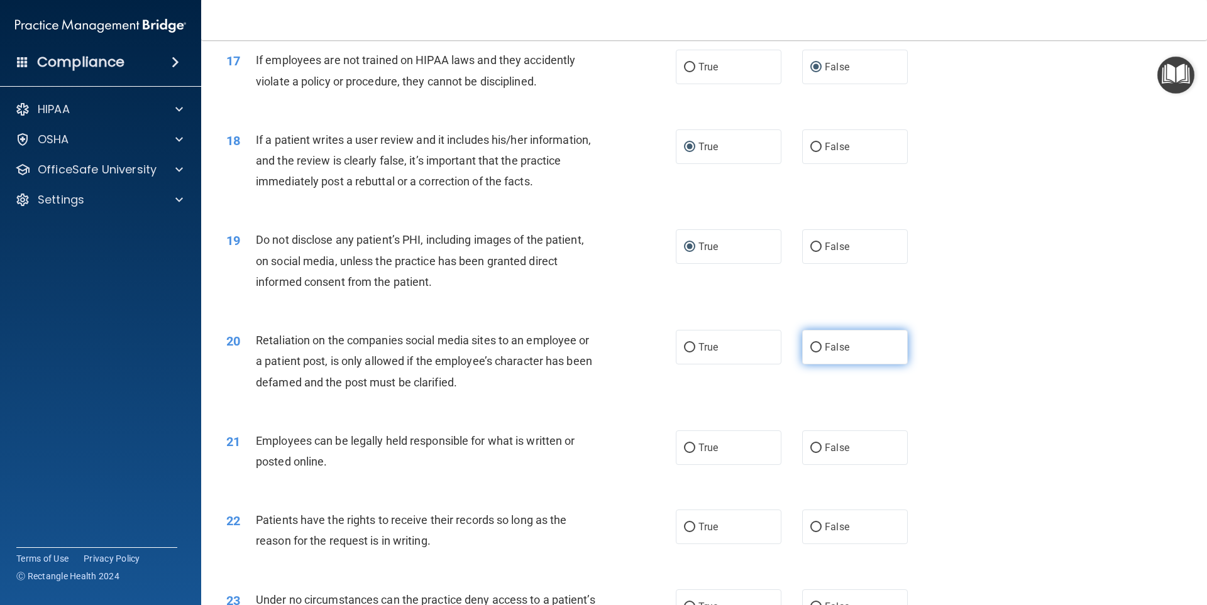
click at [810, 353] on input "False" at bounding box center [815, 347] width 11 height 9
radio input "true"
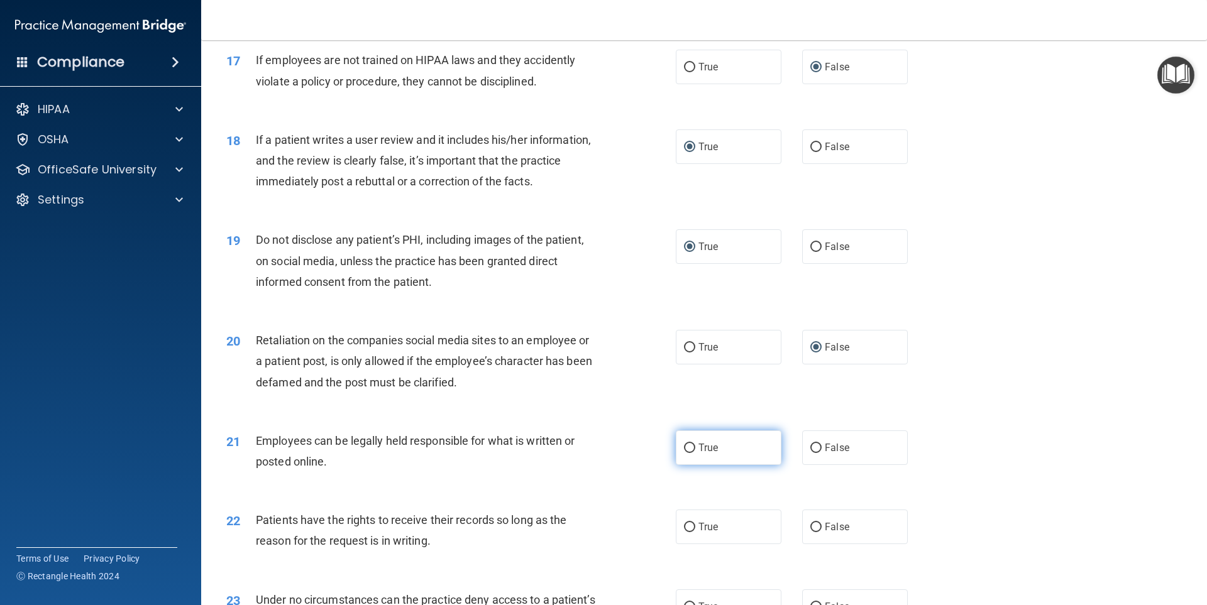
click at [688, 453] on input "True" at bounding box center [689, 448] width 11 height 9
radio input "true"
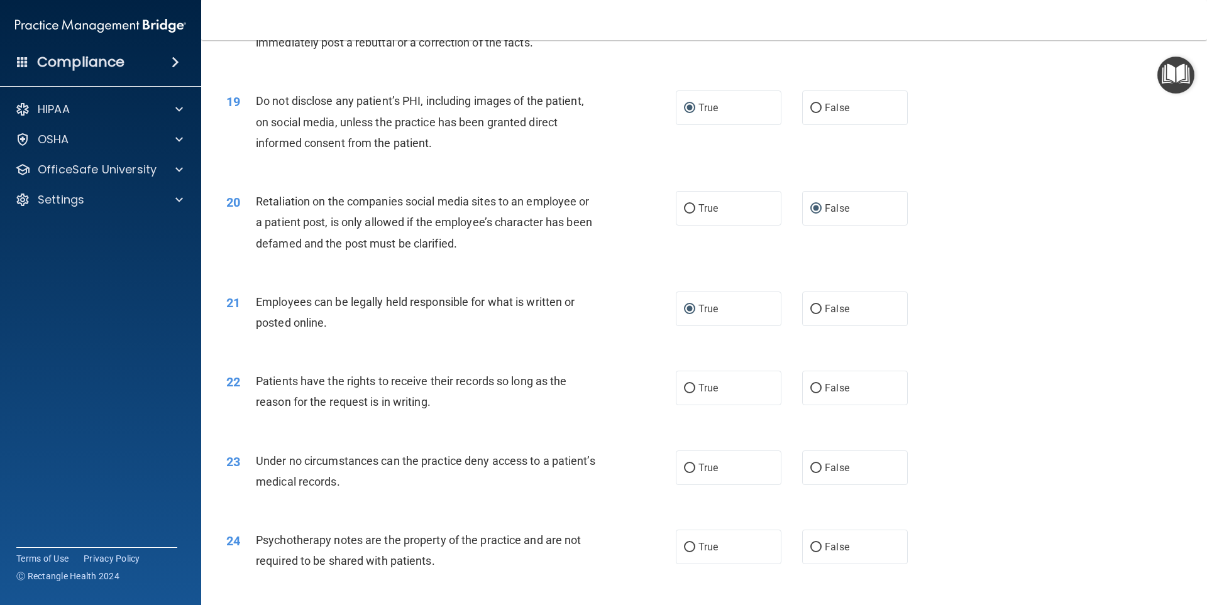
scroll to position [1886, 0]
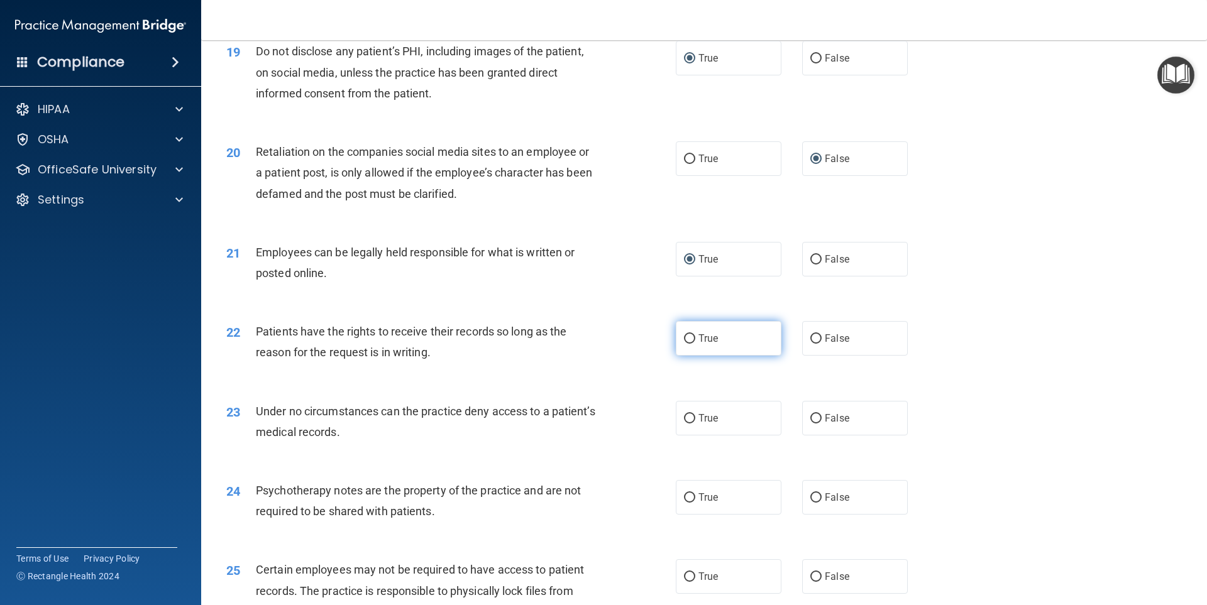
click at [687, 344] on input "True" at bounding box center [689, 338] width 11 height 9
radio input "true"
click at [811, 424] on input "False" at bounding box center [815, 418] width 11 height 9
radio input "true"
click at [810, 503] on input "False" at bounding box center [815, 498] width 11 height 9
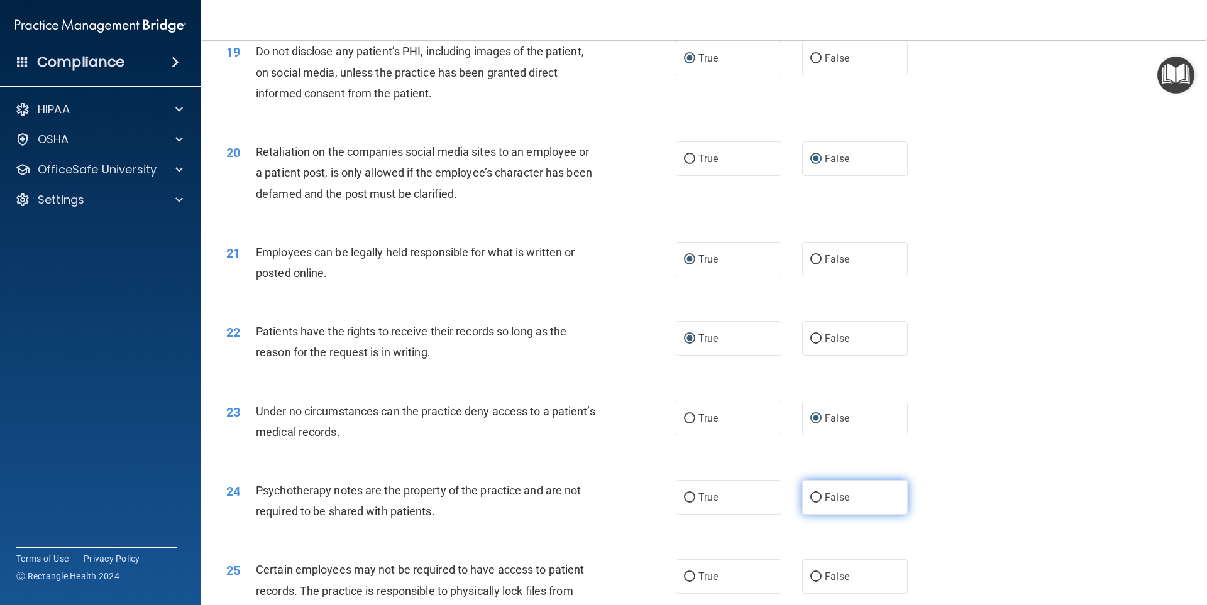
radio input "true"
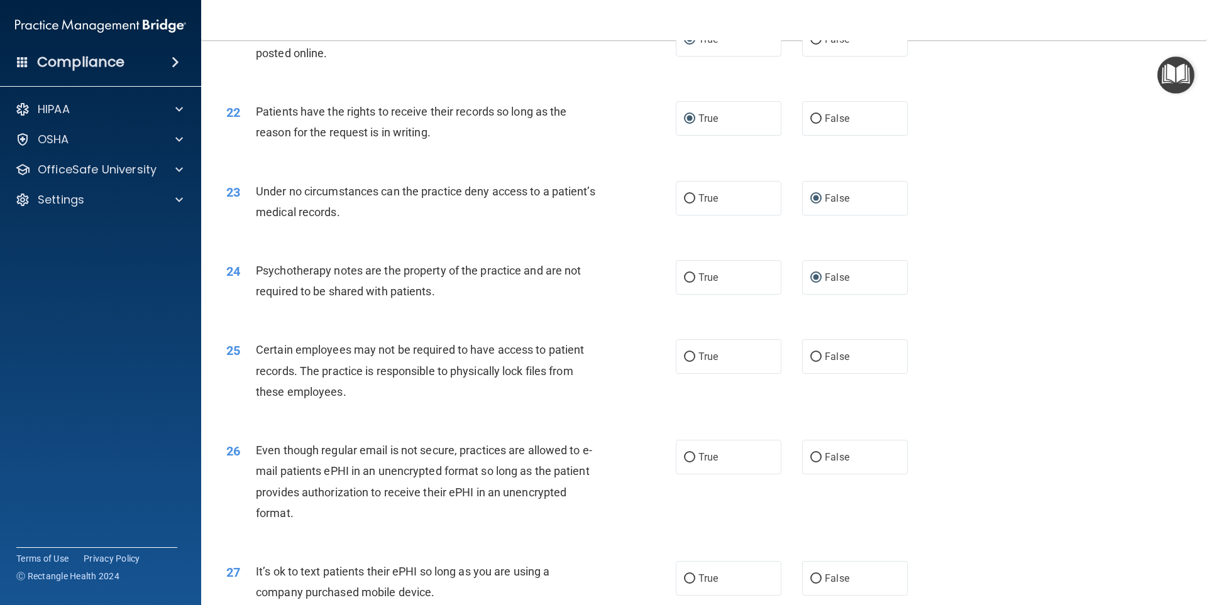
scroll to position [2138, 0]
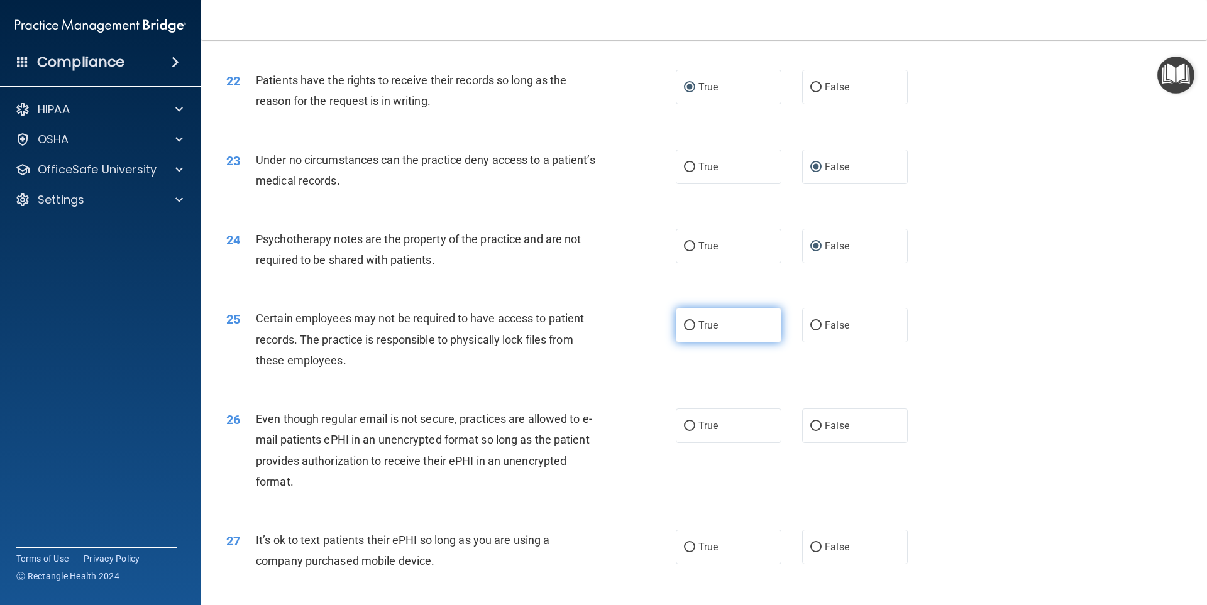
click at [684, 331] on input "True" at bounding box center [689, 325] width 11 height 9
radio input "true"
click at [686, 431] on input "True" at bounding box center [689, 426] width 11 height 9
radio input "true"
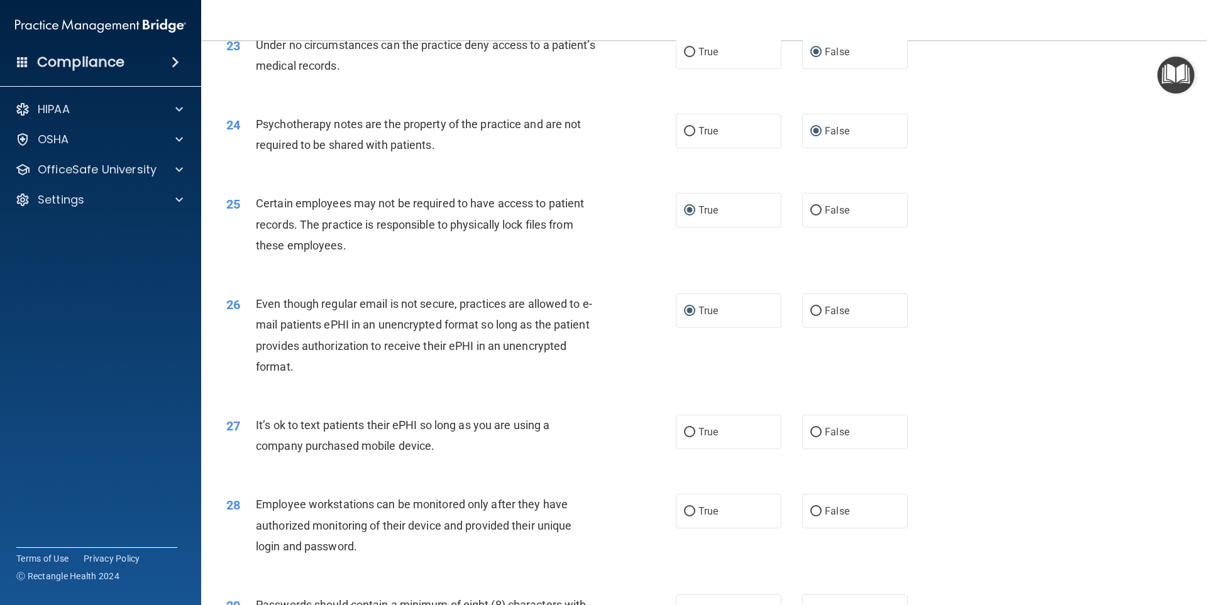
scroll to position [2263, 0]
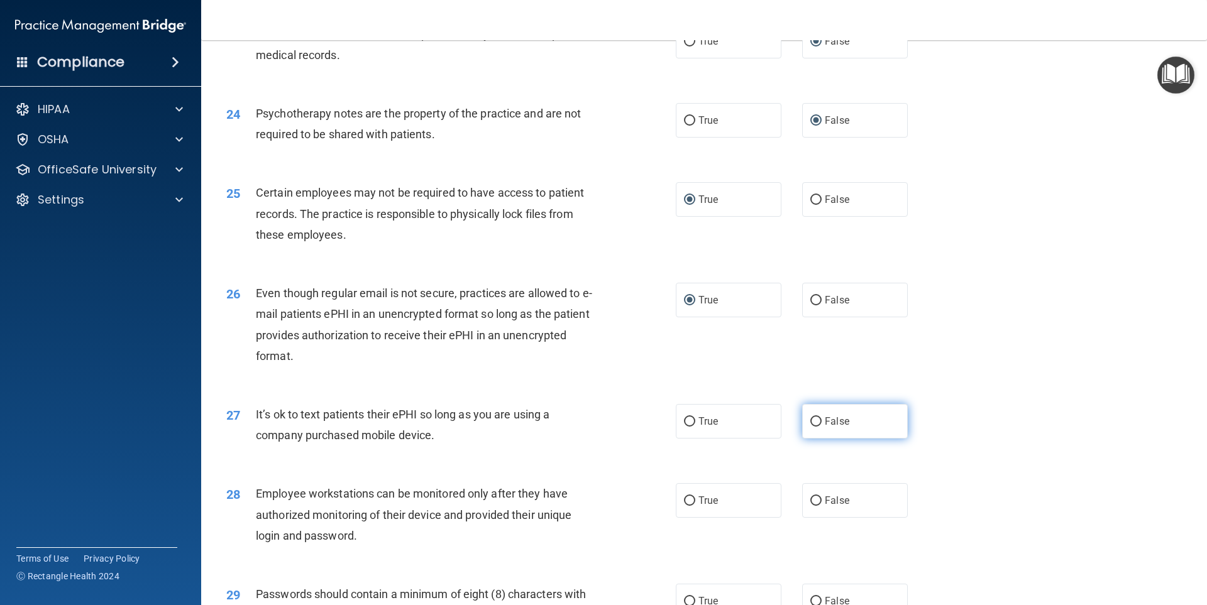
click at [812, 427] on input "False" at bounding box center [815, 421] width 11 height 9
radio input "true"
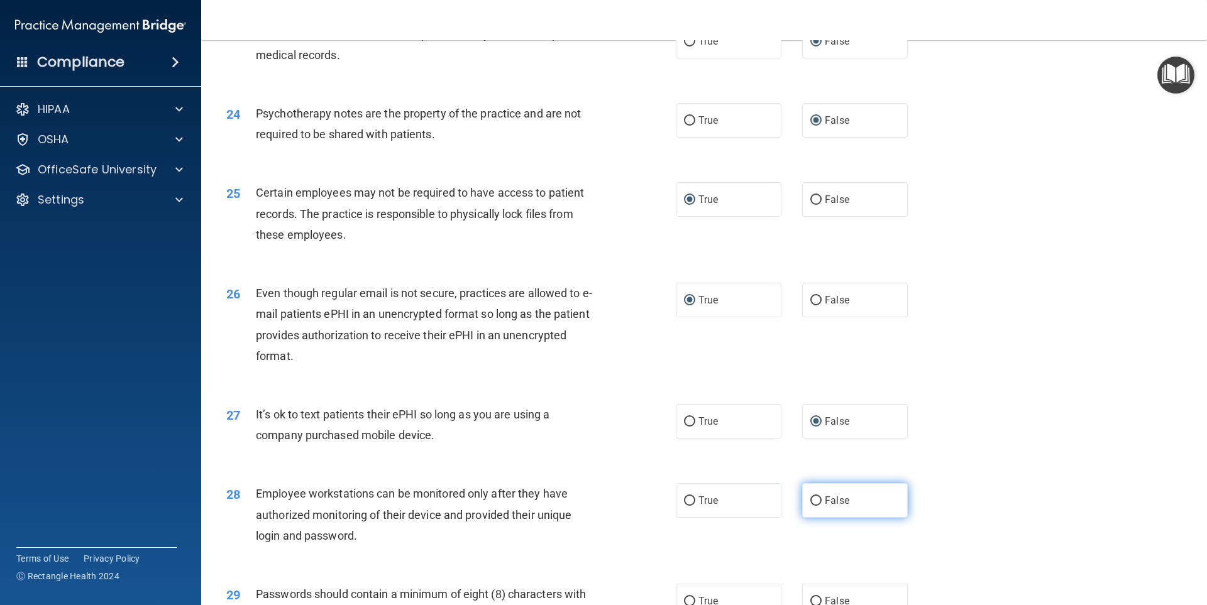
click at [811, 506] on input "False" at bounding box center [815, 501] width 11 height 9
radio input "true"
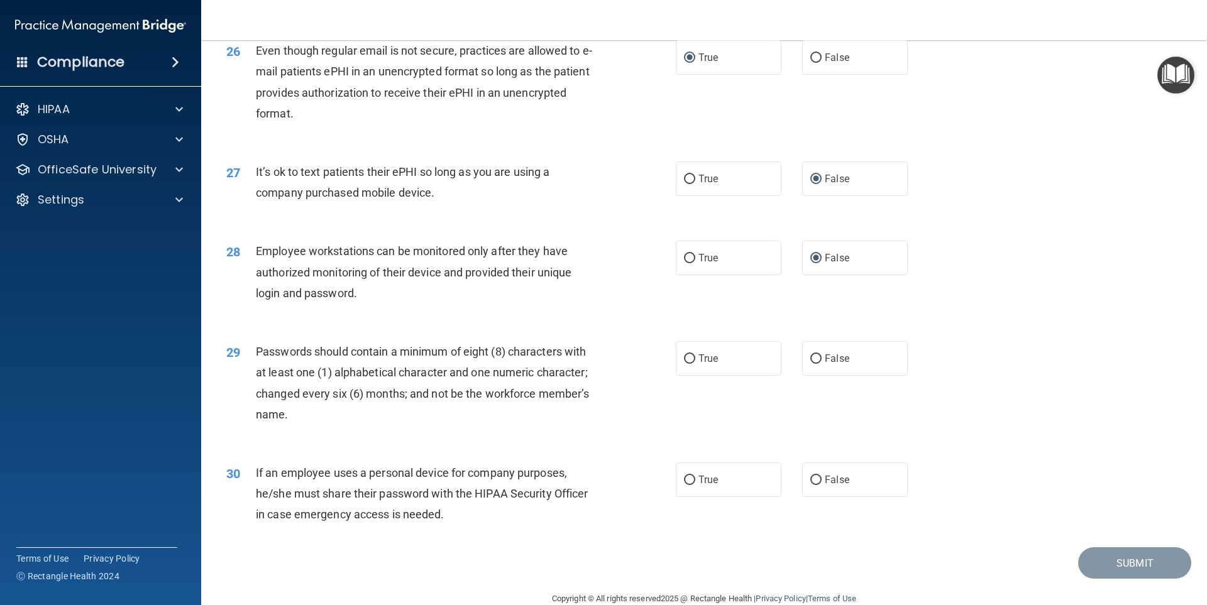
scroll to position [2515, 0]
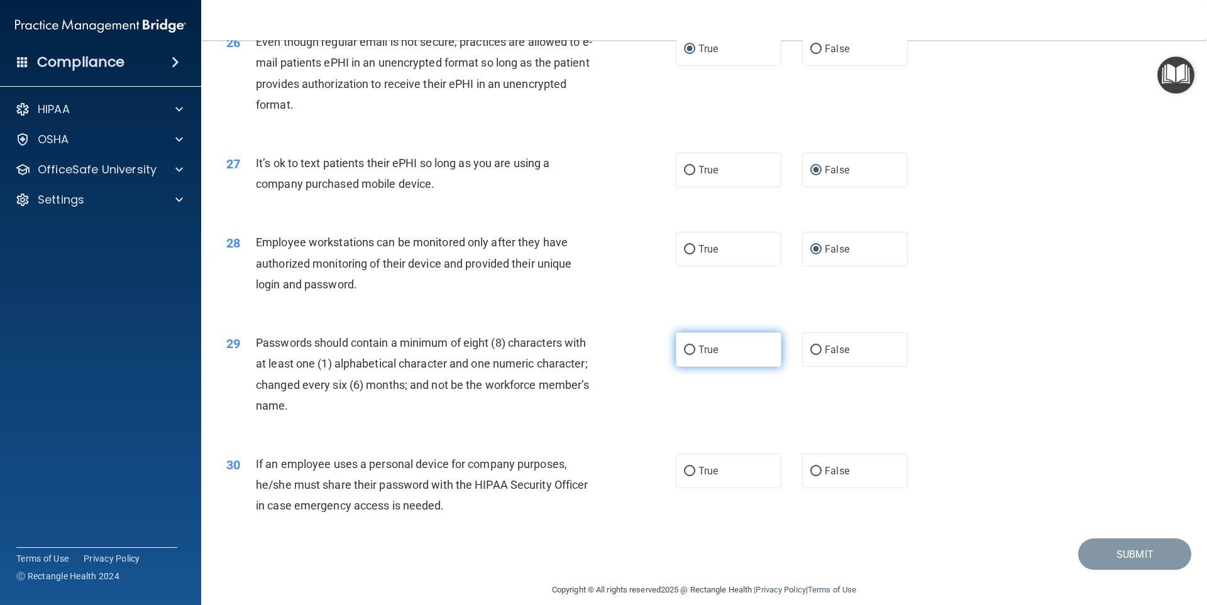
click at [684, 355] on input "True" at bounding box center [689, 350] width 11 height 9
radio input "true"
click at [810, 477] on input "False" at bounding box center [815, 471] width 11 height 9
radio input "true"
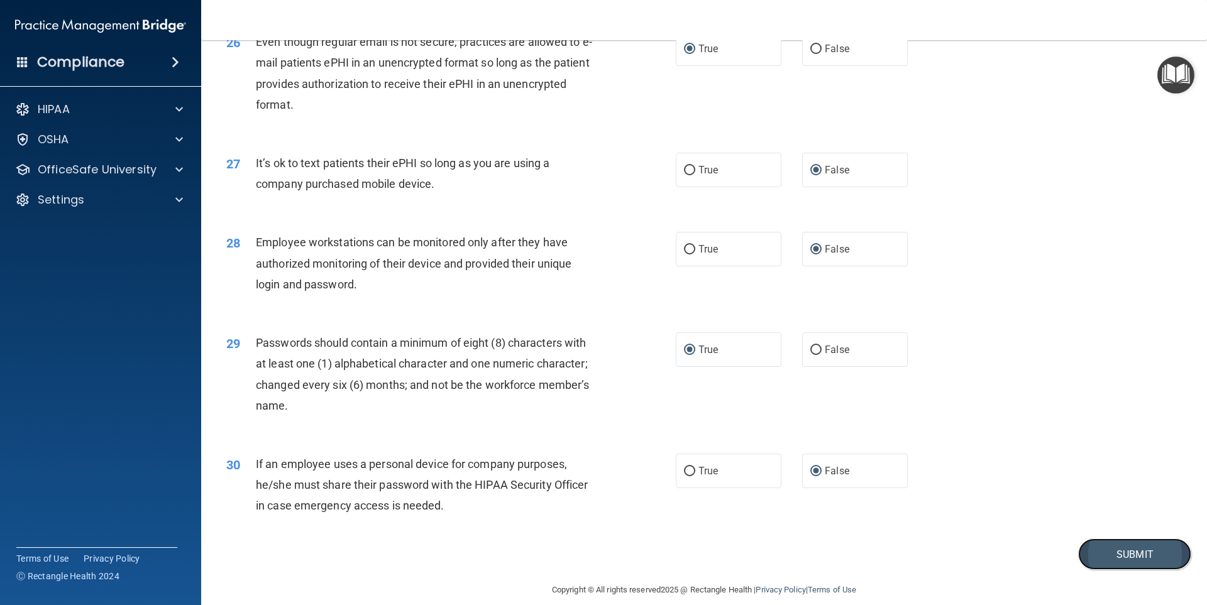
click at [1136, 571] on button "Submit" at bounding box center [1134, 555] width 113 height 32
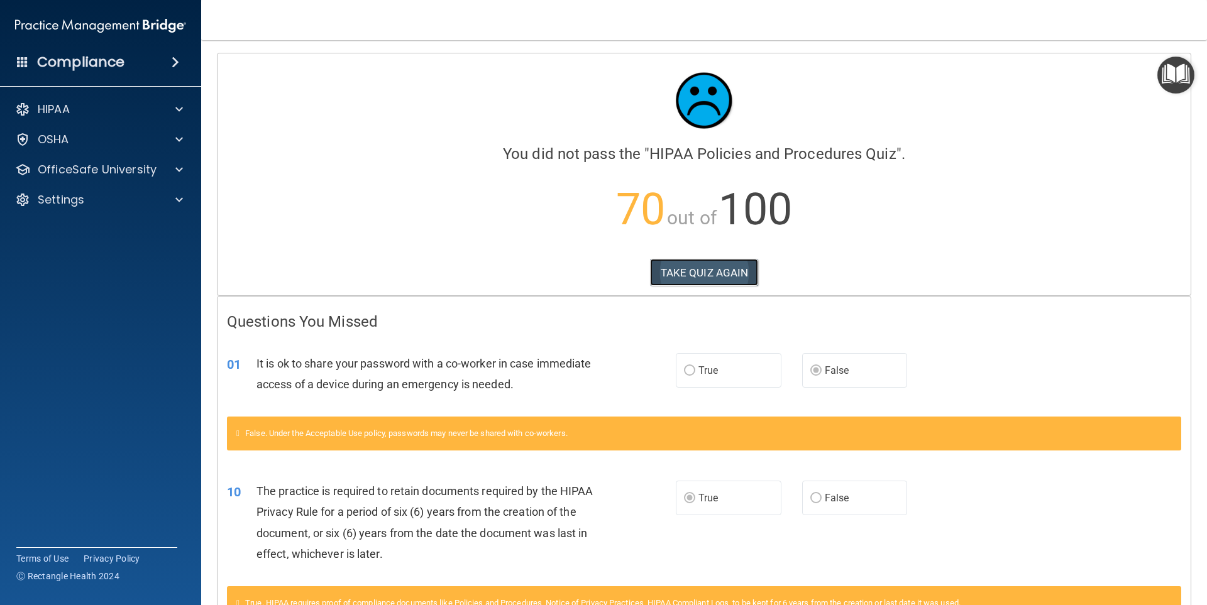
click at [700, 272] on button "TAKE QUIZ AGAIN" at bounding box center [704, 273] width 109 height 28
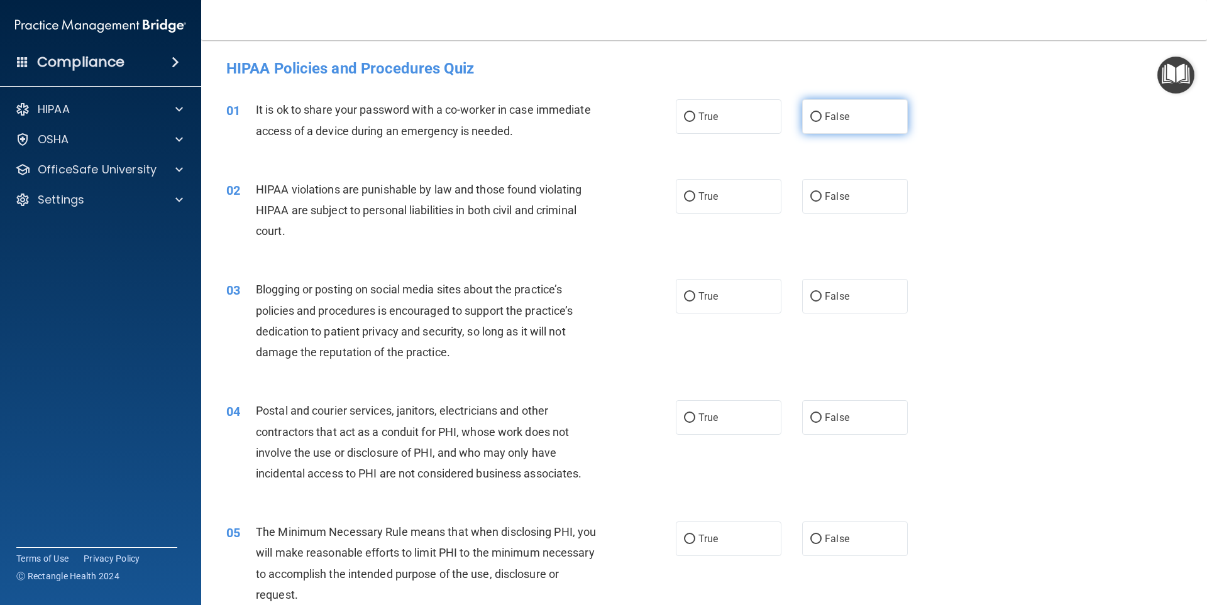
click at [813, 113] on input "False" at bounding box center [815, 117] width 11 height 9
radio input "true"
click at [688, 197] on input "True" at bounding box center [689, 196] width 11 height 9
radio input "true"
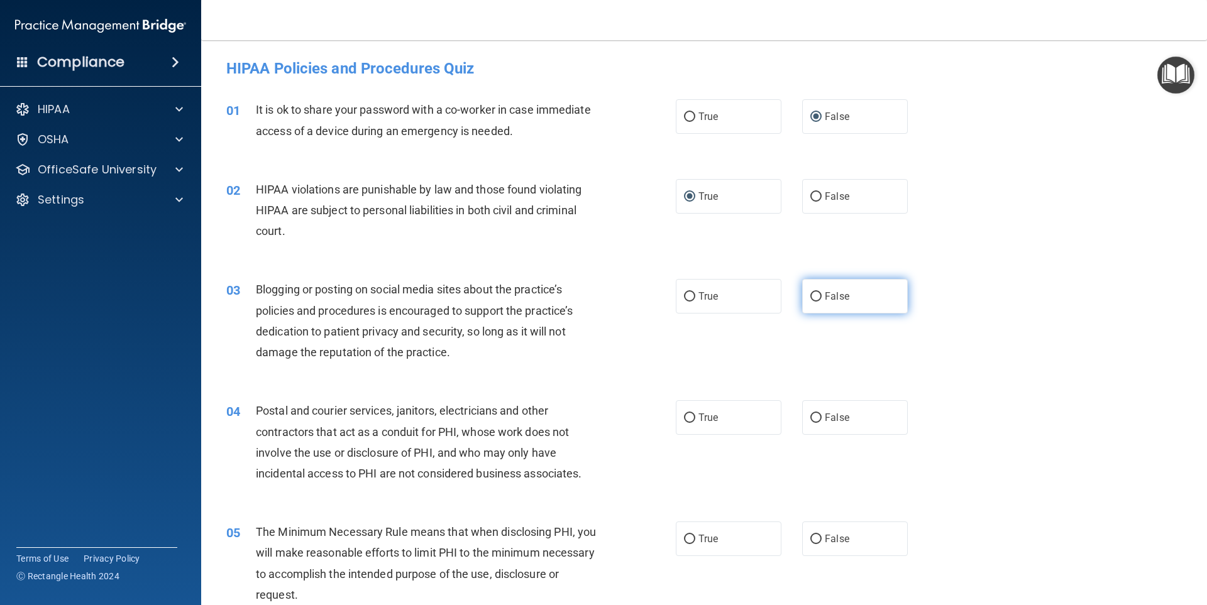
click at [814, 295] on input "False" at bounding box center [815, 296] width 11 height 9
radio input "true"
click at [684, 416] on input "True" at bounding box center [689, 418] width 11 height 9
radio input "true"
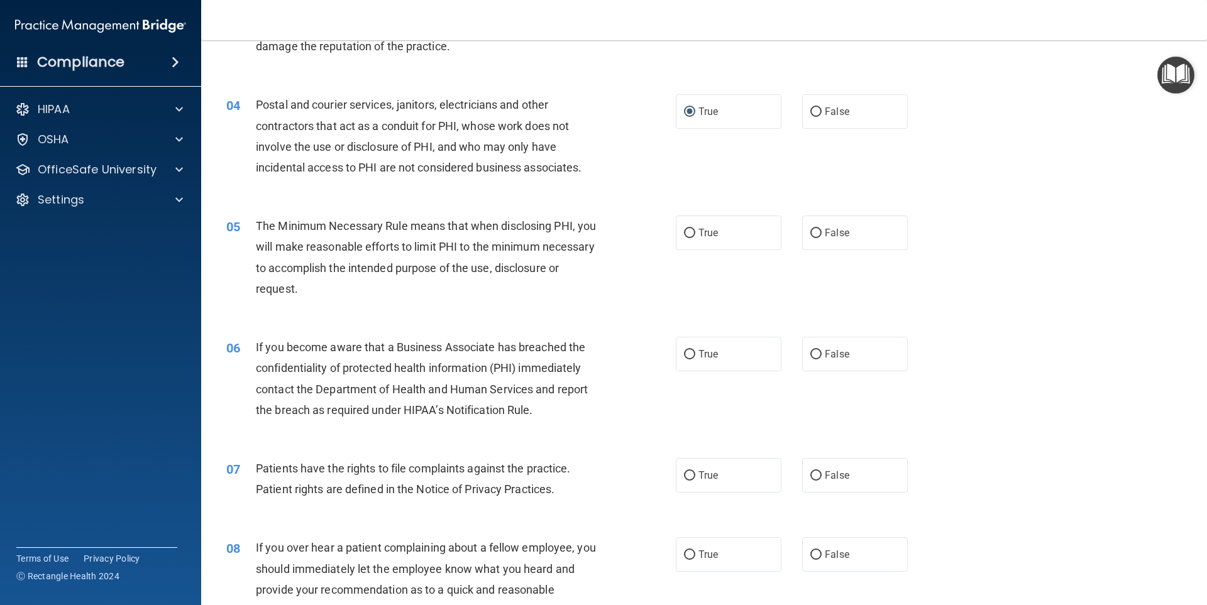
scroll to position [314, 0]
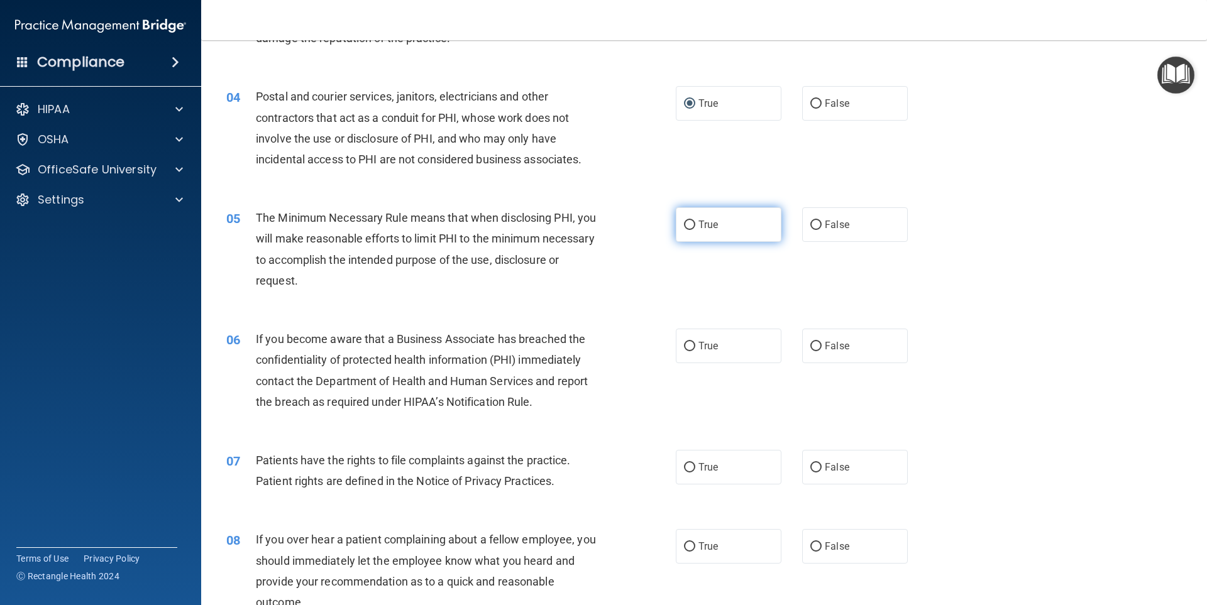
click at [686, 226] on input "True" at bounding box center [689, 225] width 11 height 9
radio input "true"
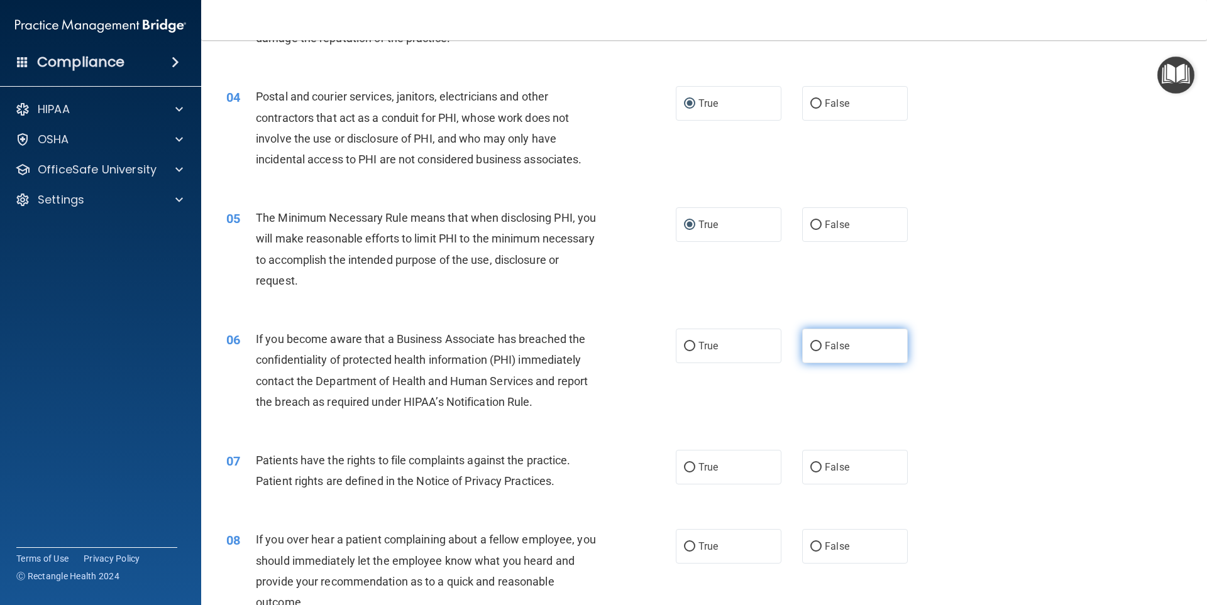
click at [810, 348] on input "False" at bounding box center [815, 346] width 11 height 9
radio input "true"
click at [684, 470] on input "True" at bounding box center [689, 467] width 11 height 9
radio input "true"
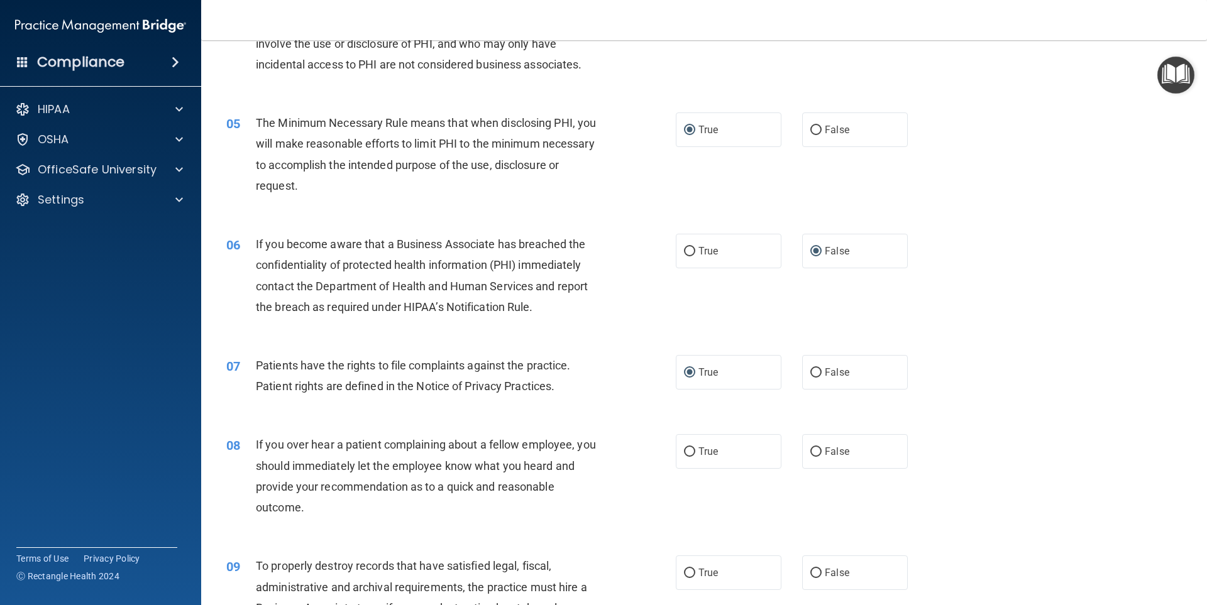
scroll to position [440, 0]
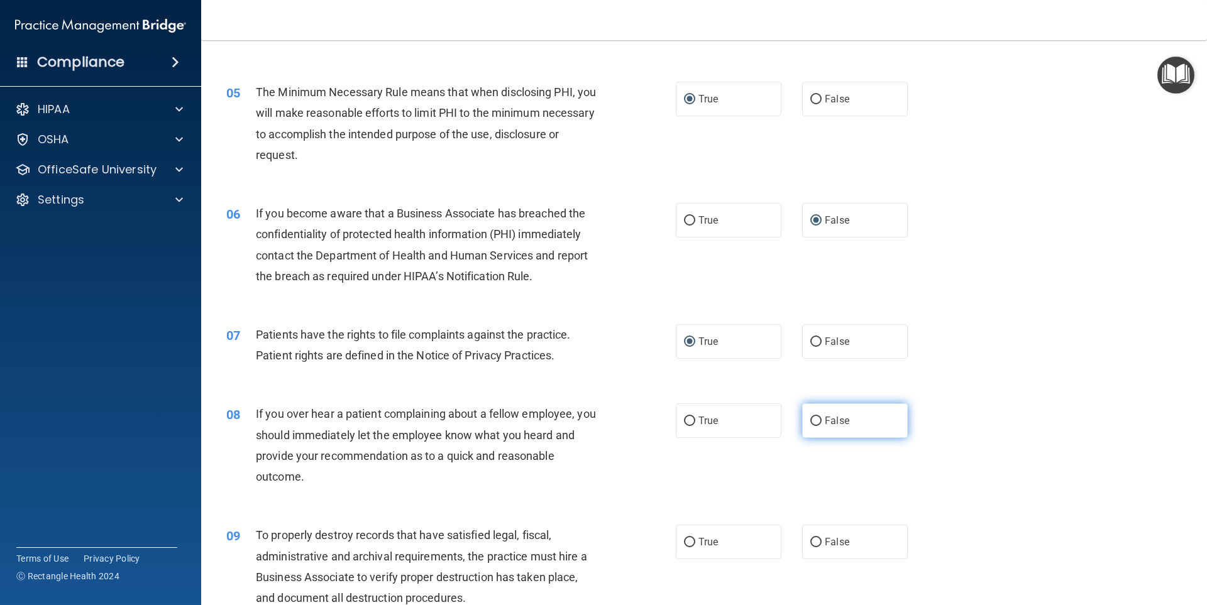
click at [810, 422] on input "False" at bounding box center [815, 421] width 11 height 9
radio input "true"
click at [812, 539] on input "False" at bounding box center [815, 542] width 11 height 9
radio input "true"
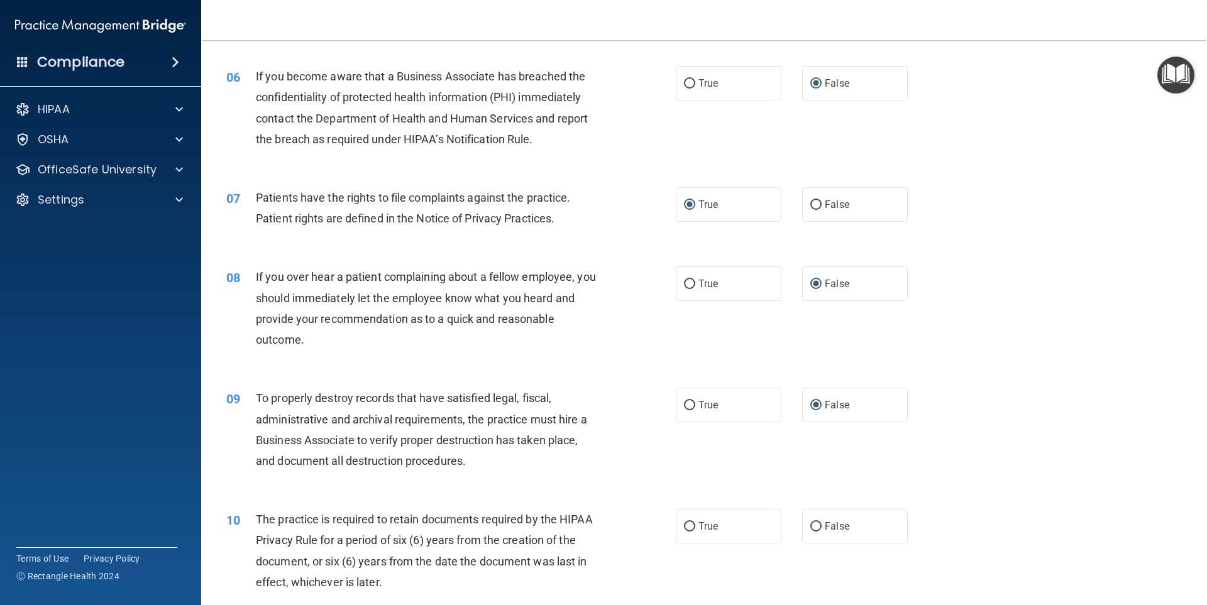
scroll to position [629, 0]
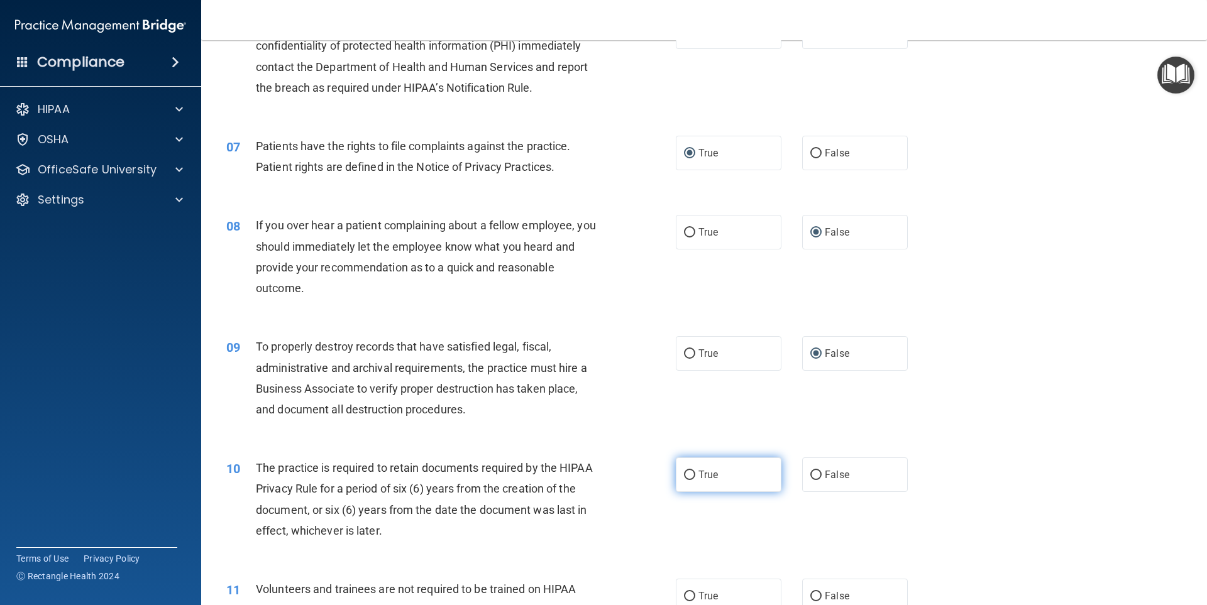
click at [686, 472] on input "True" at bounding box center [689, 475] width 11 height 9
radio input "true"
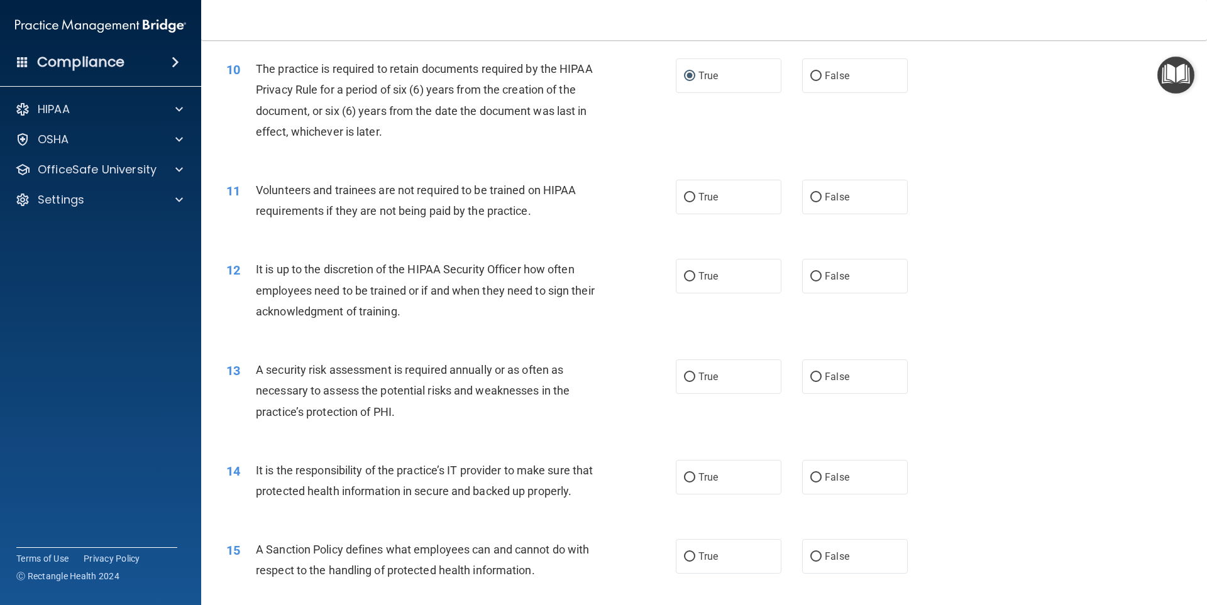
scroll to position [1069, 0]
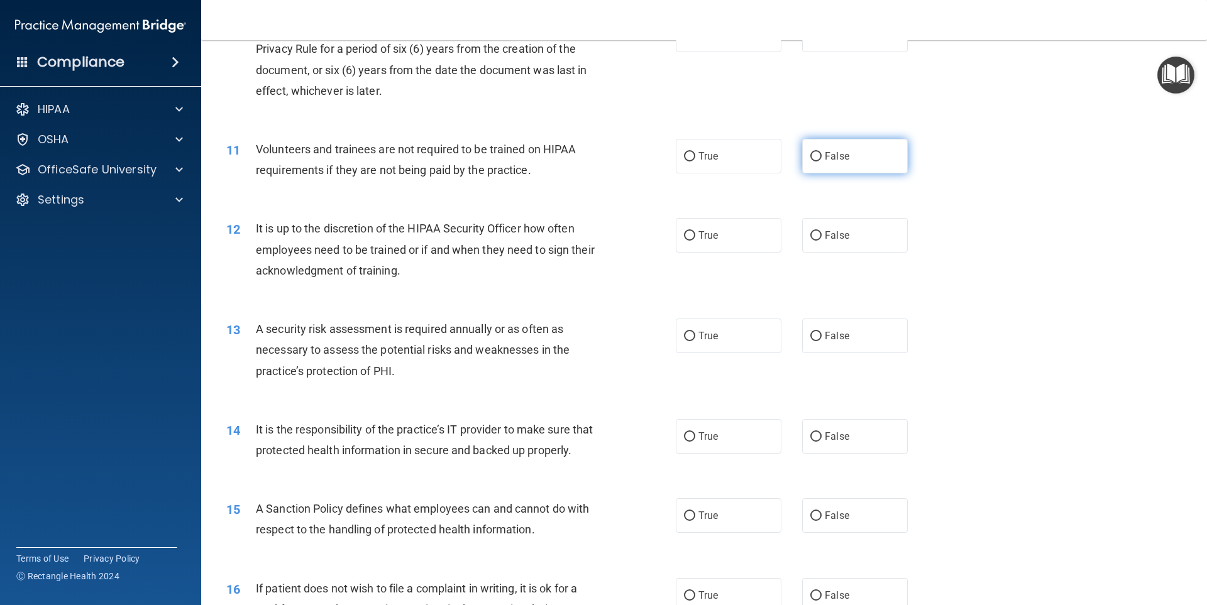
click at [810, 154] on input "False" at bounding box center [815, 156] width 11 height 9
radio input "true"
click at [810, 236] on input "False" at bounding box center [815, 235] width 11 height 9
radio input "true"
click at [684, 339] on input "True" at bounding box center [689, 336] width 11 height 9
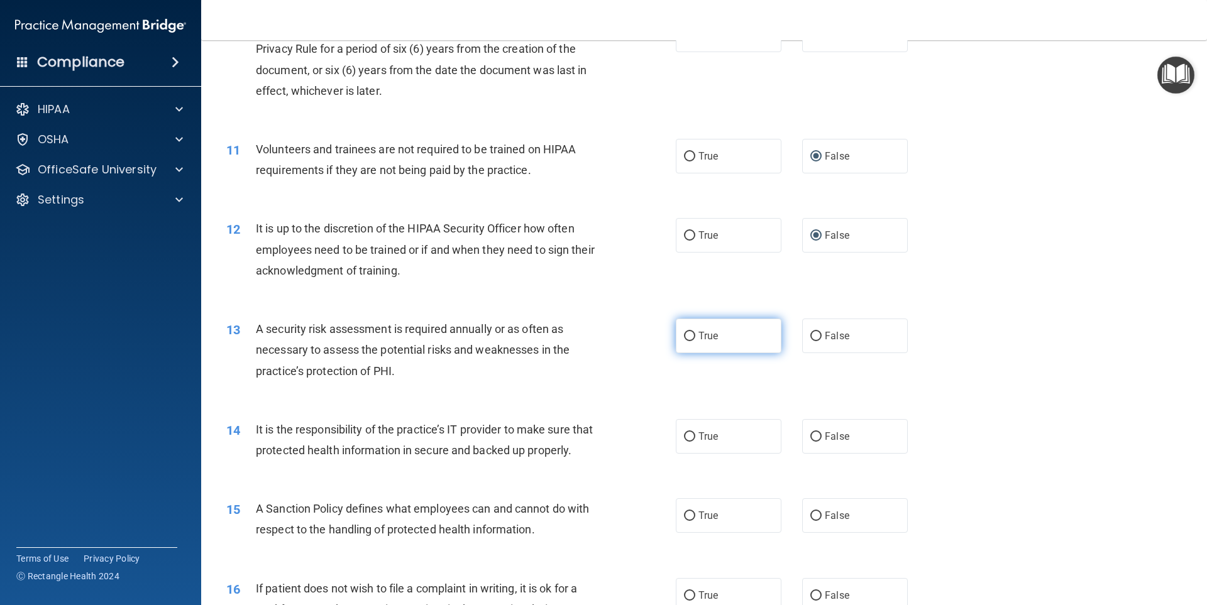
radio input "true"
click at [810, 434] on input "False" at bounding box center [815, 437] width 11 height 9
radio input "true"
click at [810, 521] on input "False" at bounding box center [815, 516] width 11 height 9
radio input "true"
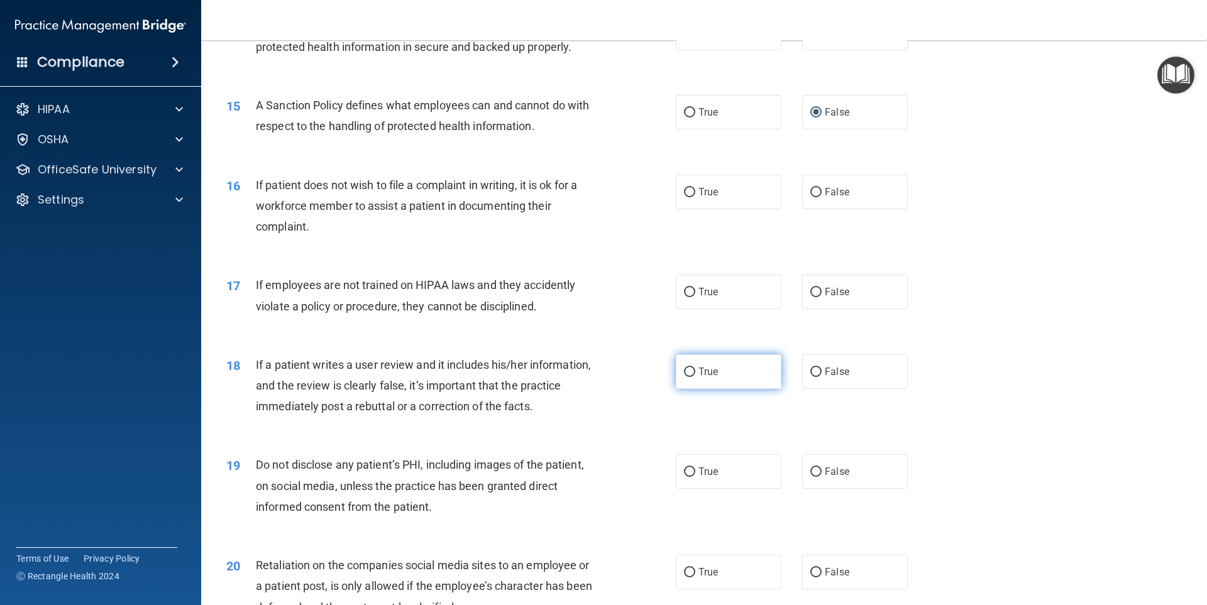
scroll to position [1509, 0]
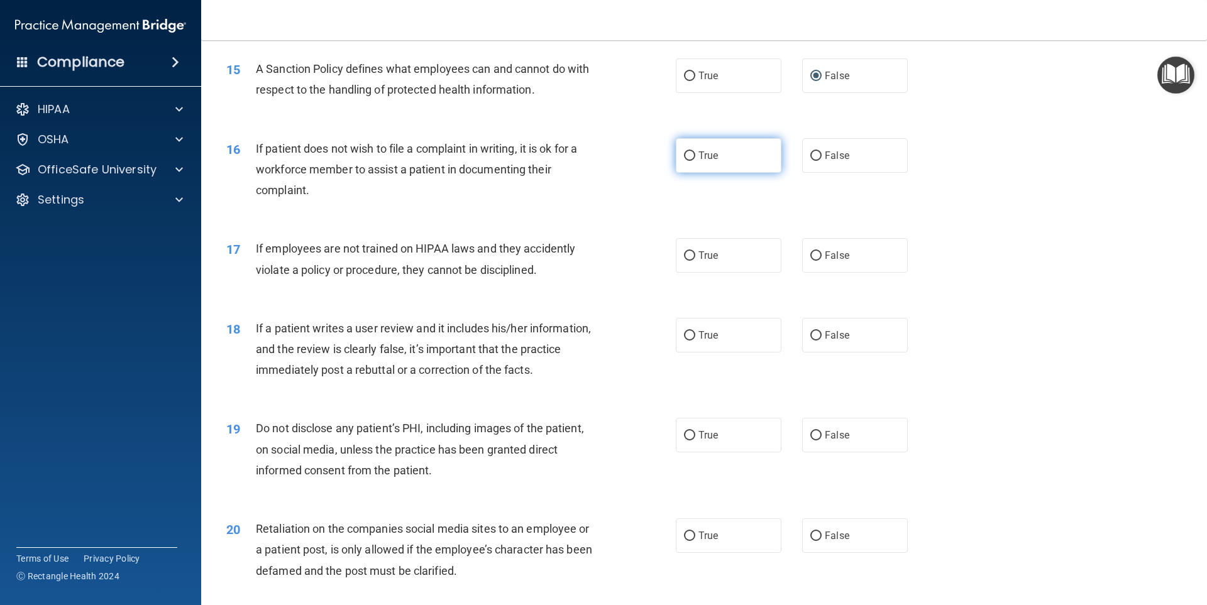
click at [688, 161] on input "True" at bounding box center [689, 156] width 11 height 9
radio input "true"
click at [810, 261] on input "False" at bounding box center [815, 255] width 11 height 9
radio input "true"
click at [812, 341] on input "False" at bounding box center [815, 335] width 11 height 9
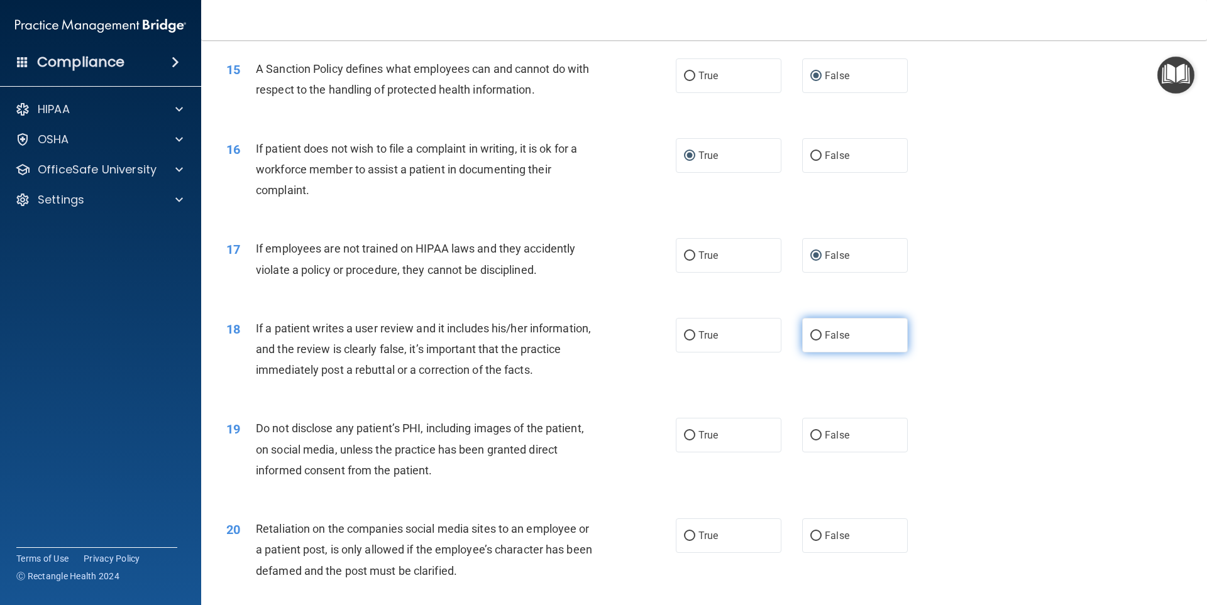
radio input "true"
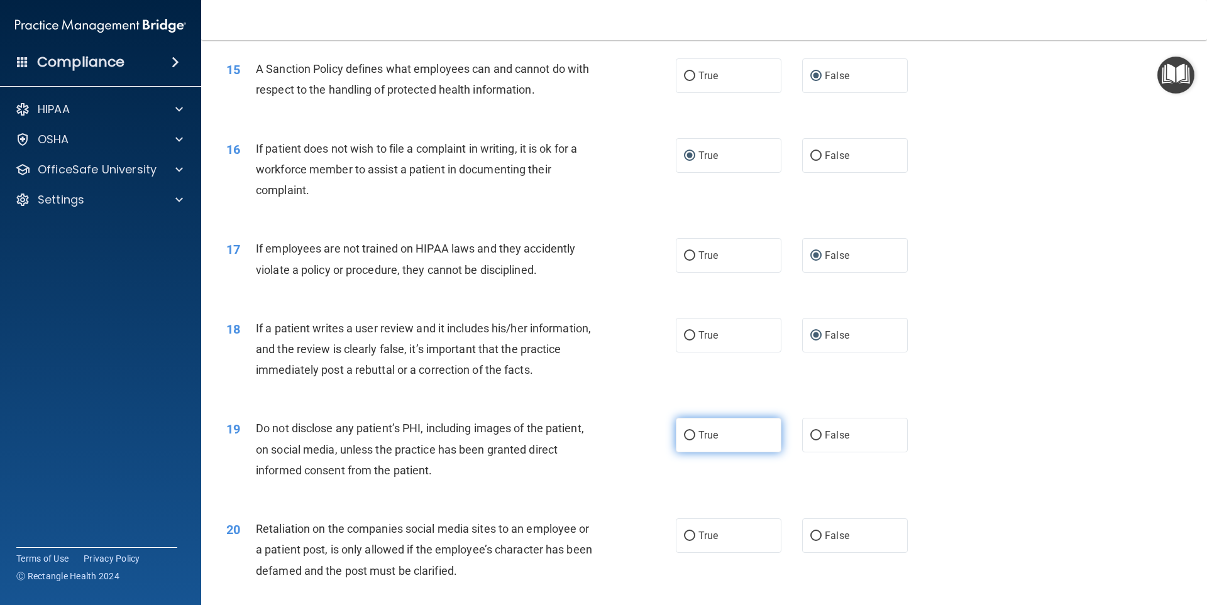
click at [687, 441] on input "True" at bounding box center [689, 435] width 11 height 9
radio input "true"
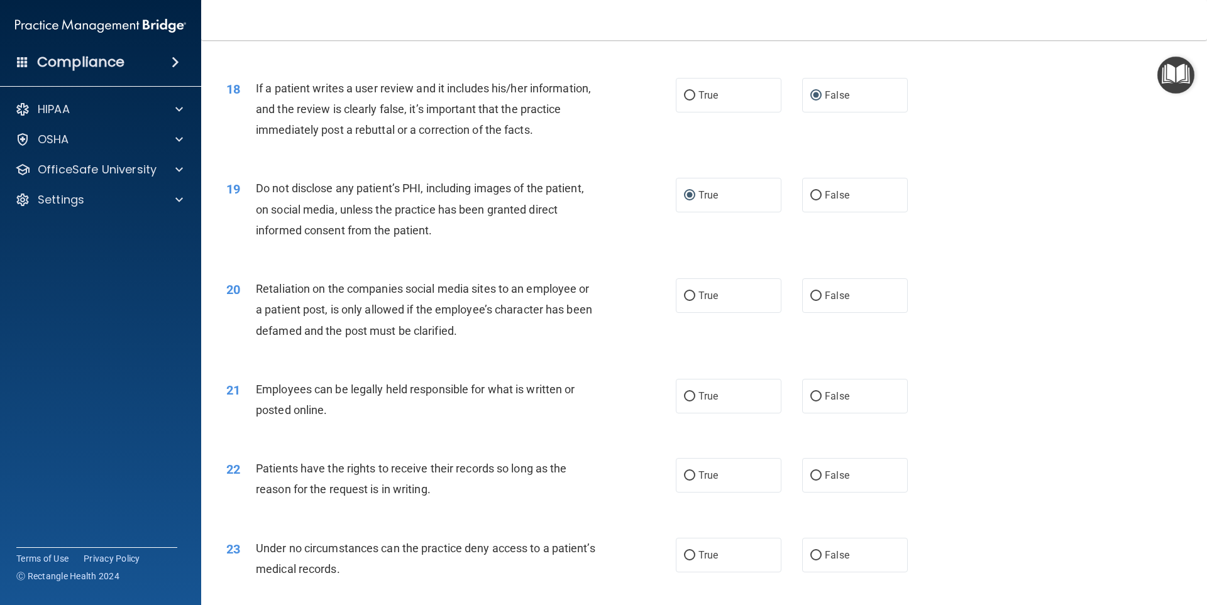
scroll to position [1760, 0]
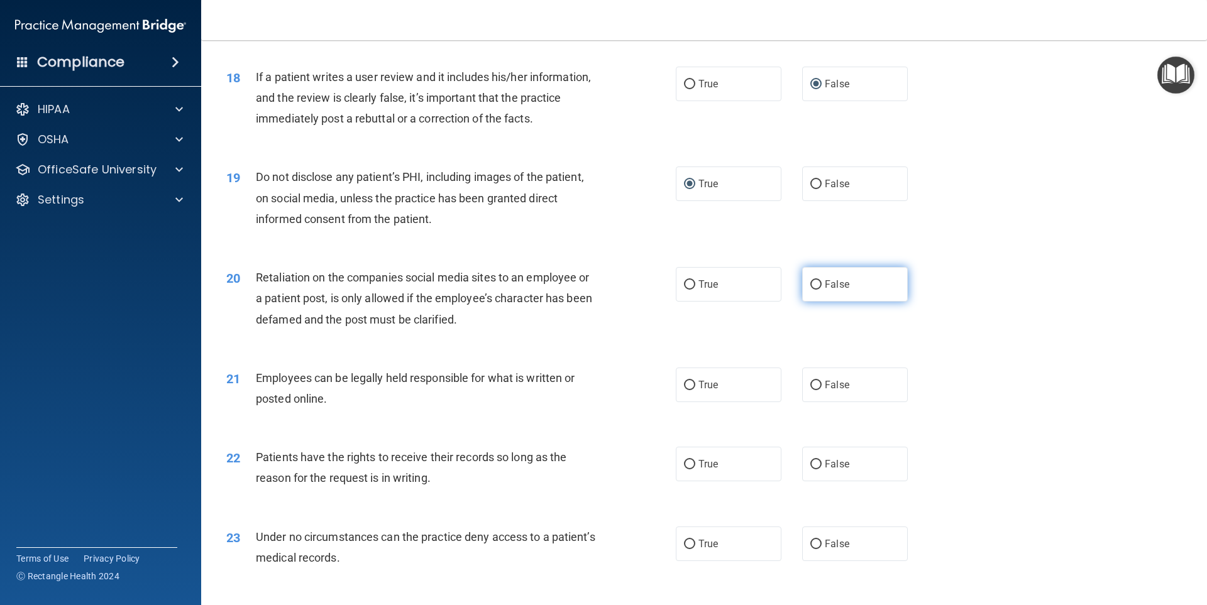
click at [810, 290] on input "False" at bounding box center [815, 284] width 11 height 9
radio input "true"
click at [684, 390] on input "True" at bounding box center [689, 385] width 11 height 9
radio input "true"
click at [810, 470] on input "False" at bounding box center [815, 464] width 11 height 9
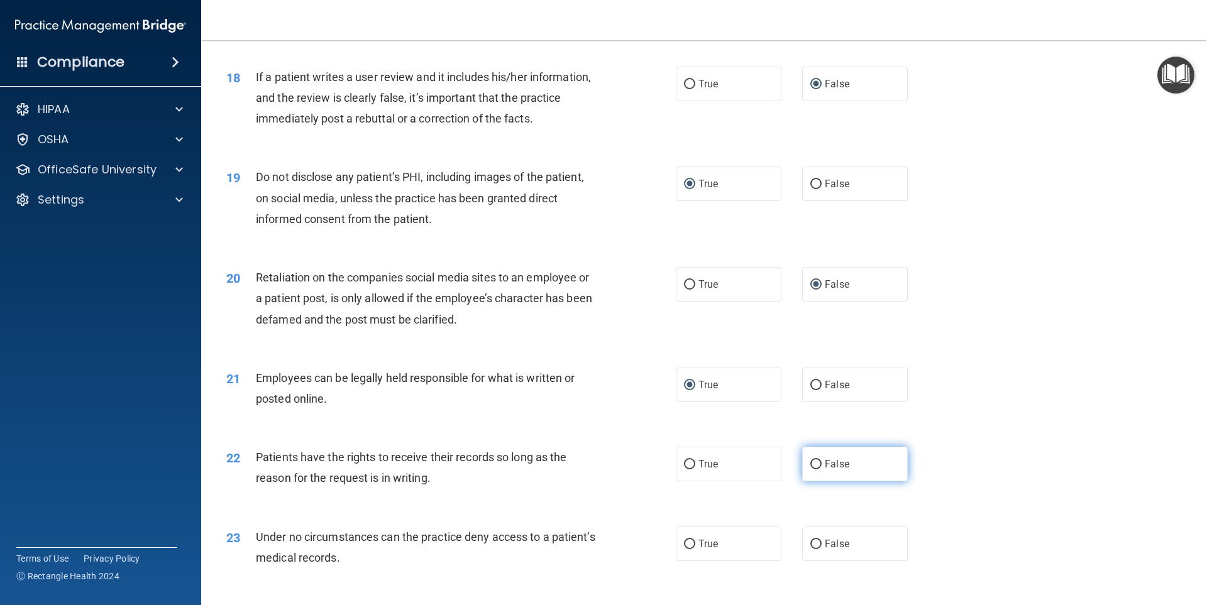
radio input "true"
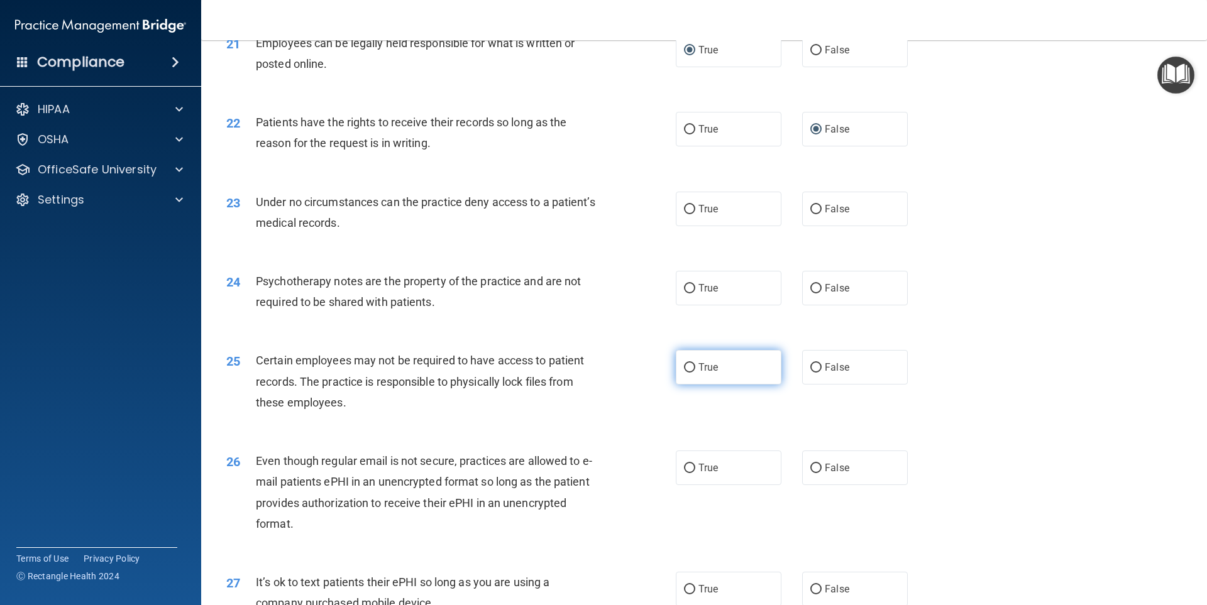
scroll to position [2138, 0]
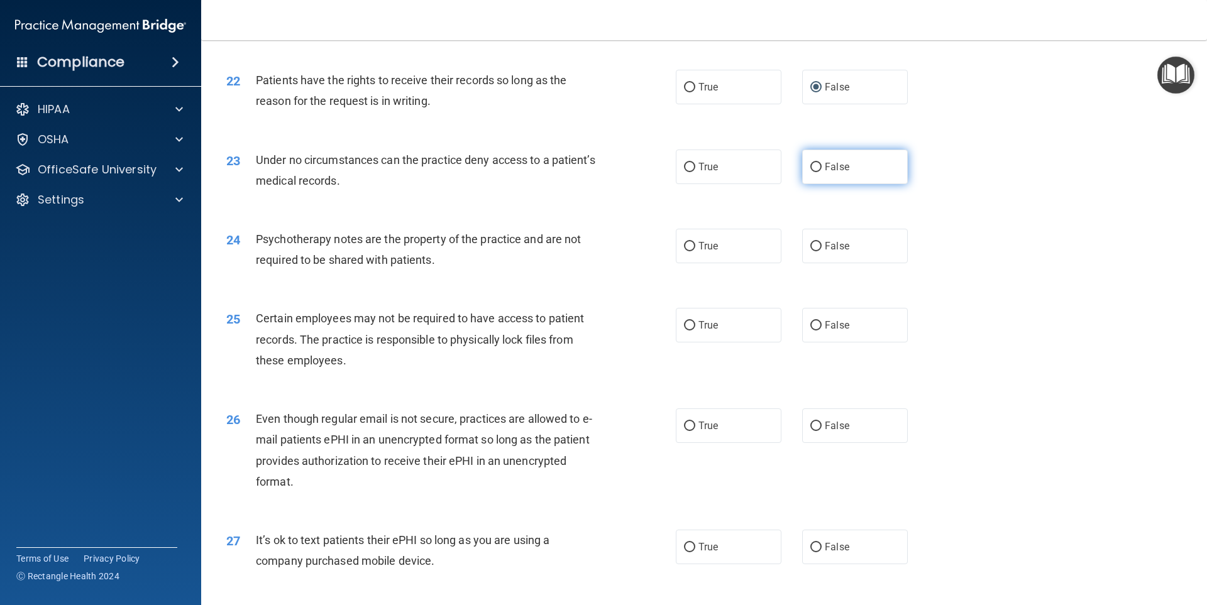
click at [812, 172] on input "False" at bounding box center [815, 167] width 11 height 9
radio input "true"
click at [688, 251] on input "True" at bounding box center [689, 246] width 11 height 9
radio input "true"
click at [686, 331] on input "True" at bounding box center [689, 325] width 11 height 9
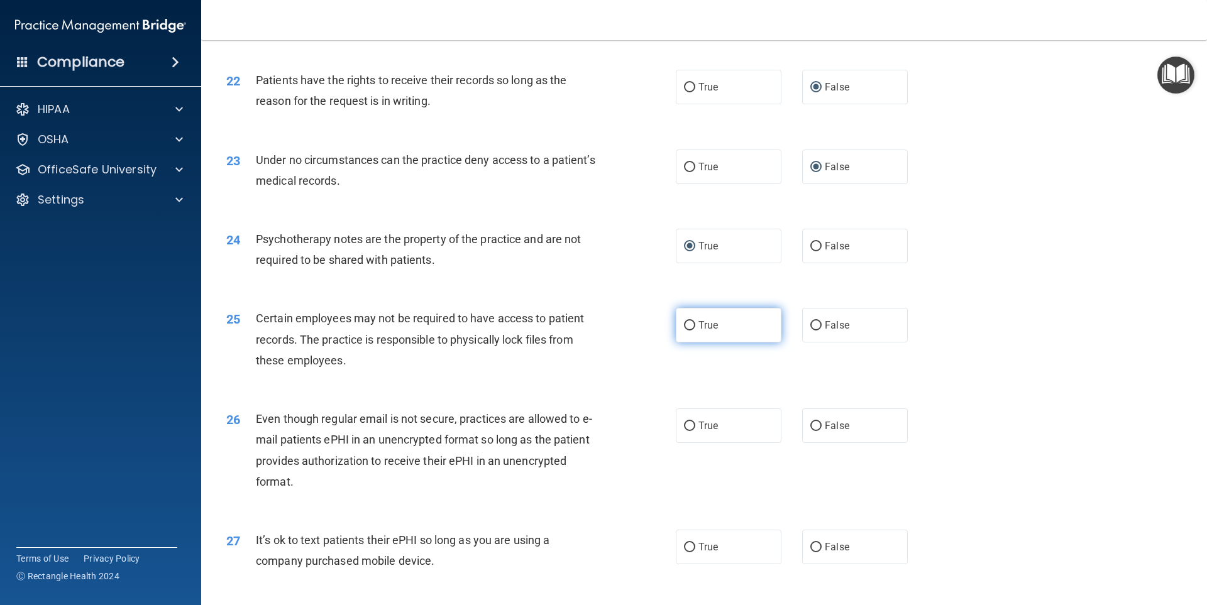
radio input "true"
click at [684, 431] on input "True" at bounding box center [689, 426] width 11 height 9
radio input "true"
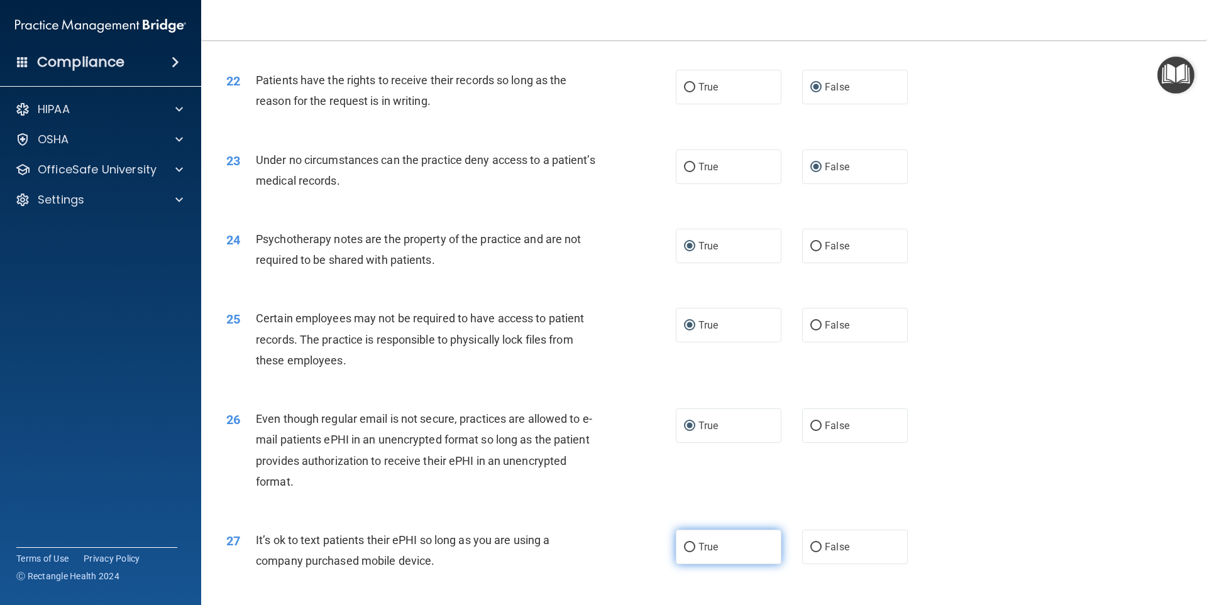
click at [689, 553] on input "True" at bounding box center [689, 547] width 11 height 9
radio input "true"
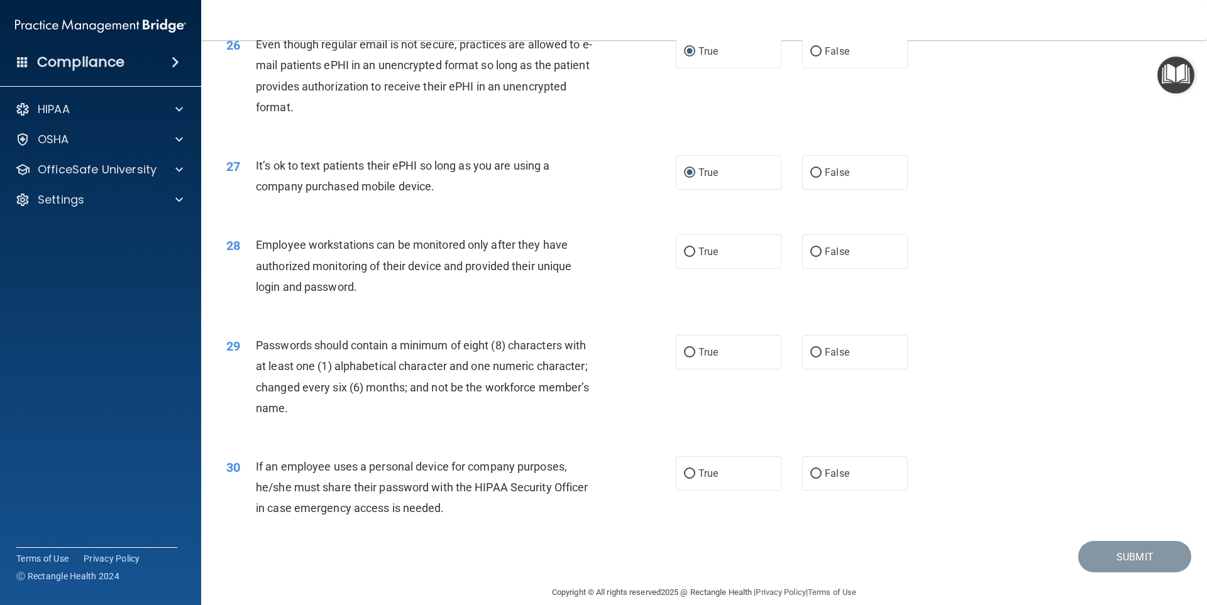
scroll to position [2515, 0]
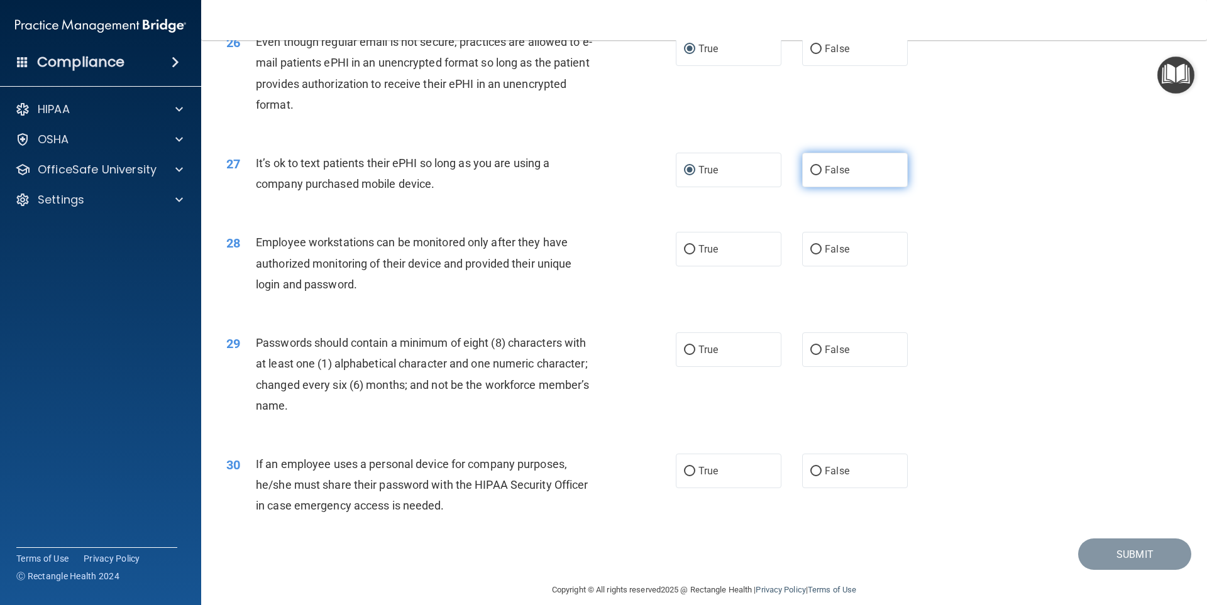
click at [814, 175] on input "False" at bounding box center [815, 170] width 11 height 9
radio input "true"
radio input "false"
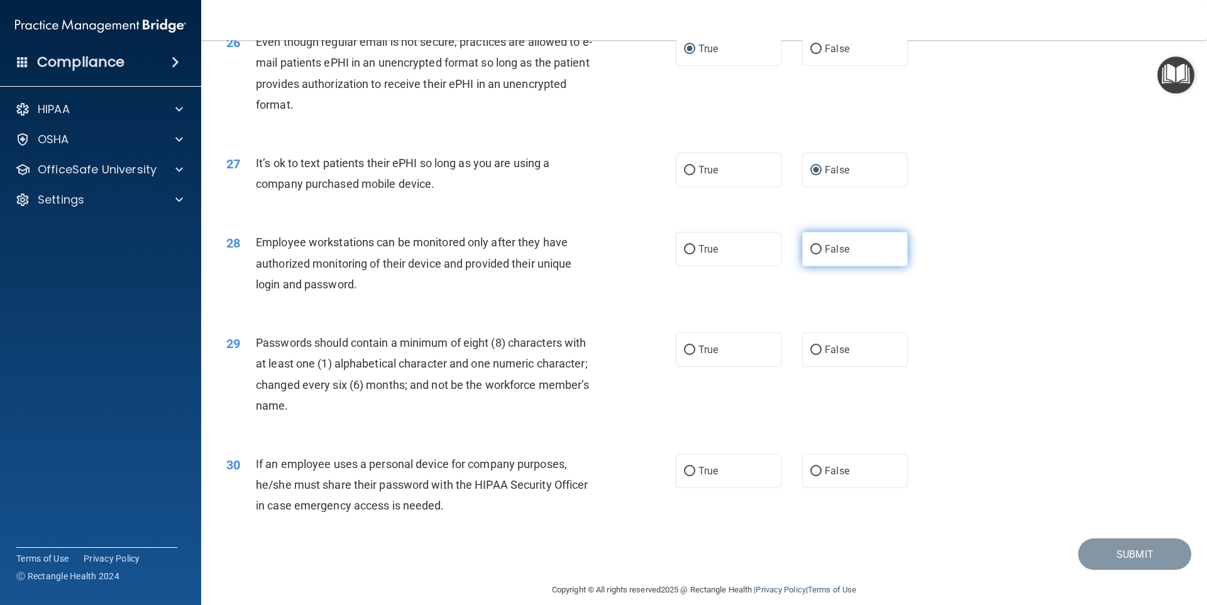
click at [815, 255] on input "False" at bounding box center [815, 249] width 11 height 9
radio input "true"
click at [688, 355] on input "True" at bounding box center [689, 350] width 11 height 9
radio input "true"
click at [810, 477] on input "False" at bounding box center [815, 471] width 11 height 9
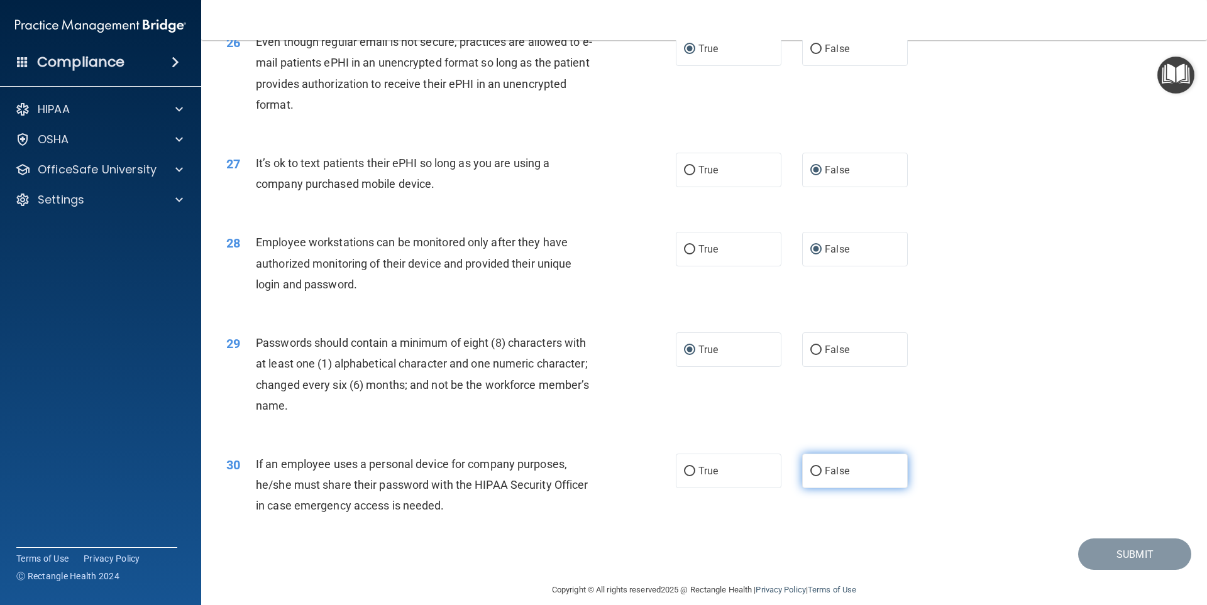
radio input "true"
click at [1135, 569] on button "Submit" at bounding box center [1134, 555] width 113 height 32
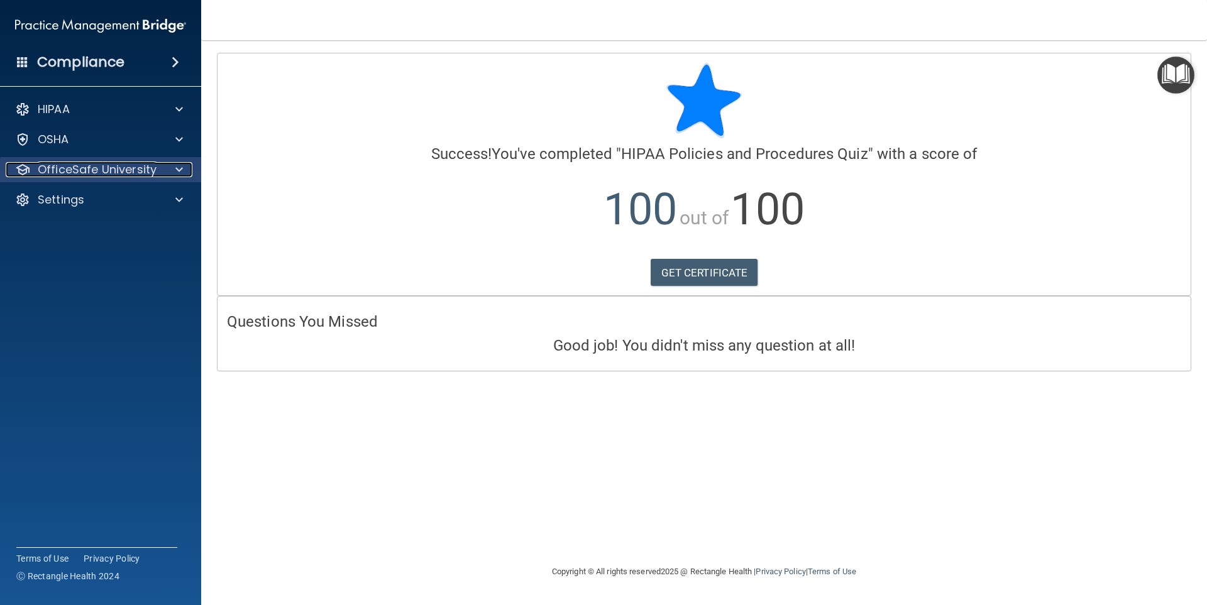
click at [179, 170] on span at bounding box center [179, 169] width 8 height 15
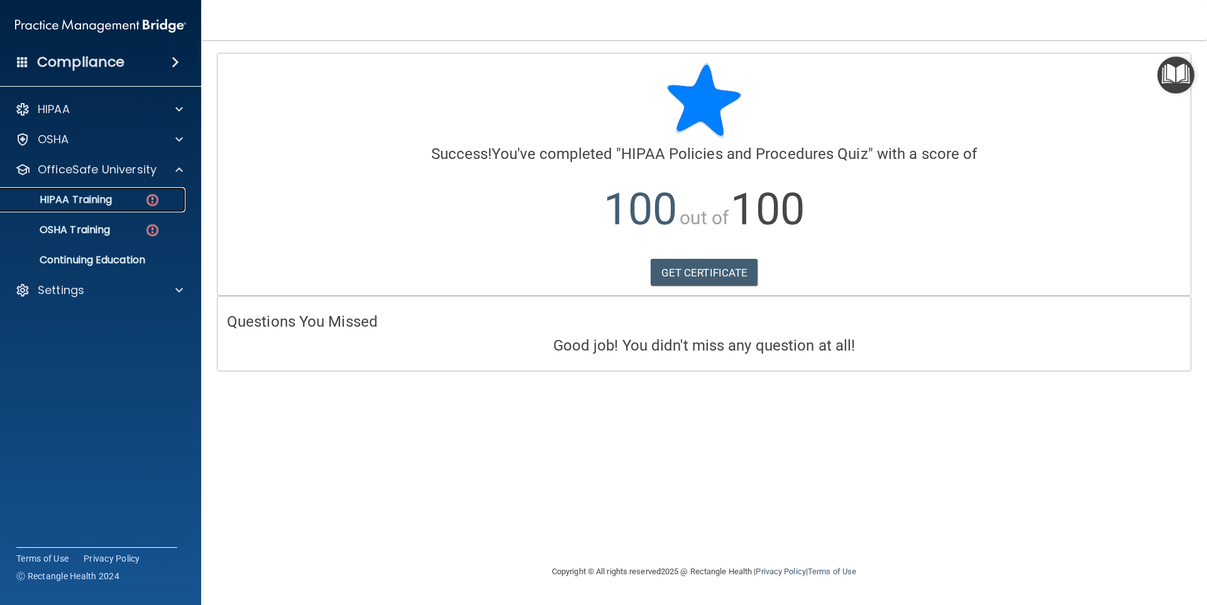
click at [158, 197] on img at bounding box center [153, 200] width 16 height 16
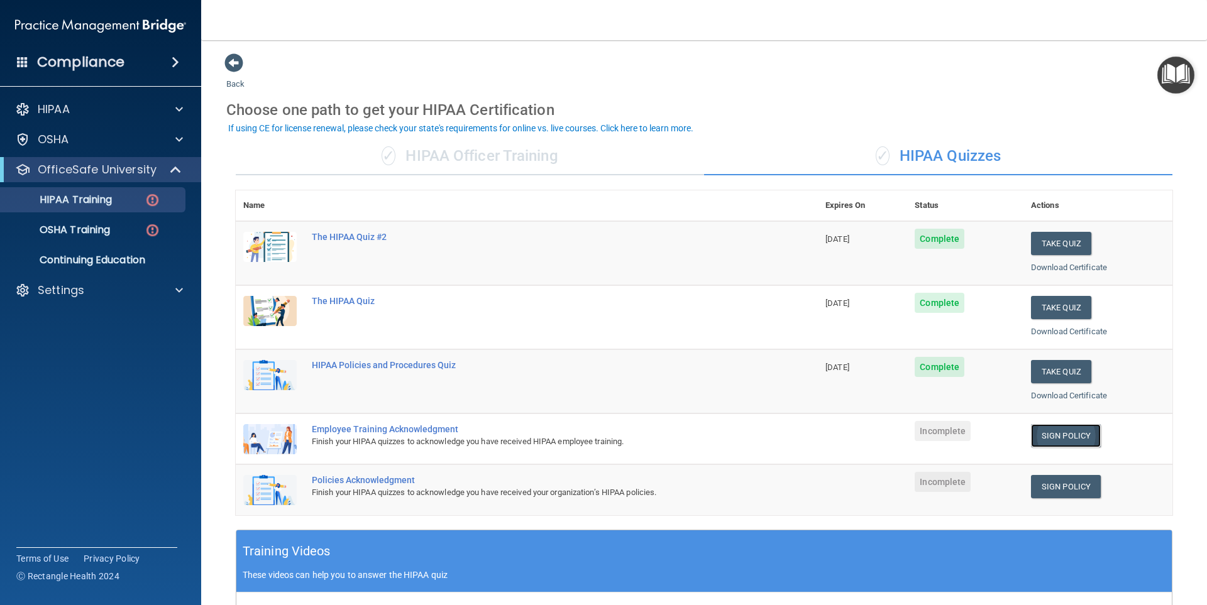
click at [1049, 433] on link "Sign Policy" at bounding box center [1066, 435] width 70 height 23
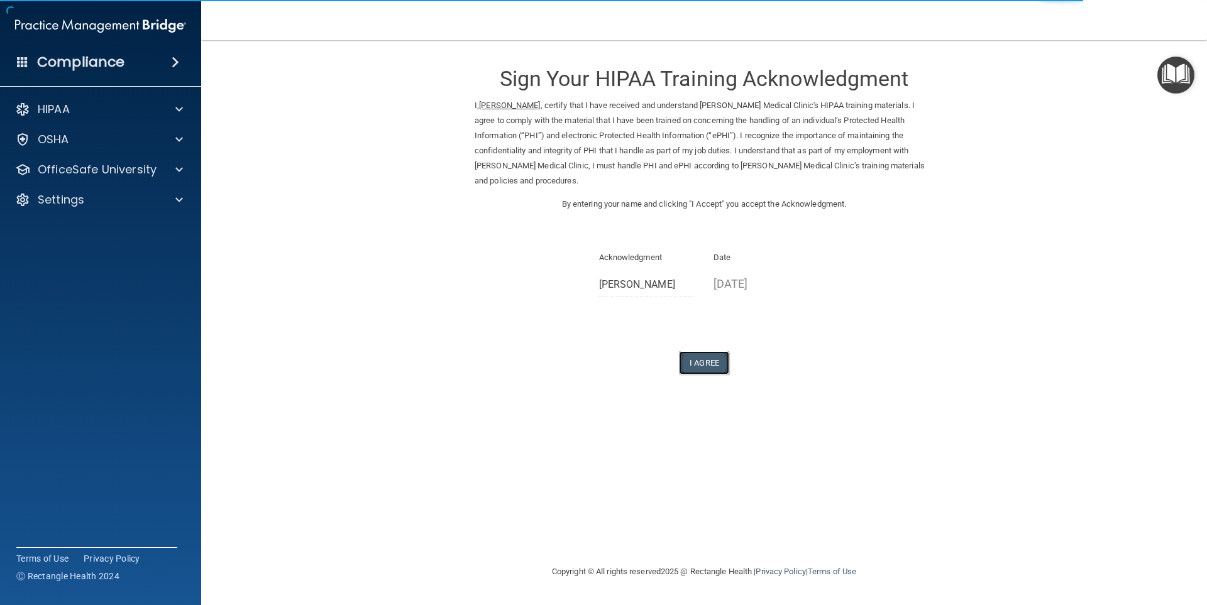
click at [710, 351] on button "I Agree" at bounding box center [704, 362] width 50 height 23
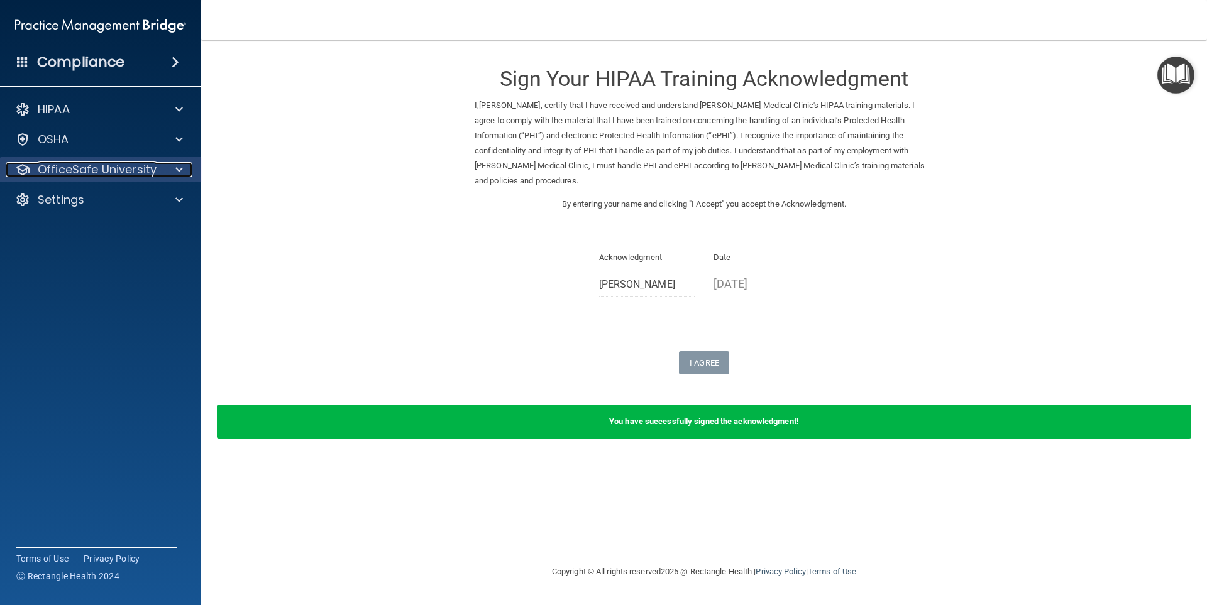
click at [177, 174] on span at bounding box center [179, 169] width 8 height 15
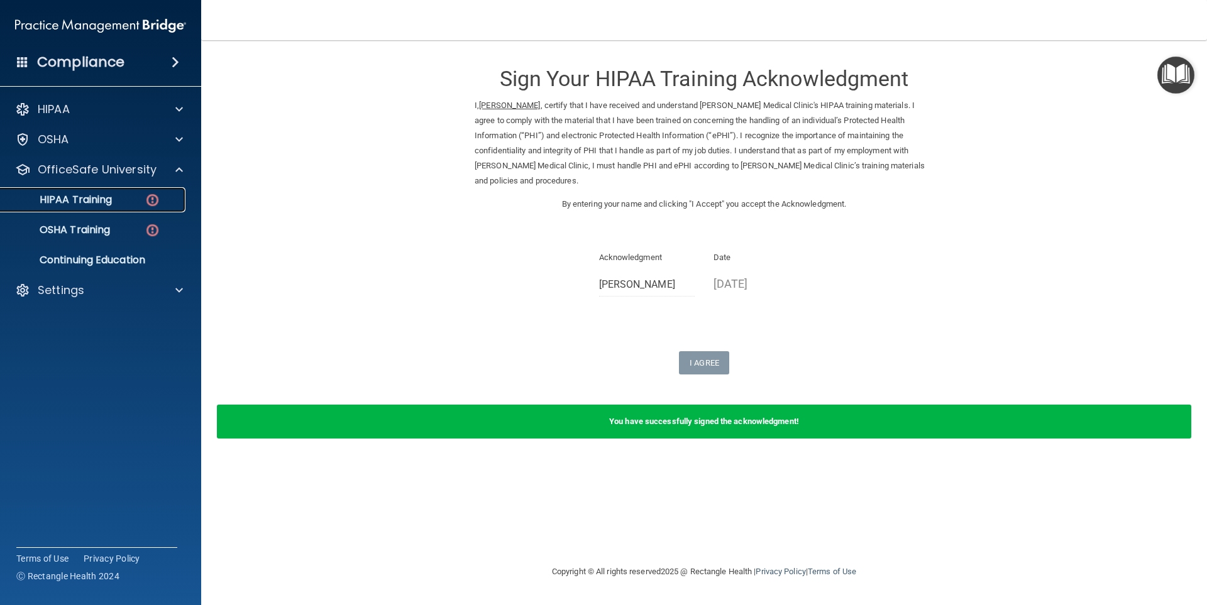
click at [152, 200] on img at bounding box center [153, 200] width 16 height 16
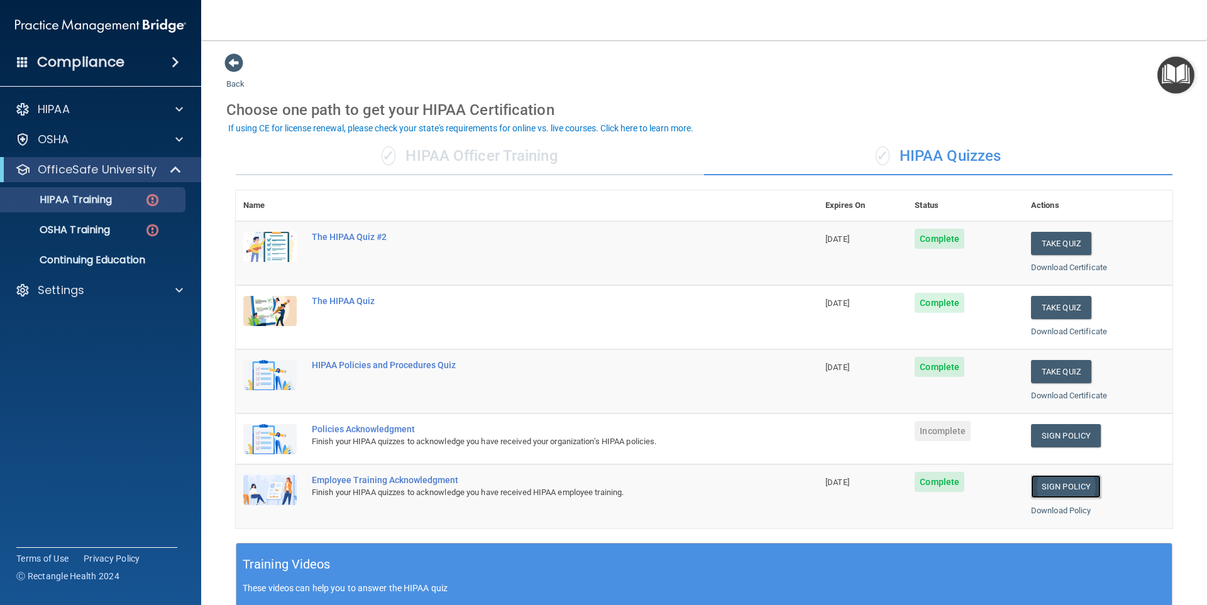
click at [1057, 488] on link "Sign Policy" at bounding box center [1066, 486] width 70 height 23
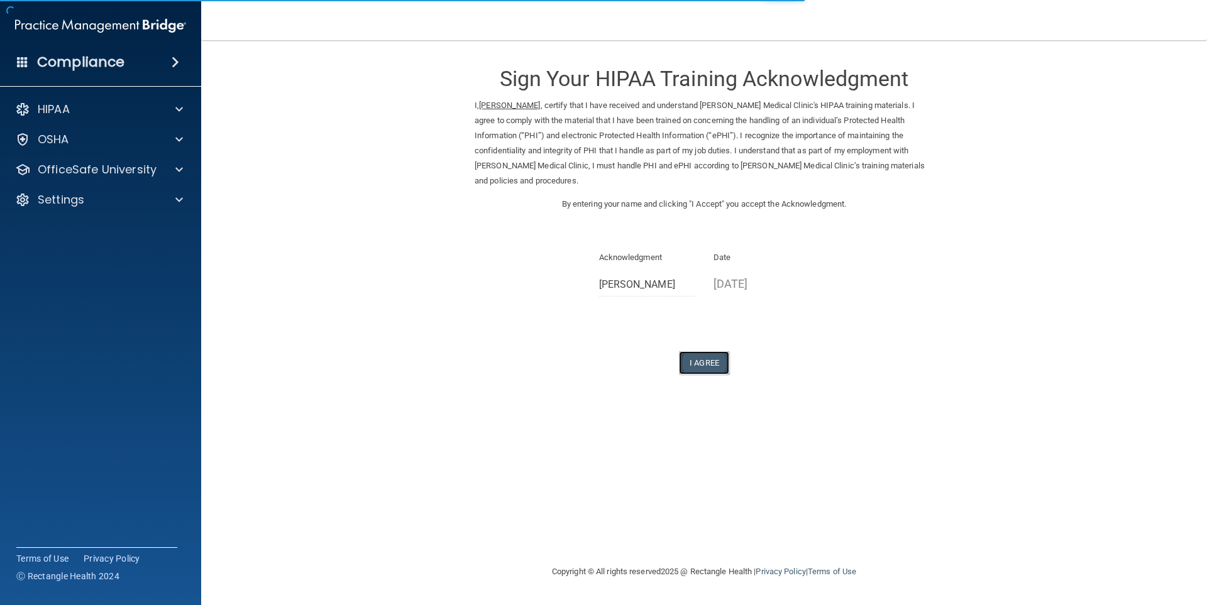
click at [717, 351] on button "I Agree" at bounding box center [704, 362] width 50 height 23
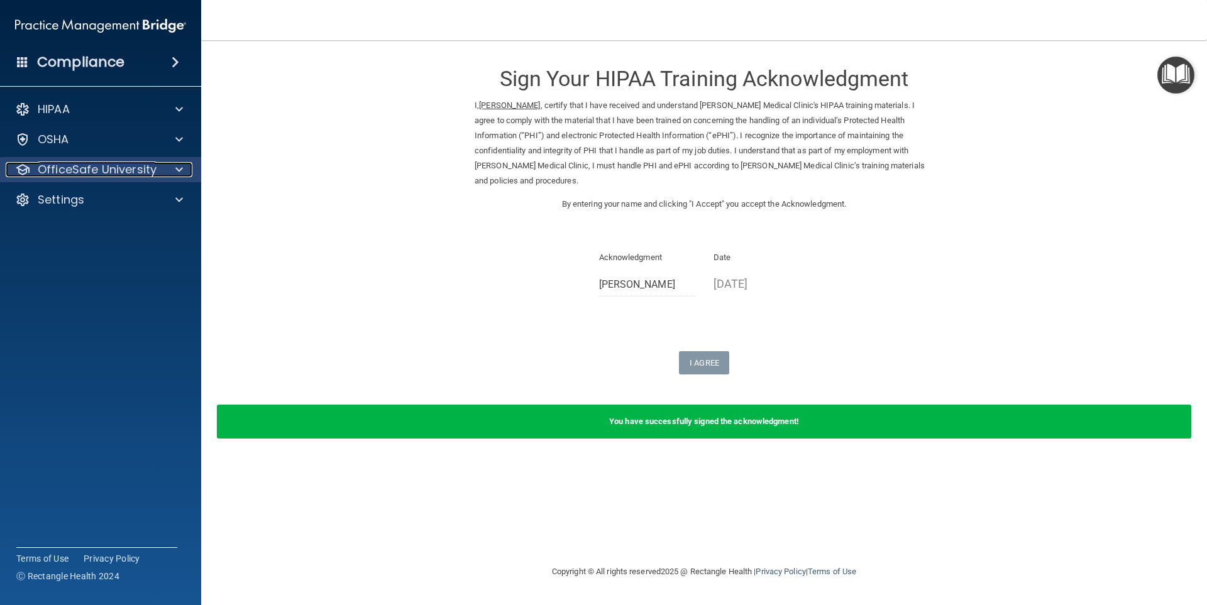
click at [179, 167] on span at bounding box center [179, 169] width 8 height 15
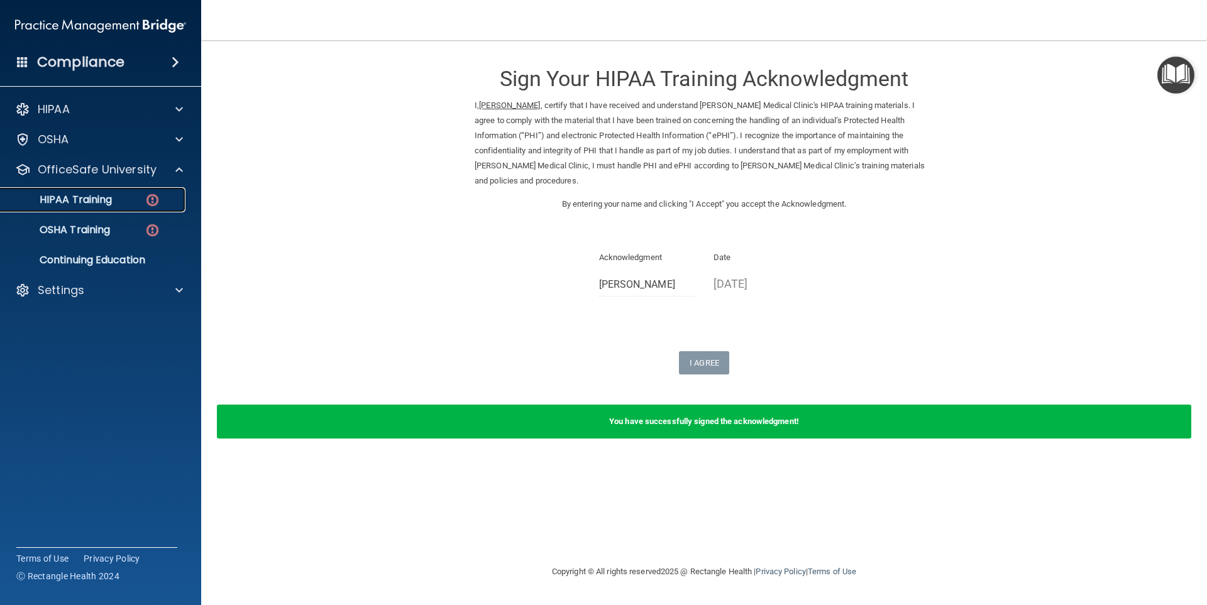
click at [153, 196] on img at bounding box center [153, 200] width 16 height 16
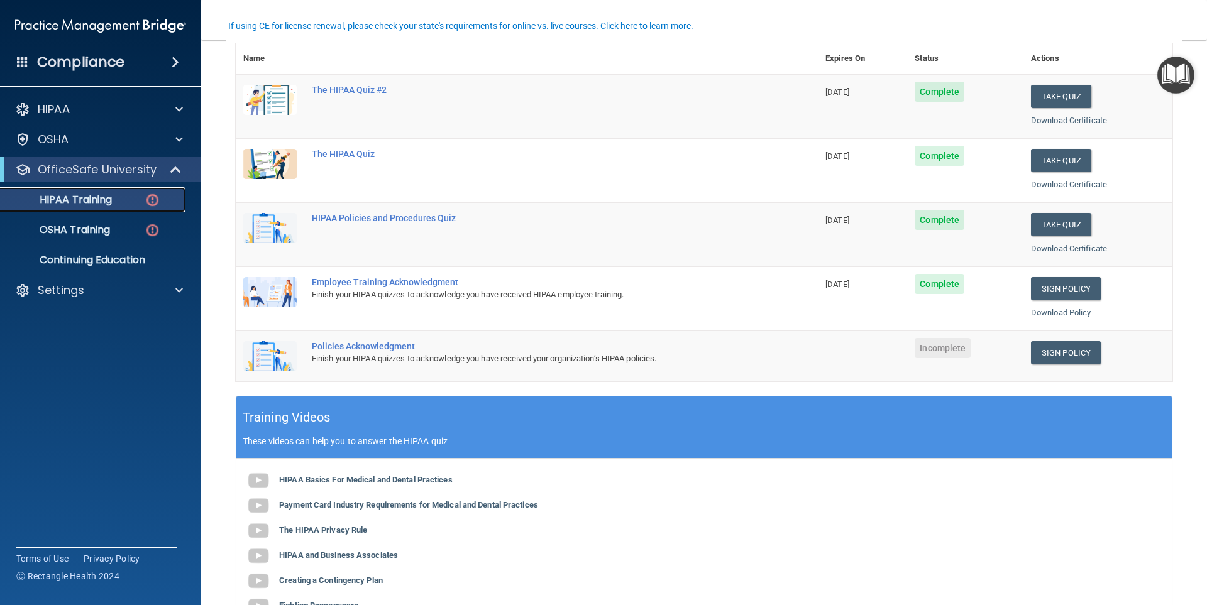
scroll to position [189, 0]
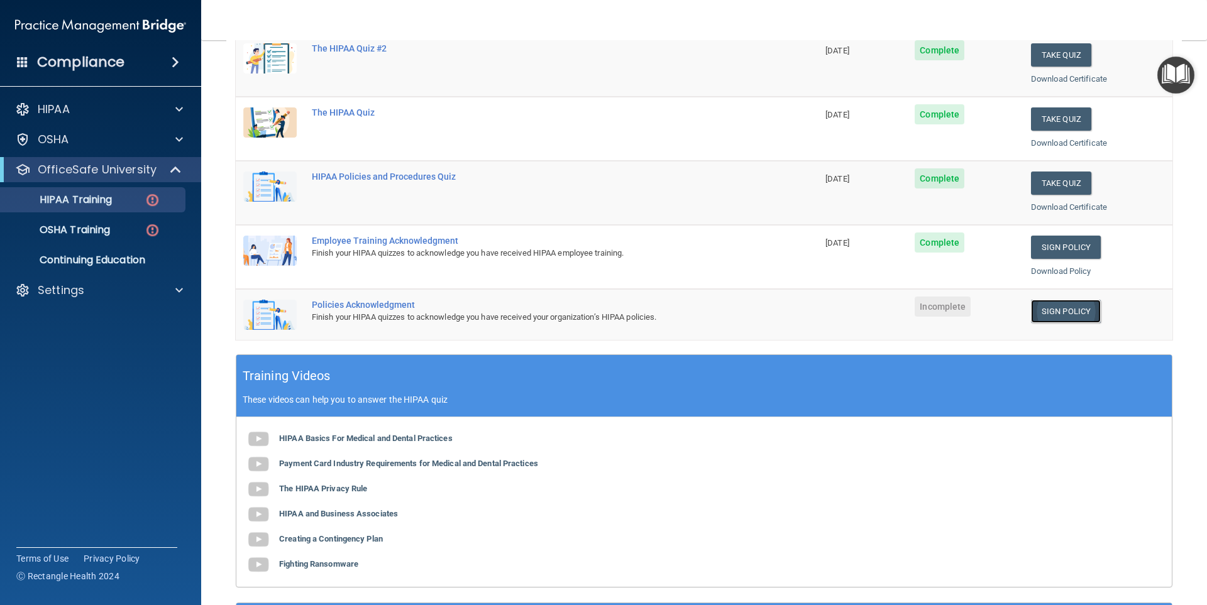
click at [1052, 310] on link "Sign Policy" at bounding box center [1066, 311] width 70 height 23
click at [1055, 310] on link "Sign Policy" at bounding box center [1066, 311] width 70 height 23
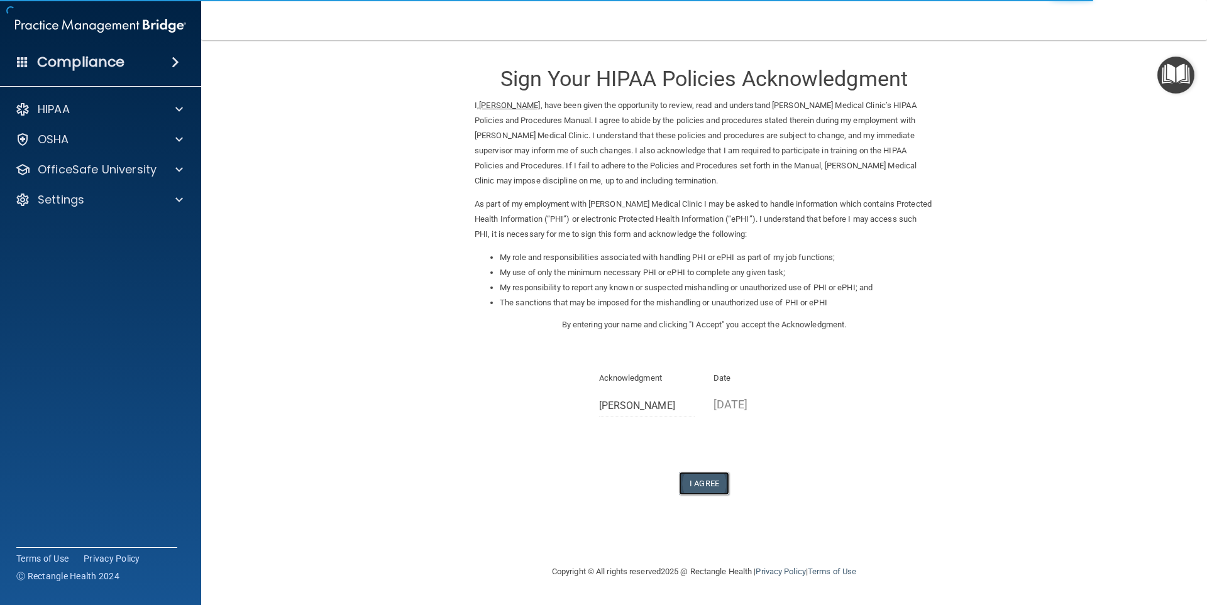
click at [703, 480] on button "I Agree" at bounding box center [704, 483] width 50 height 23
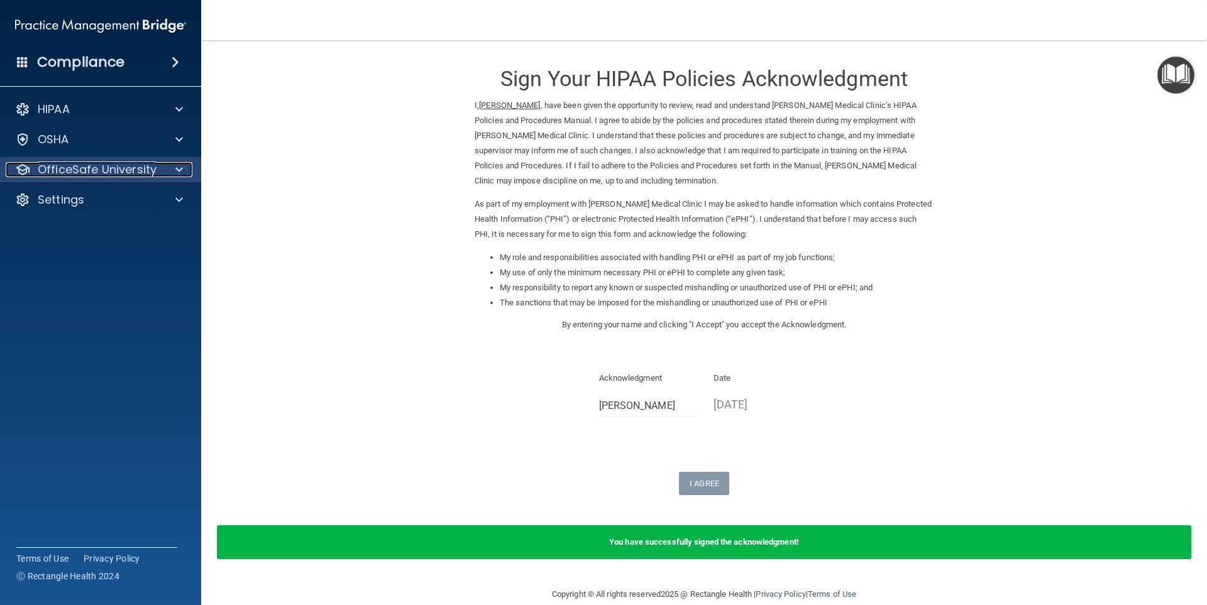
click at [182, 167] on span at bounding box center [179, 169] width 8 height 15
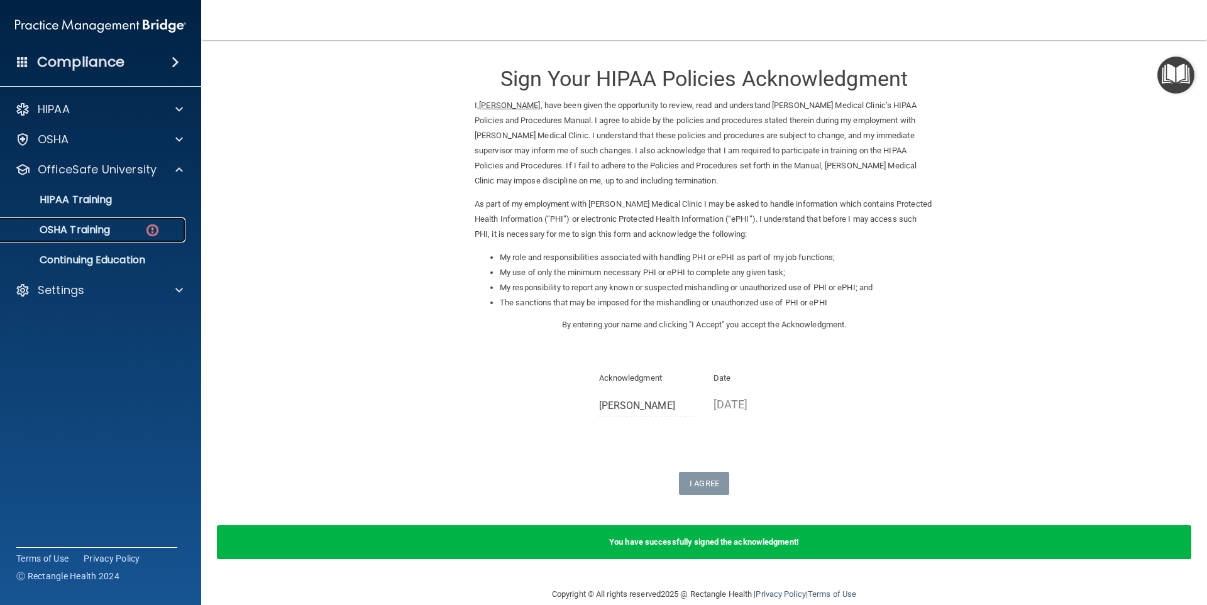
click at [157, 229] on img at bounding box center [153, 231] width 16 height 16
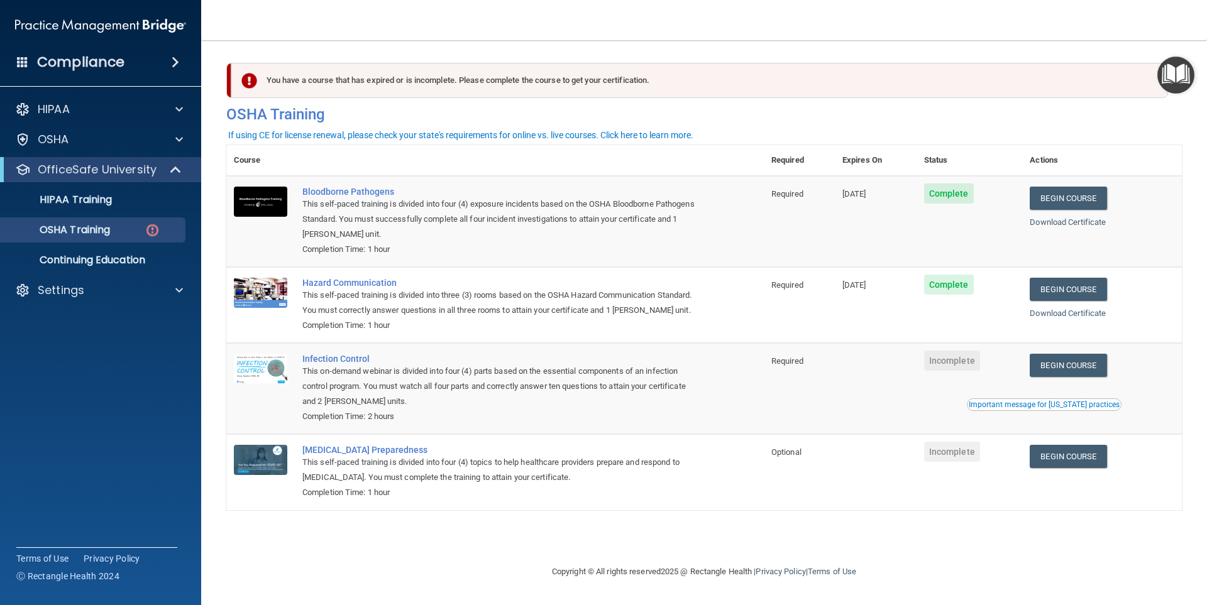
click at [1082, 379] on td "Begin Course Download Certificate Important message for California practices" at bounding box center [1102, 388] width 160 height 91
click at [1074, 365] on link "Begin Course" at bounding box center [1068, 365] width 77 height 23
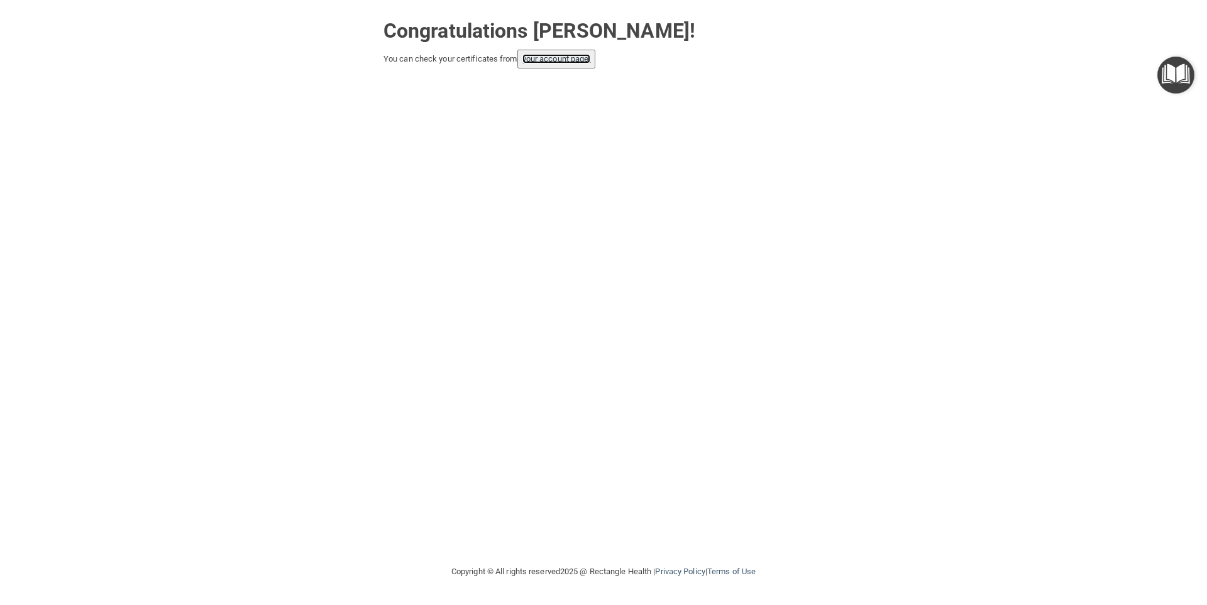
click at [565, 59] on link "your account page!" at bounding box center [556, 58] width 69 height 9
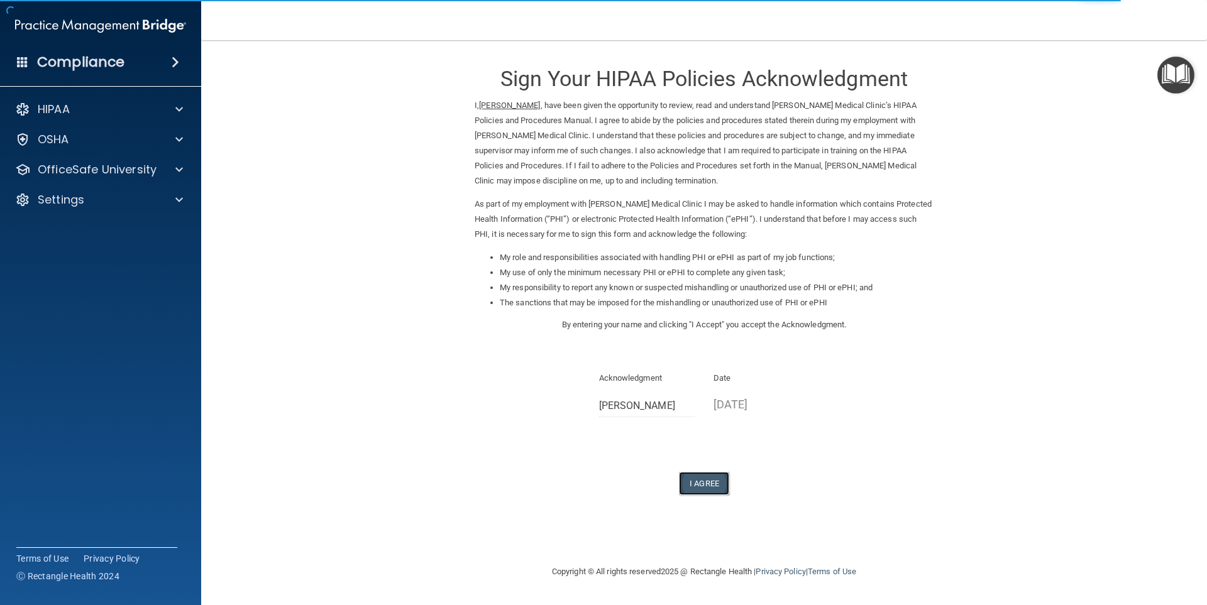
click at [709, 478] on button "I Agree" at bounding box center [704, 483] width 50 height 23
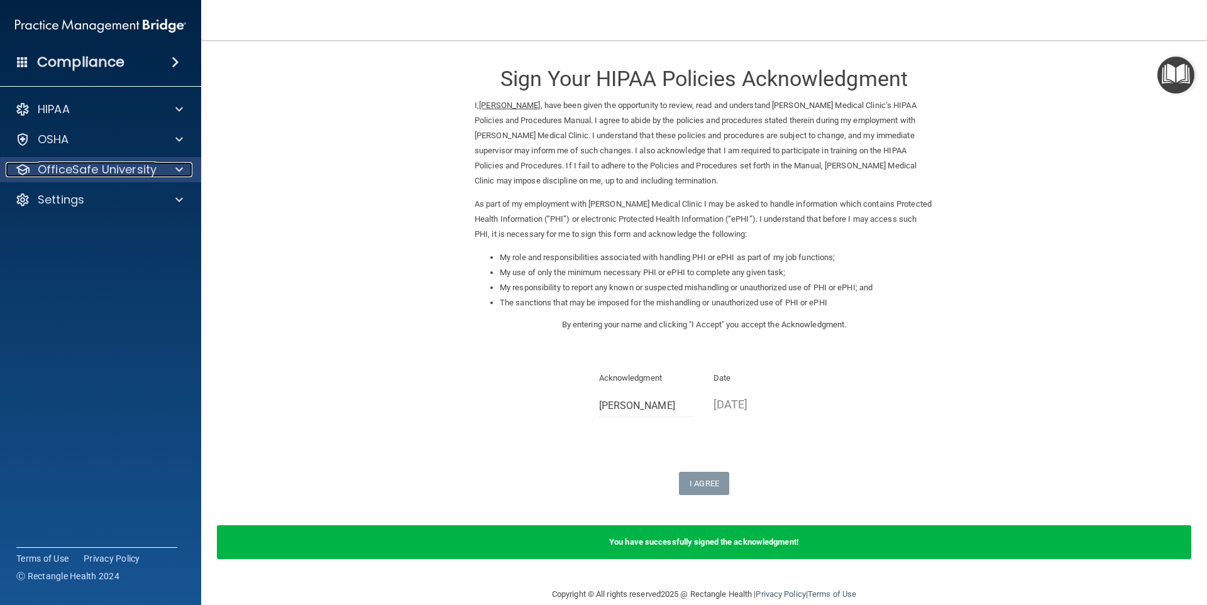
click at [184, 175] on div at bounding box center [177, 169] width 31 height 15
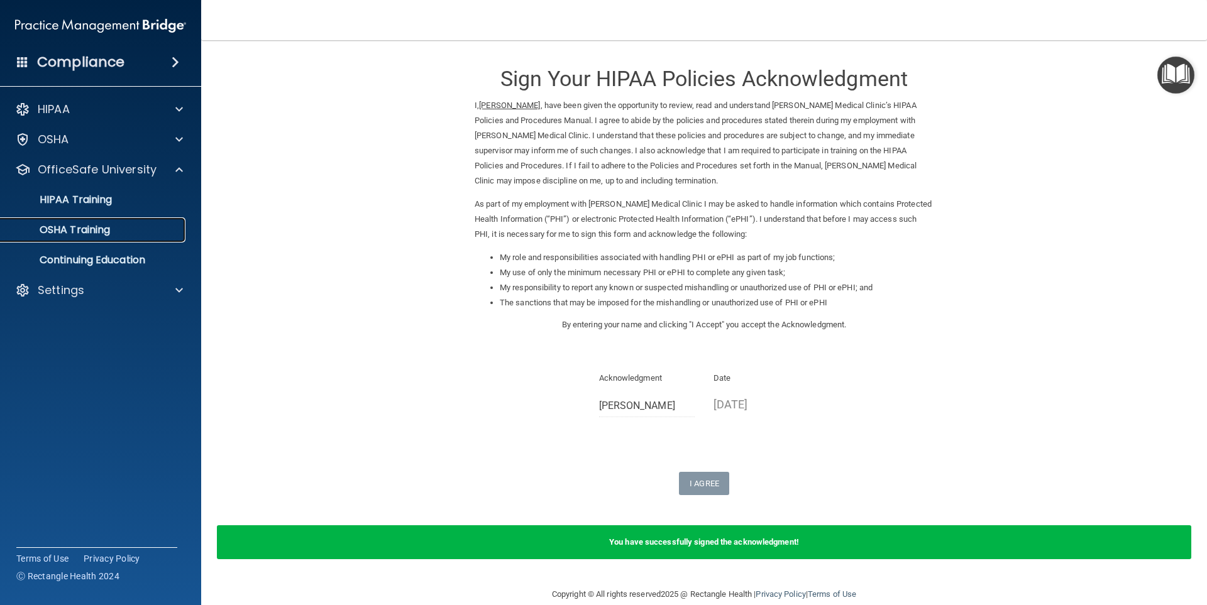
click at [177, 233] on div "OSHA Training" at bounding box center [94, 230] width 172 height 13
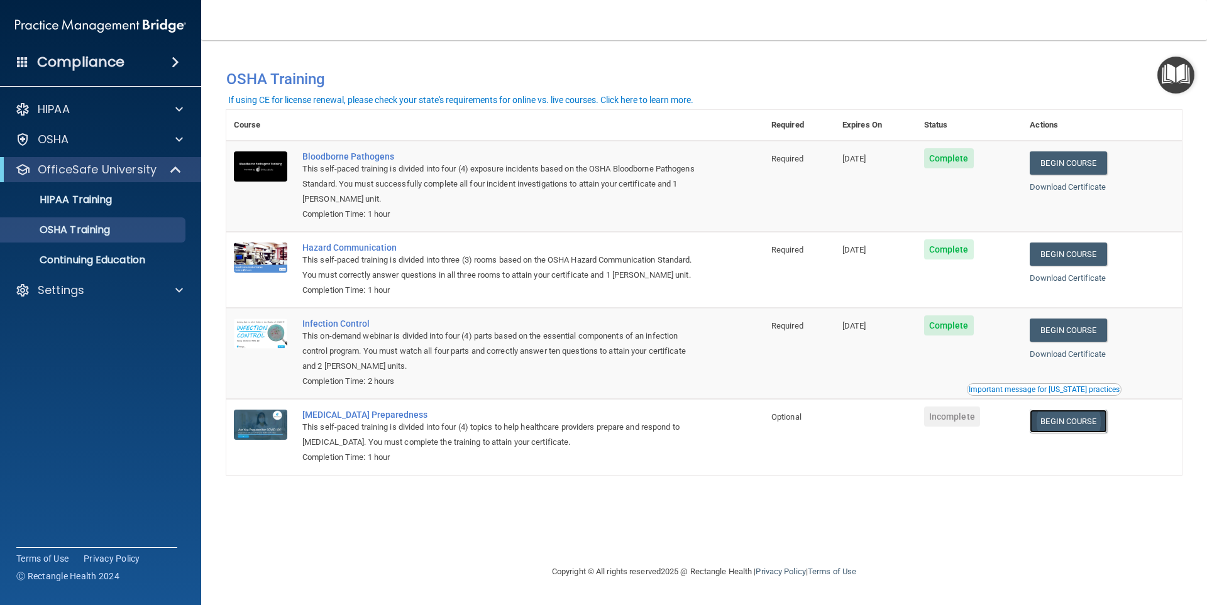
click at [1100, 423] on link "Begin Course" at bounding box center [1068, 421] width 77 height 23
